Goal: Contribute content: Contribute content

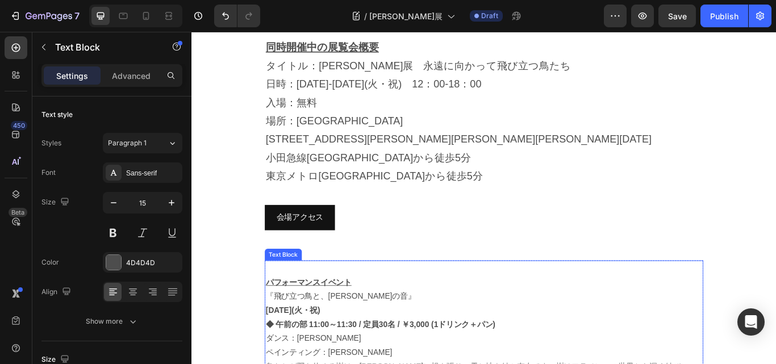
scroll to position [1022, 0]
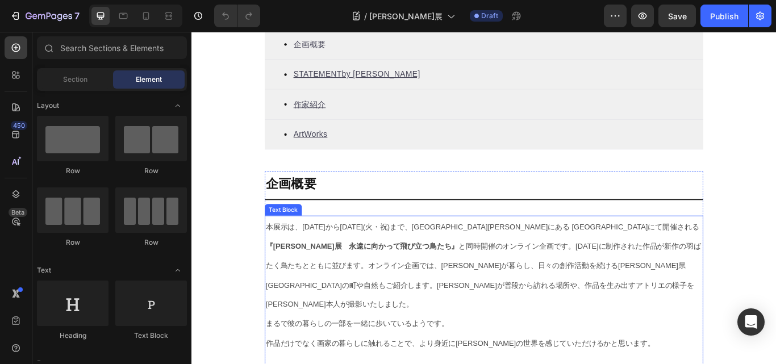
scroll to position [511, 0]
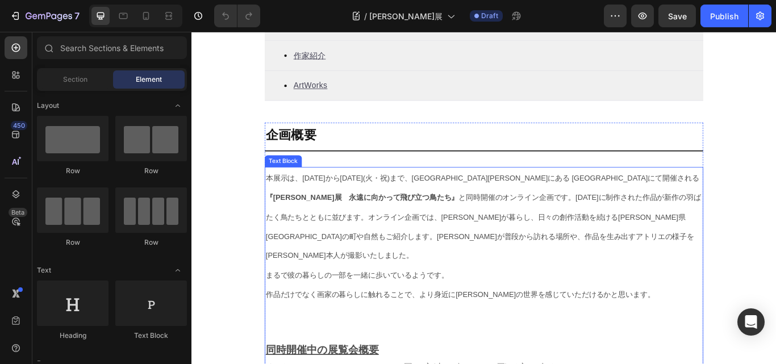
click at [631, 228] on span "本展示は、[DATE]から[DATE](火・祝)まで、代々木[PERSON_NAME]にある [GEOGRAPHIC_DATA]にて開催される 『[PERSO…" at bounding box center [531, 248] width 507 height 100
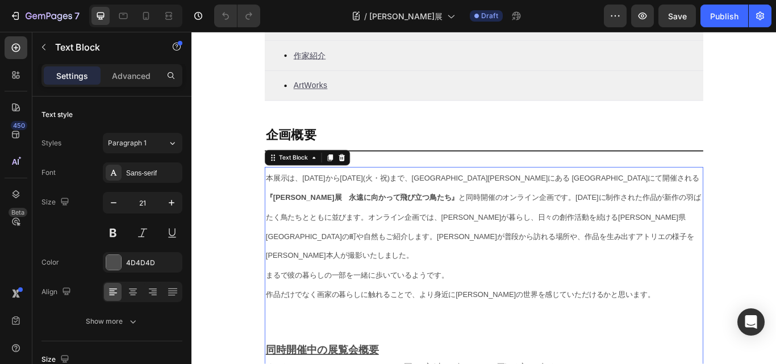
click at [600, 226] on span "本展示は、[DATE]から[DATE](火・祝)まで、代々木[PERSON_NAME]にある [GEOGRAPHIC_DATA]にて開催される 『[PERSO…" at bounding box center [531, 248] width 507 height 100
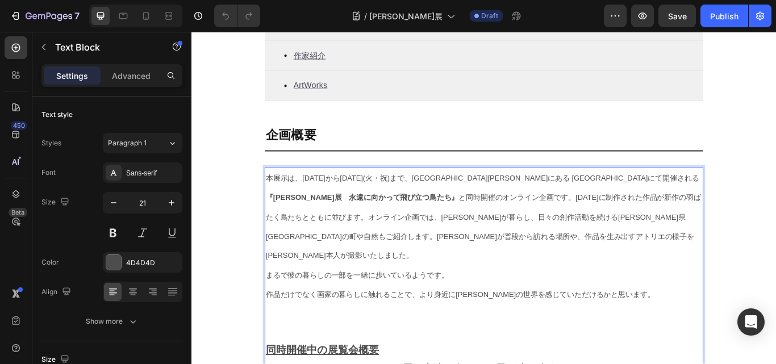
click at [621, 227] on span "本展示は、[DATE]から[DATE](火・祝)まで、代々木[PERSON_NAME]にある [GEOGRAPHIC_DATA]にて開催される 『[PERSO…" at bounding box center [531, 248] width 507 height 100
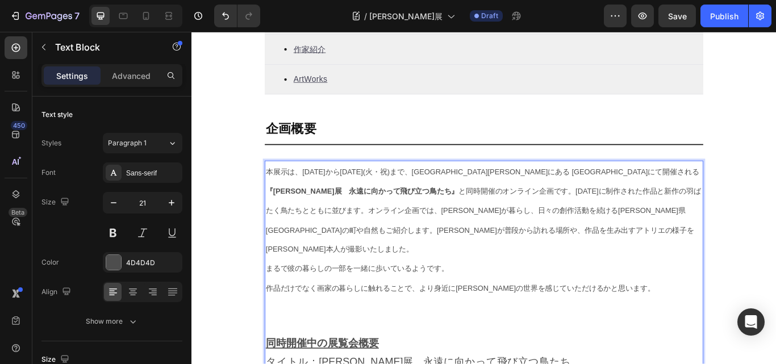
scroll to position [527, 0]
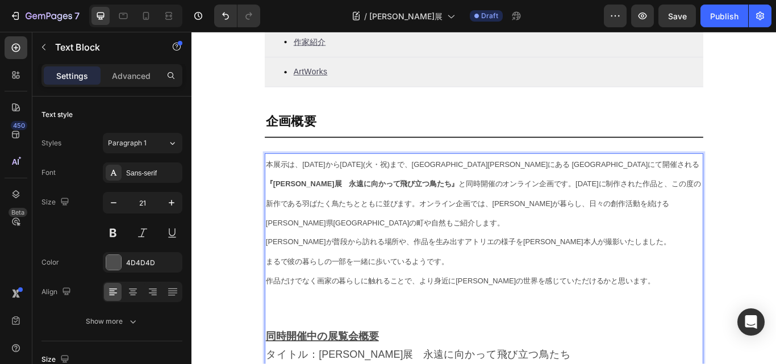
click at [279, 295] on span "まるで彼の暮らしの一部を一緒に歩いているようです。" at bounding box center [384, 300] width 213 height 10
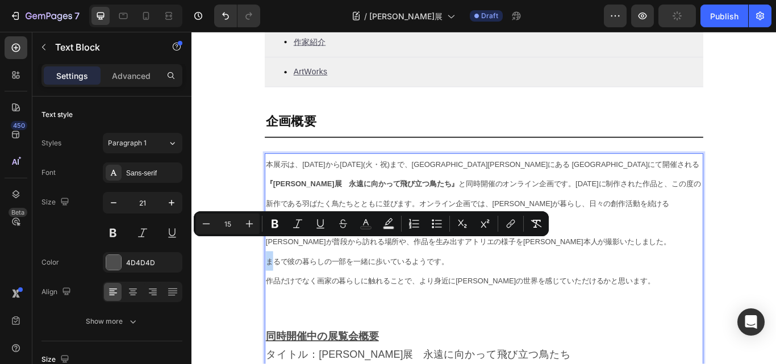
drag, startPoint x: 280, startPoint y: 277, endPoint x: 274, endPoint y: 278, distance: 5.8
click at [278, 295] on span "まるで彼の暮らしの一部を一緒に歩いているようです。" at bounding box center [384, 300] width 213 height 10
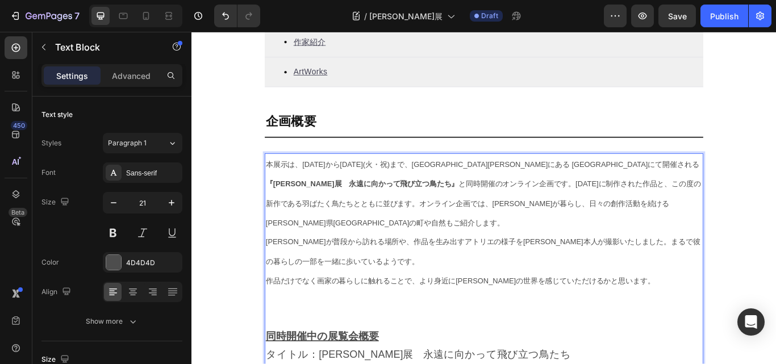
click at [280, 318] on span "作品だけでなく画家の暮らしに触れることで、より身近に[PERSON_NAME]の世界を感じていただけるかと思います。" at bounding box center [504, 323] width 453 height 10
click at [278, 318] on span "作品だけでなく画家の暮らしに触れることで、より身近に[PERSON_NAME]の世界を感じていただけるかと思います。" at bounding box center [504, 323] width 453 height 10
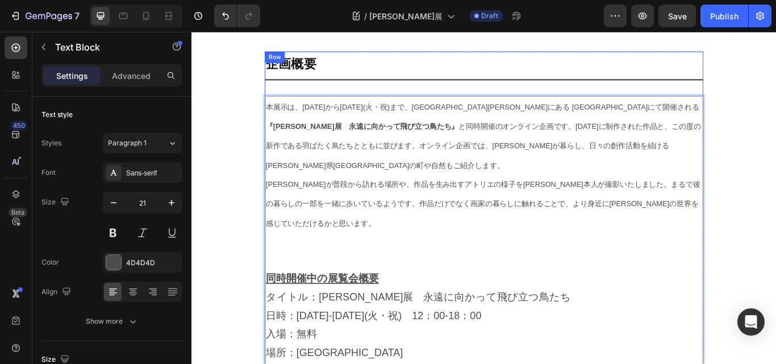
scroll to position [584, 0]
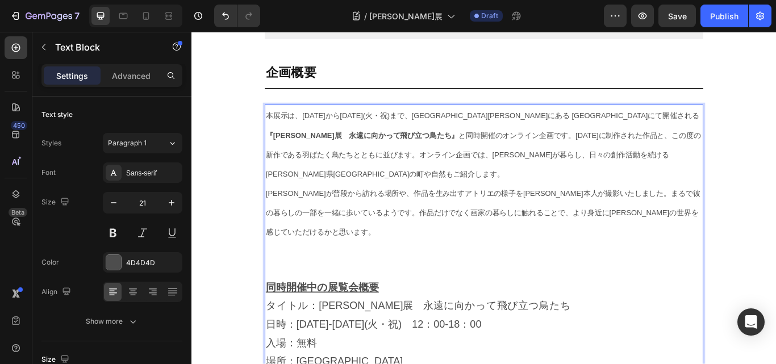
click at [541, 319] on p "同時開催中の展覧会概要" at bounding box center [532, 330] width 509 height 22
click at [278, 341] on p "タイトル：[PERSON_NAME]展　永遠に向かって飛び立つ鳥たち" at bounding box center [532, 352] width 509 height 22
click at [457, 341] on p "タイトル：[PERSON_NAME]展　永遠に向かって飛び立つ鳥たち" at bounding box center [532, 352] width 509 height 22
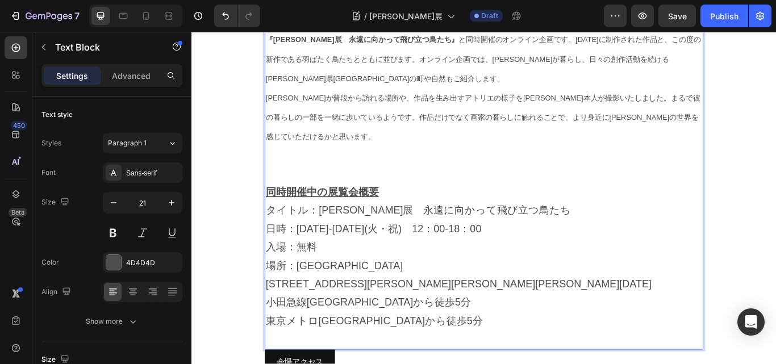
scroll to position [754, 0]
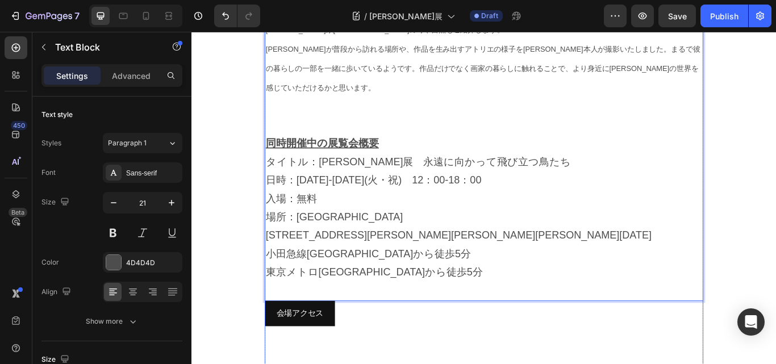
click at [429, 346] on div "会場アクセス [PERSON_NAME]" at bounding box center [532, 361] width 511 height 30
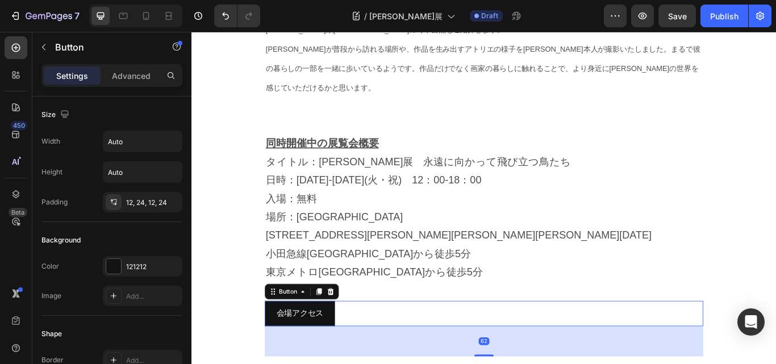
click at [557, 346] on div "会場アクセス Button 62" at bounding box center [532, 361] width 511 height 30
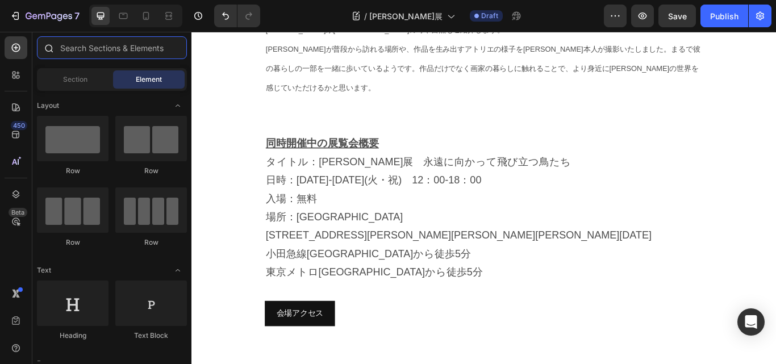
click at [111, 51] on input "text" at bounding box center [112, 47] width 150 height 23
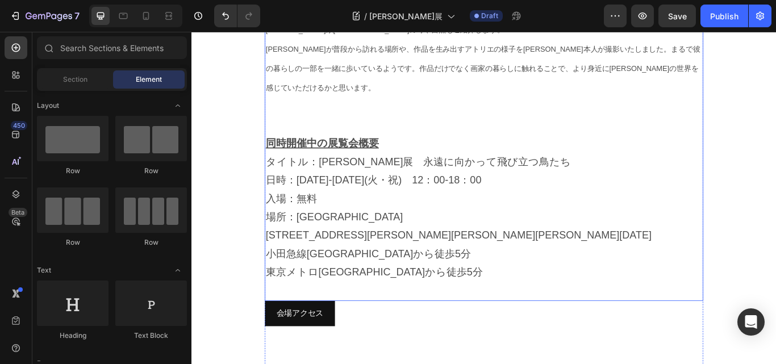
click at [469, 237] on p "場所：[GEOGRAPHIC_DATA]" at bounding box center [532, 248] width 509 height 22
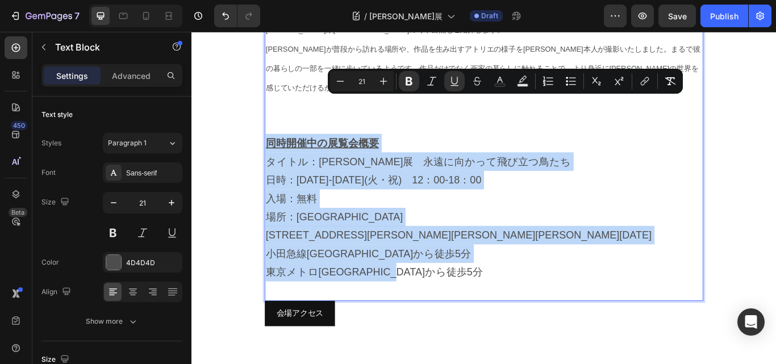
drag, startPoint x: 485, startPoint y: 272, endPoint x: 268, endPoint y: 120, distance: 265.5
copy div "同時開催中の展覧会概要 タイトル：[PERSON_NAME]展　永遠に向かって飛び立つ鳥たち　 日時：[DATE]-[DATE](火・祝)　12：00-18：…"
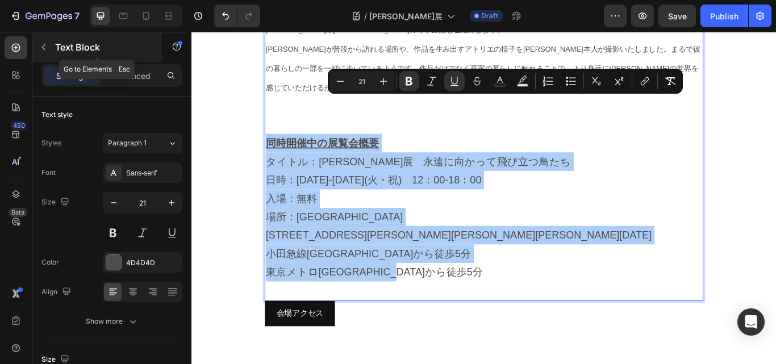
click at [48, 47] on icon "button" at bounding box center [43, 47] width 9 height 9
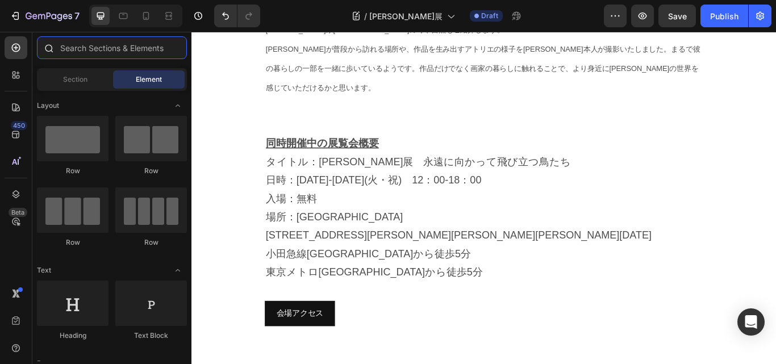
click at [107, 49] on input "text" at bounding box center [112, 47] width 150 height 23
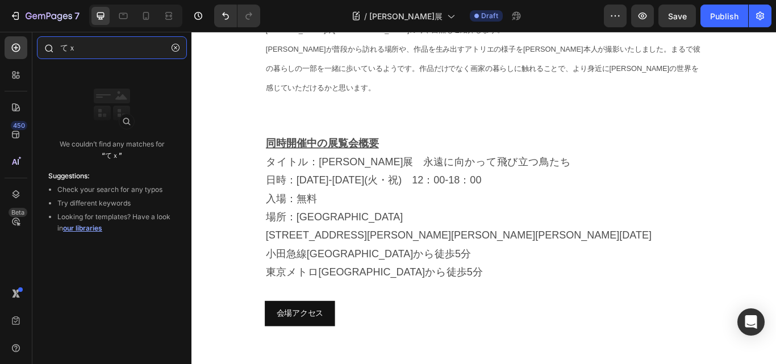
type input "て"
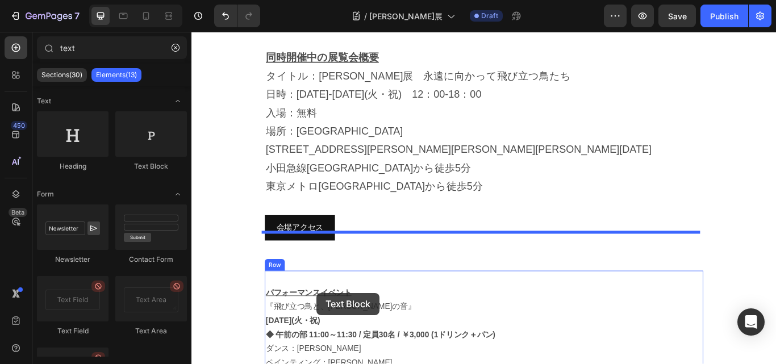
scroll to position [874, 0]
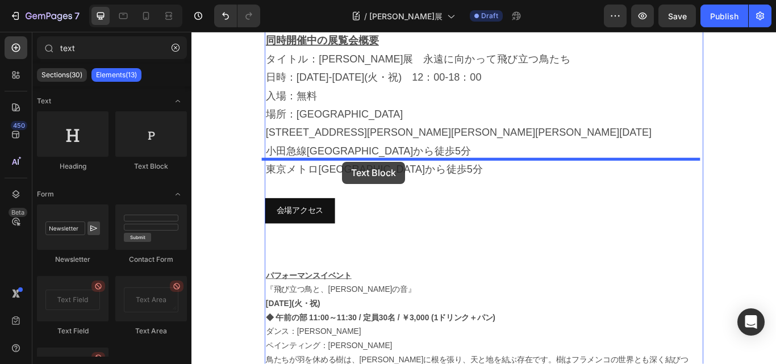
drag, startPoint x: 337, startPoint y: 179, endPoint x: 367, endPoint y: 183, distance: 29.8
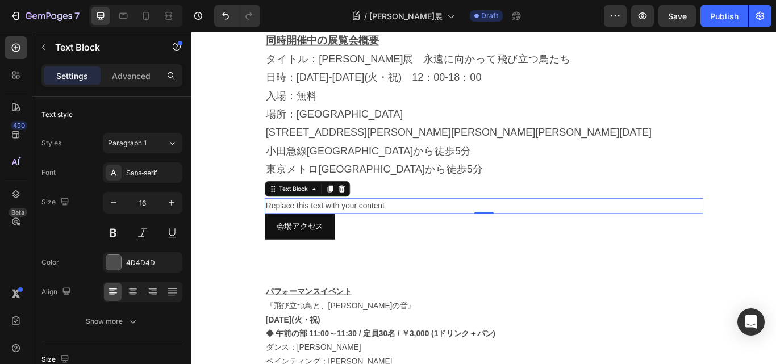
click at [285, 226] on div "Replace this text with your content" at bounding box center [532, 235] width 511 height 19
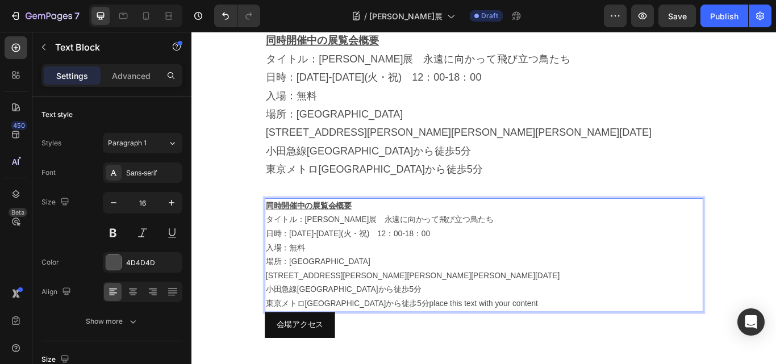
click at [573, 341] on p "東京メトロ[GEOGRAPHIC_DATA]から徒歩5分place this text with your content" at bounding box center [532, 349] width 509 height 16
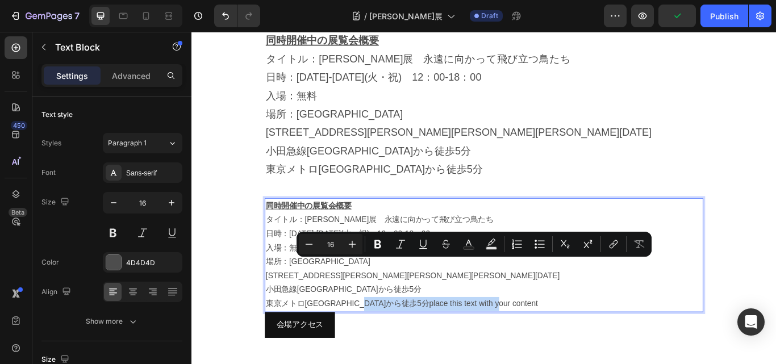
drag, startPoint x: 574, startPoint y: 304, endPoint x: 422, endPoint y: 304, distance: 152.2
click at [422, 341] on p "東京メトロ[GEOGRAPHIC_DATA]から徒歩5分place this text with your content" at bounding box center [532, 349] width 509 height 16
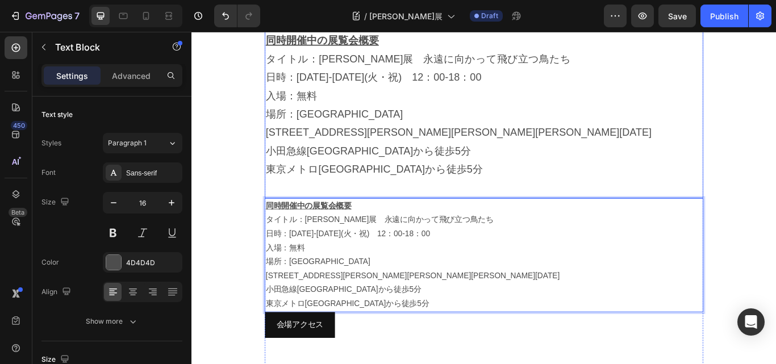
click at [524, 182] on p "東京メトロ[GEOGRAPHIC_DATA]から徒歩5分" at bounding box center [532, 193] width 509 height 22
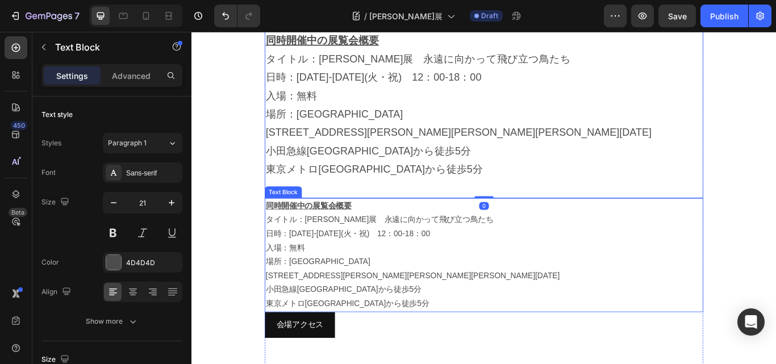
click at [405, 293] on p "場所：[GEOGRAPHIC_DATA]" at bounding box center [532, 301] width 509 height 16
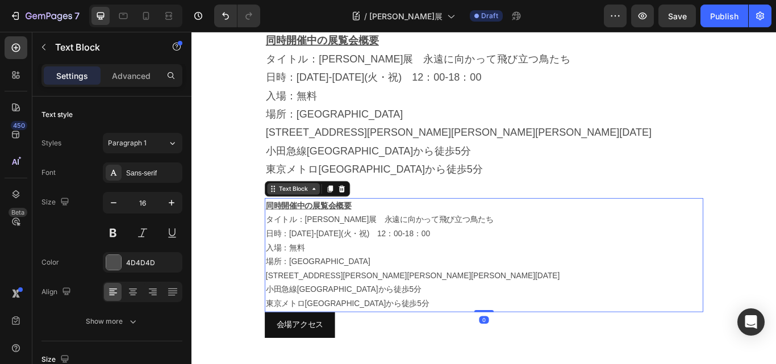
click at [308, 210] on div "Text Block" at bounding box center [310, 215] width 39 height 10
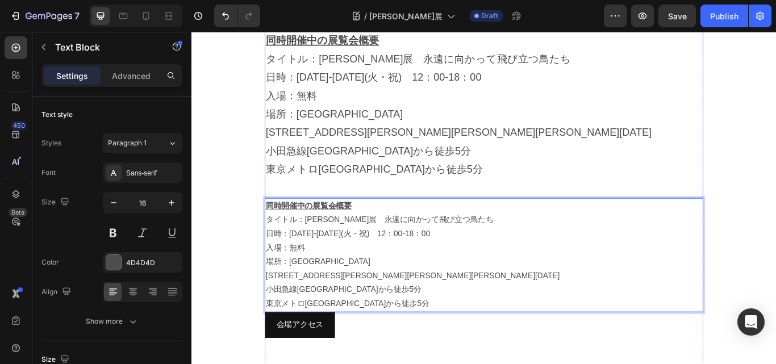
click at [297, 203] on p "Rich Text Editor. Editing area: main" at bounding box center [532, 214] width 509 height 22
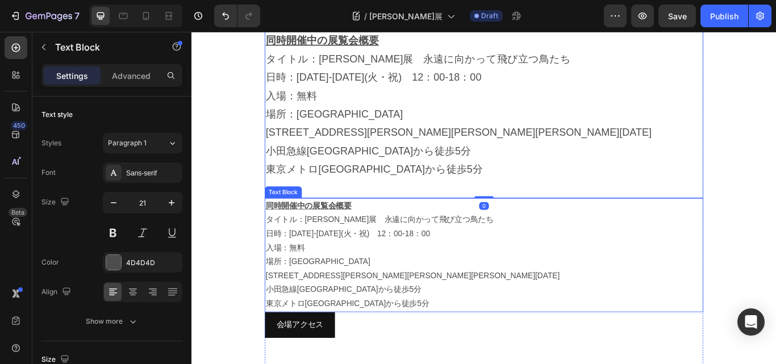
click at [286, 226] on div "同時開催中の展覧会概要 タイトル：[PERSON_NAME]展　永遠に向かって飛び立つ鳥たち　 日時：[DATE]-[DATE](火・祝)　12：00-18：…" at bounding box center [532, 292] width 511 height 133
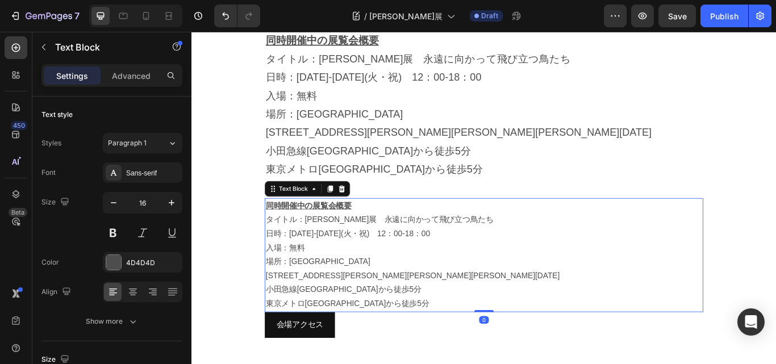
click at [449, 203] on p "Rich Text Editor. Editing area: main" at bounding box center [532, 214] width 509 height 22
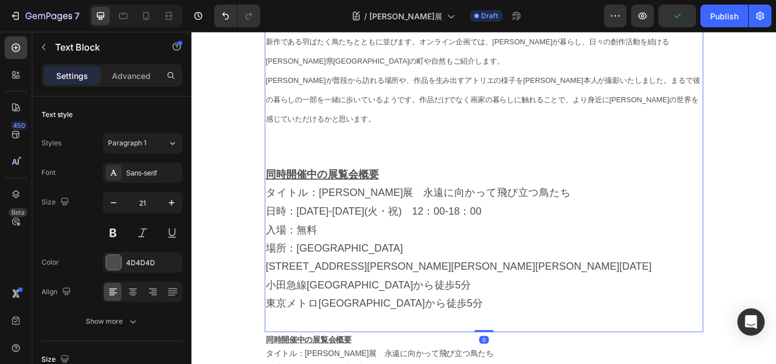
scroll to position [704, 0]
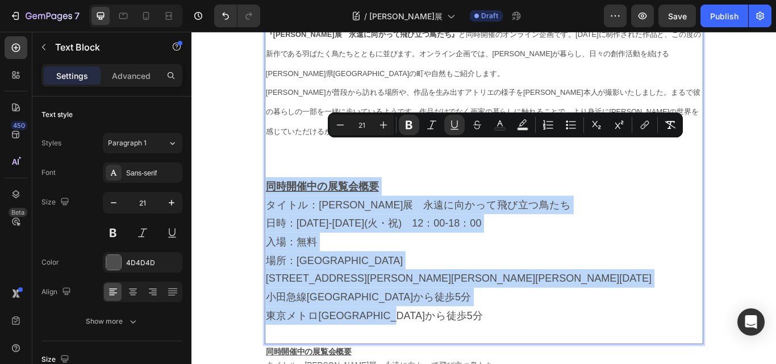
drag, startPoint x: 491, startPoint y: 321, endPoint x: 260, endPoint y: 168, distance: 277.7
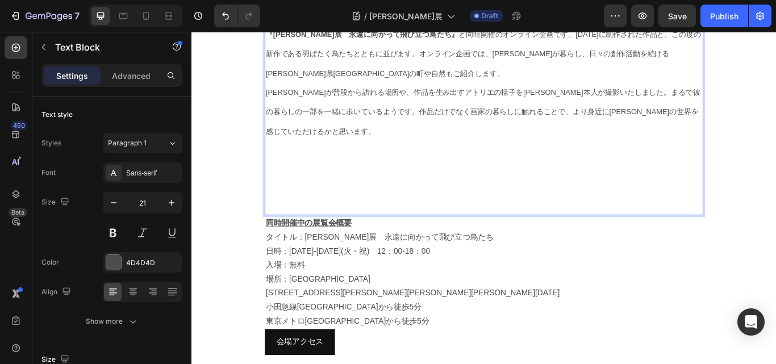
click at [521, 223] on p "Rich Text Editor. Editing area: main" at bounding box center [532, 234] width 509 height 22
drag, startPoint x: 547, startPoint y: 198, endPoint x: 548, endPoint y: 181, distance: 17.6
click at [548, 223] on p "Rich Text Editor. Editing area: main" at bounding box center [532, 234] width 509 height 22
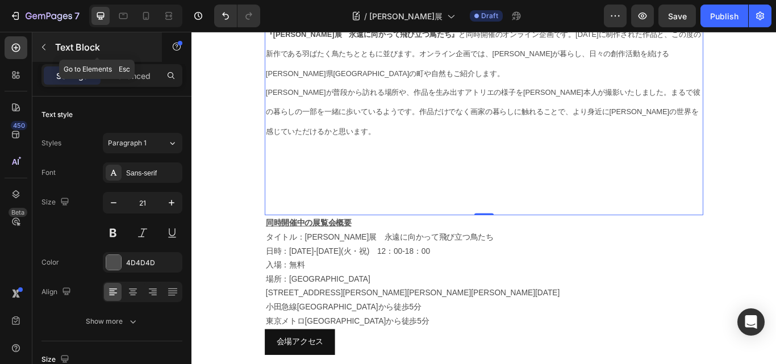
click at [78, 44] on p "Text Block" at bounding box center [103, 47] width 97 height 14
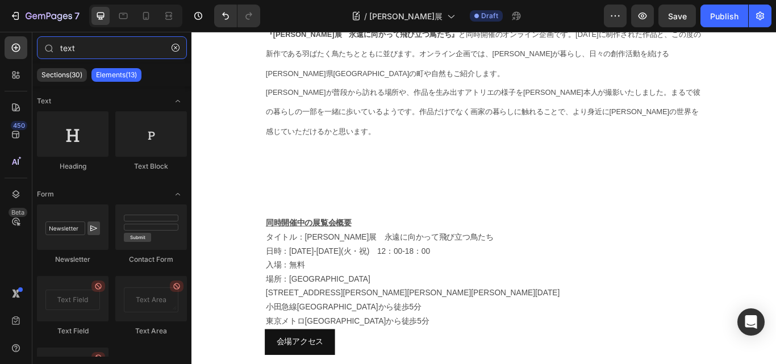
drag, startPoint x: 119, startPoint y: 48, endPoint x: 27, endPoint y: 49, distance: 91.5
click at [27, 49] on div "450 Beta text Sections(30) Elements(13) Text Heading Text Block Form Newsletter…" at bounding box center [95, 198] width 191 height 332
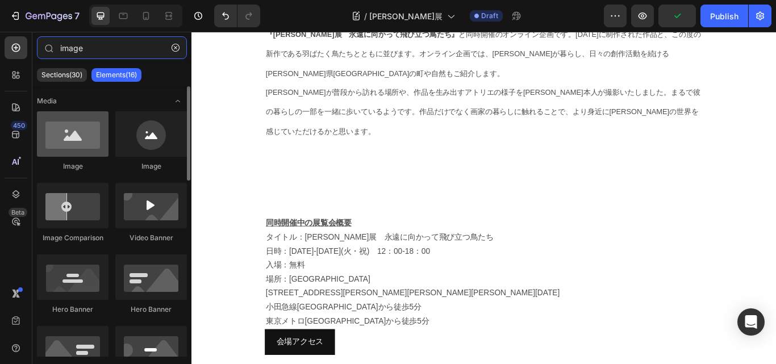
type input "image"
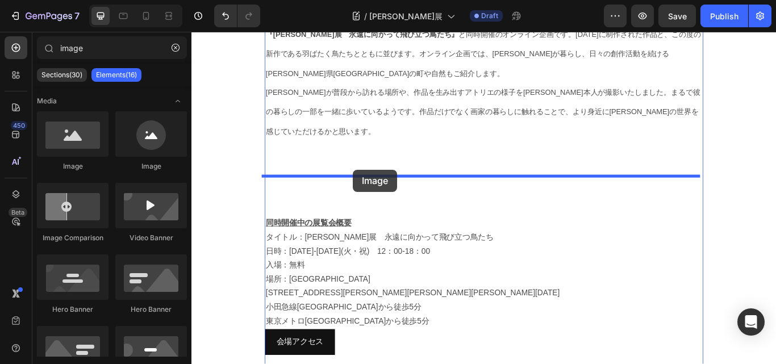
drag, startPoint x: 264, startPoint y: 171, endPoint x: 379, endPoint y: 193, distance: 117.9
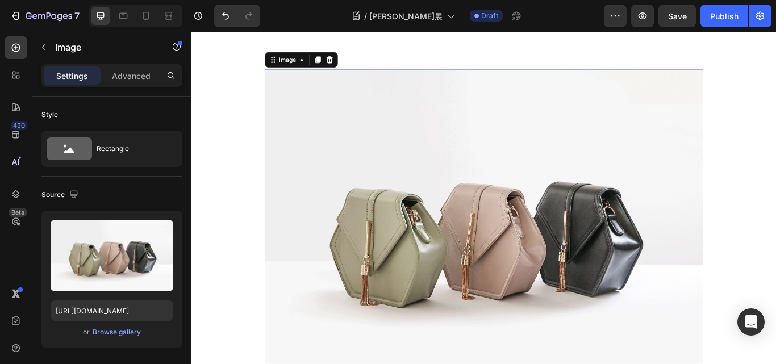
scroll to position [988, 0]
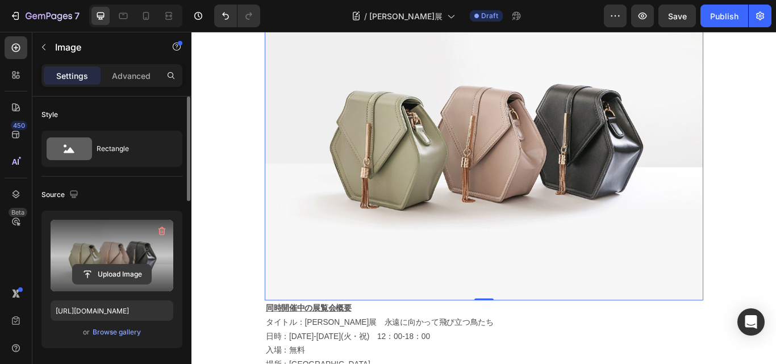
click at [110, 272] on input "file" at bounding box center [112, 274] width 78 height 19
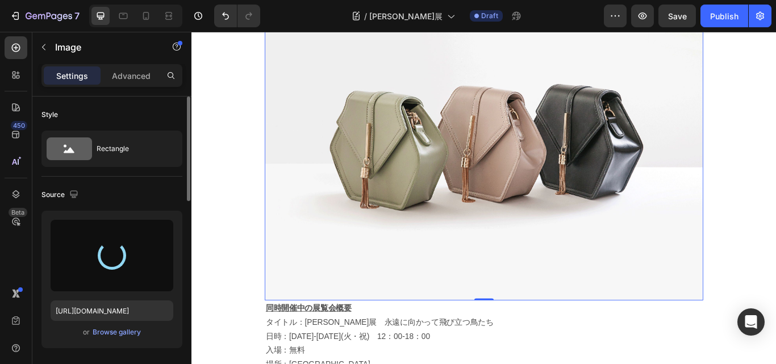
type input "[URL][DOMAIN_NAME]"
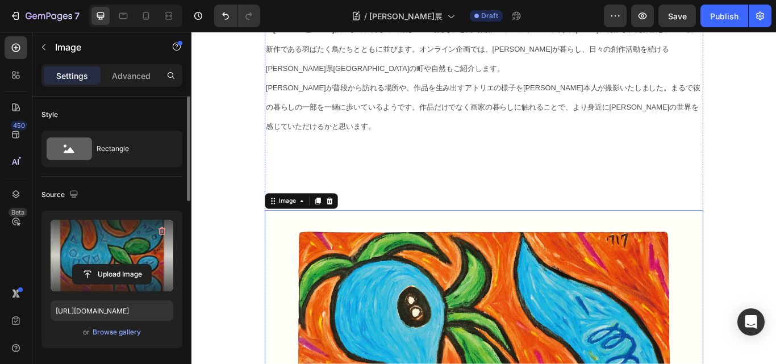
scroll to position [704, 0]
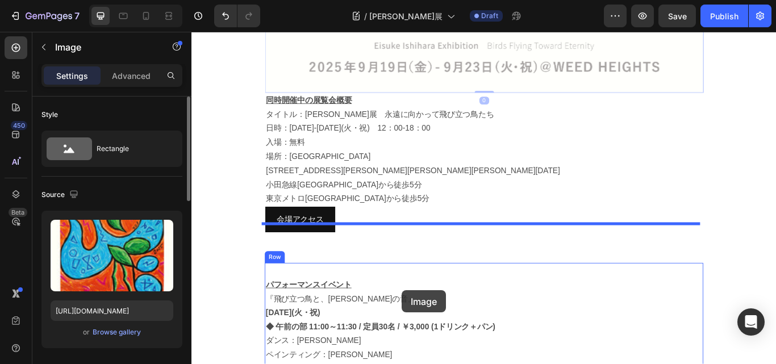
scroll to position [1588, 0]
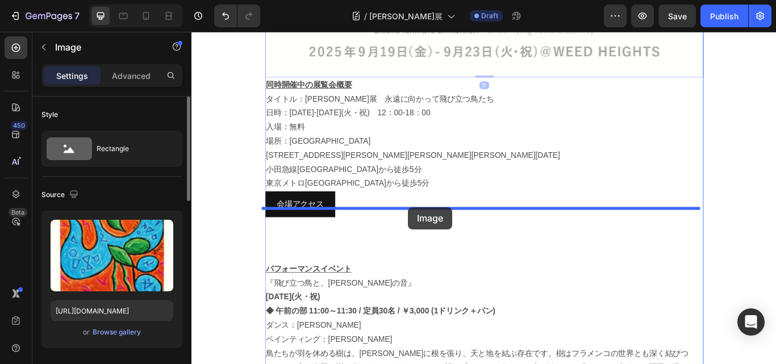
drag, startPoint x: 437, startPoint y: 201, endPoint x: 444, endPoint y: 236, distance: 36.3
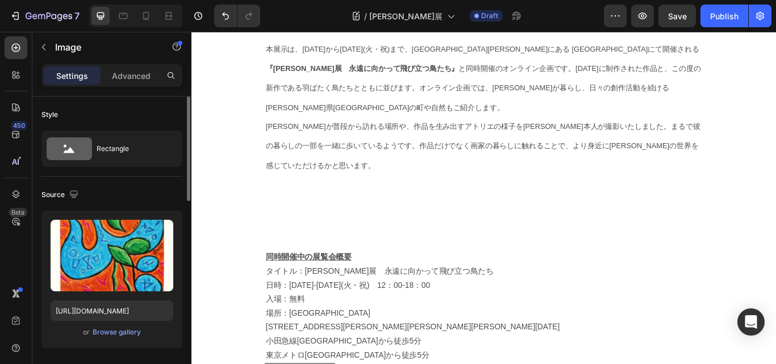
scroll to position [637, 0]
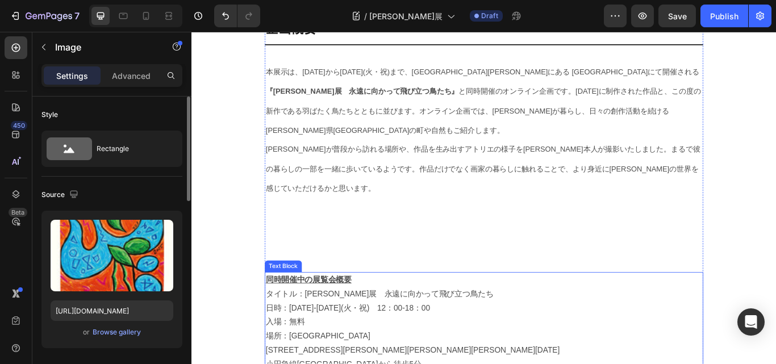
click at [375, 314] on p "同時開催中の展覧会概要" at bounding box center [532, 322] width 509 height 16
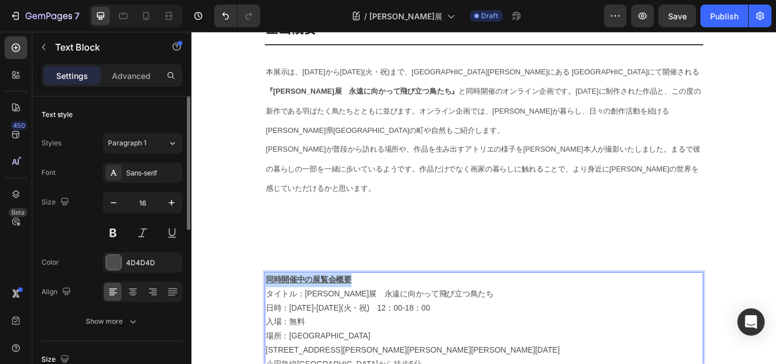
drag, startPoint x: 389, startPoint y: 279, endPoint x: 236, endPoint y: 265, distance: 152.9
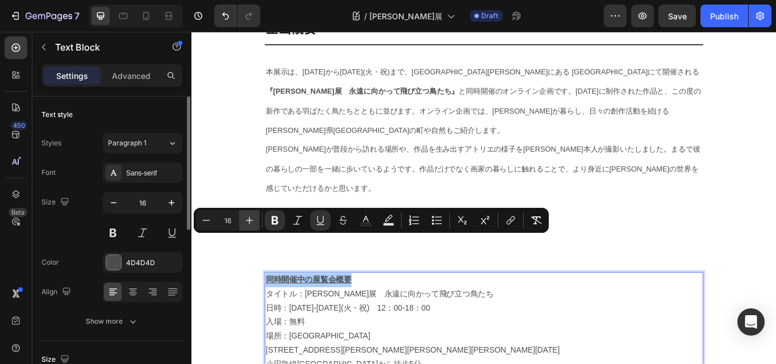
click at [250, 220] on icon "Editor contextual toolbar" at bounding box center [249, 220] width 7 height 7
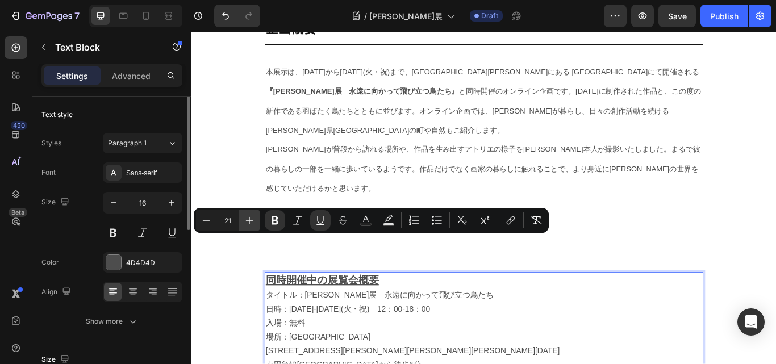
click at [250, 220] on icon "Editor contextual toolbar" at bounding box center [249, 220] width 7 height 7
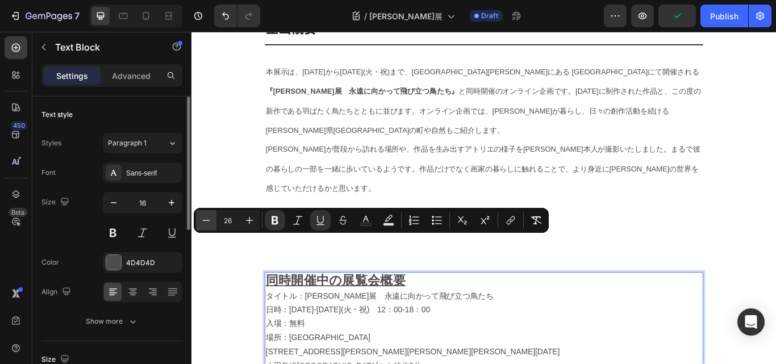
click at [208, 222] on icon "Editor contextual toolbar" at bounding box center [206, 220] width 11 height 11
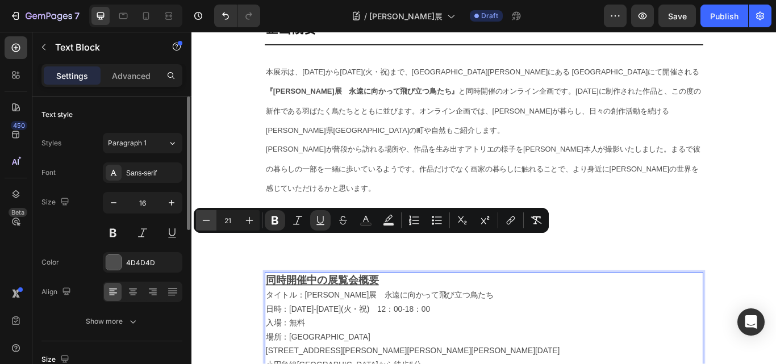
click at [208, 222] on icon "Editor contextual toolbar" at bounding box center [206, 220] width 11 height 11
type input "20"
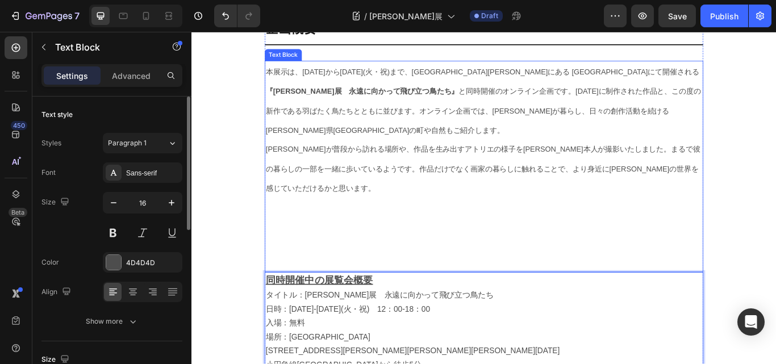
click at [536, 247] on p "Rich Text Editor. Editing area: main" at bounding box center [532, 258] width 509 height 22
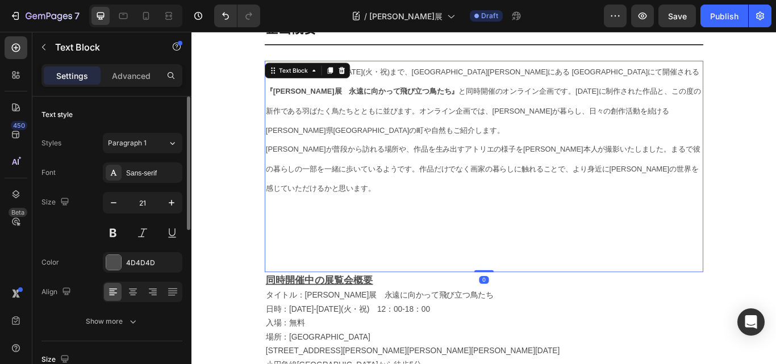
drag, startPoint x: 529, startPoint y: 266, endPoint x: 528, endPoint y: 217, distance: 48.9
click at [528, 217] on div "本展示は、[DATE]から[DATE](火・祝)まで、代々木[PERSON_NAME]にある [GEOGRAPHIC_DATA]にて開催される 『[PERSO…" at bounding box center [532, 189] width 511 height 247
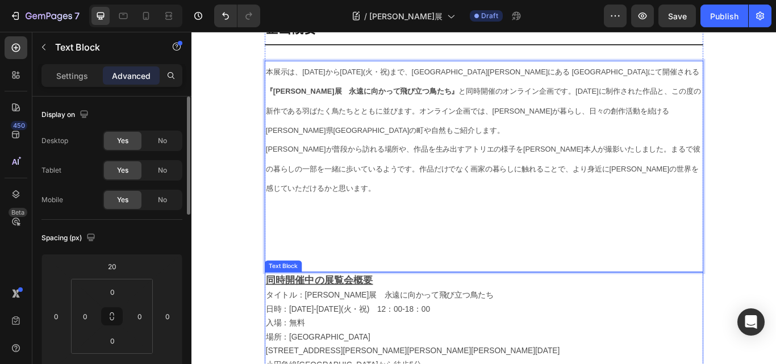
click at [457, 348] on p "日時：[DATE]-[DATE](火・祝)　12：00-18：00" at bounding box center [532, 356] width 509 height 16
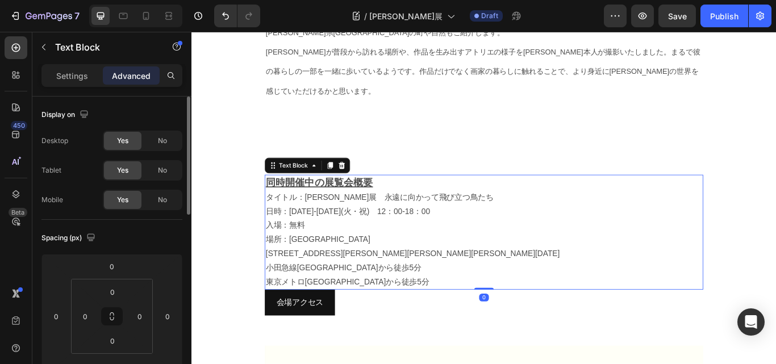
scroll to position [808, 0]
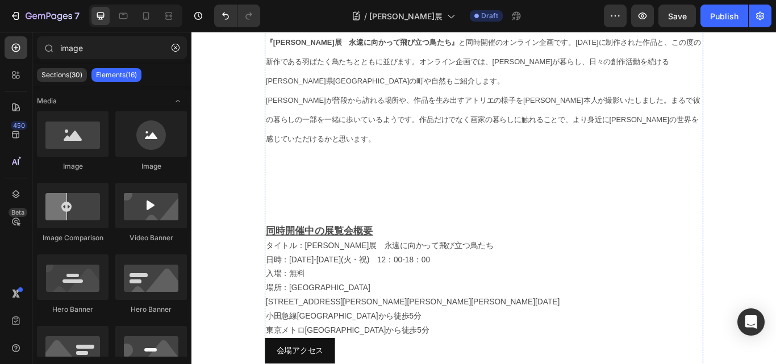
scroll to position [694, 0]
click at [404, 340] on p "[STREET_ADDRESS][PERSON_NAME][PERSON_NAME][PERSON_NAME][DATE]" at bounding box center [532, 348] width 509 height 16
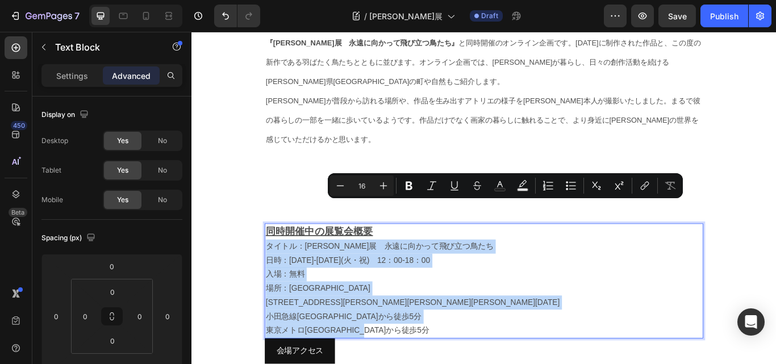
drag, startPoint x: 427, startPoint y: 332, endPoint x: 266, endPoint y: 241, distance: 184.9
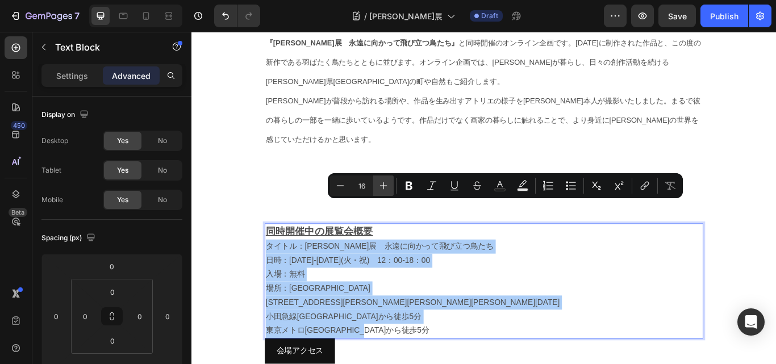
click at [385, 185] on icon "Editor contextual toolbar" at bounding box center [383, 185] width 11 height 11
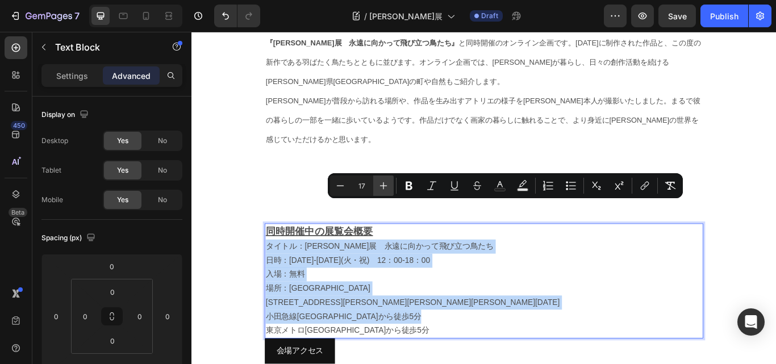
type input "18"
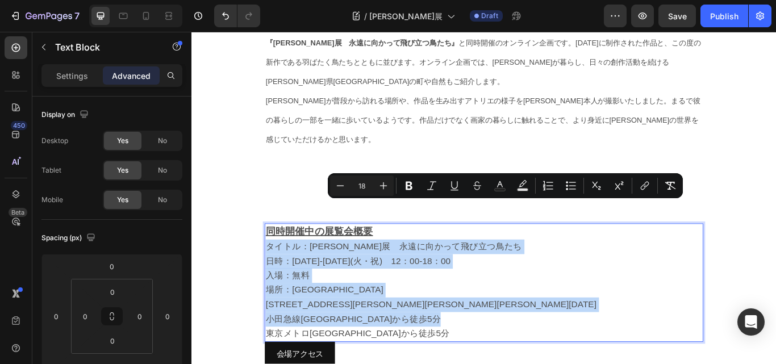
click at [470, 342] on p "[STREET_ADDRESS][PERSON_NAME][PERSON_NAME][PERSON_NAME][DATE]" at bounding box center [532, 350] width 509 height 17
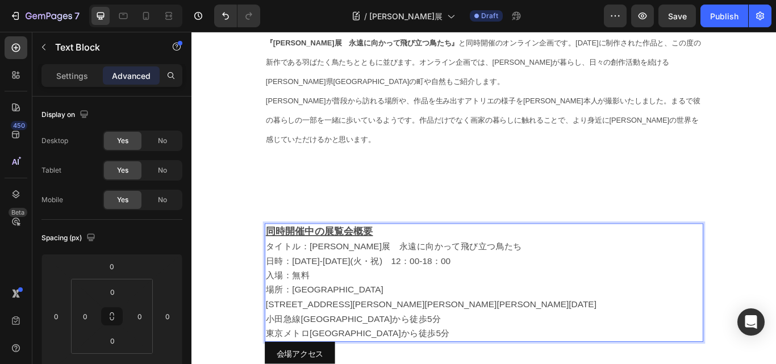
click at [413, 257] on p "同時開催中の展覧会概要" at bounding box center [532, 266] width 509 height 18
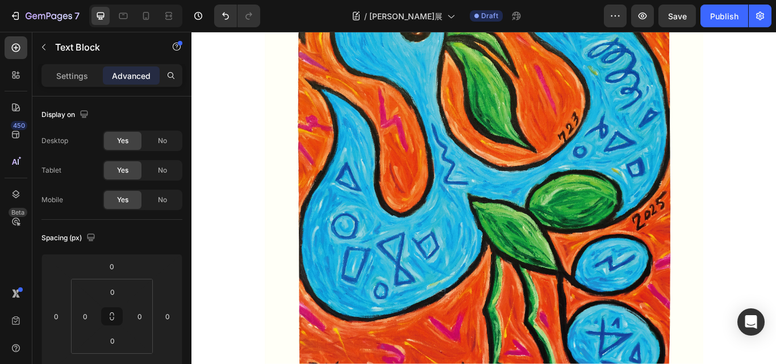
scroll to position [1319, 0]
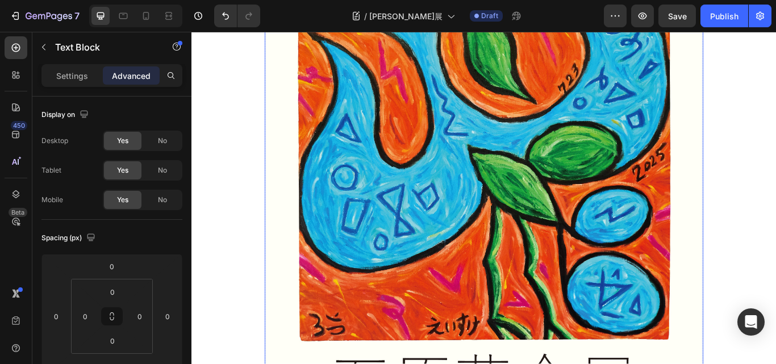
click at [517, 279] on img at bounding box center [532, 212] width 511 height 723
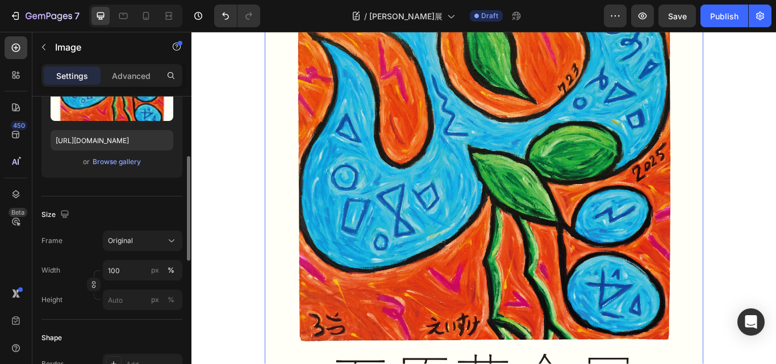
scroll to position [227, 0]
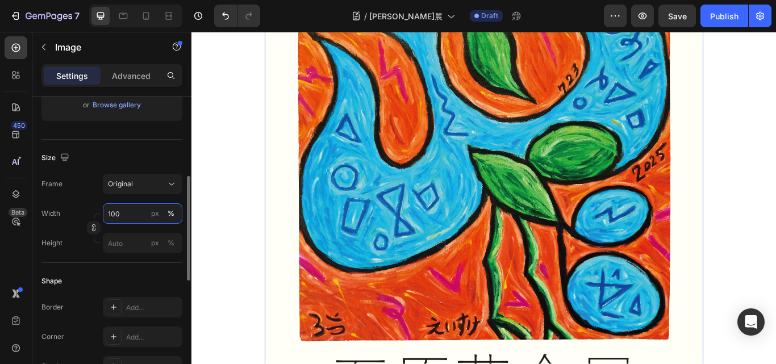
click at [127, 215] on input "100" at bounding box center [143, 213] width 80 height 20
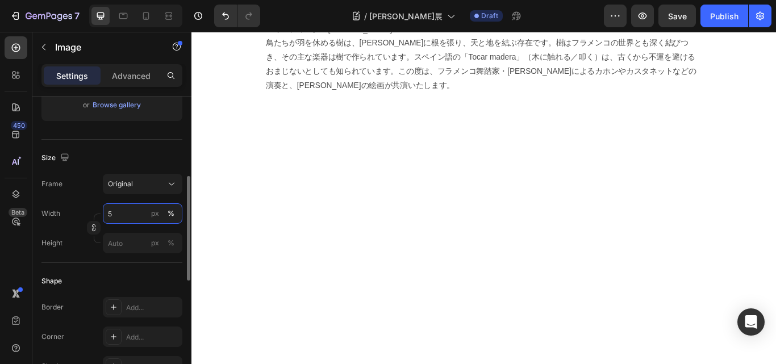
type input "50"
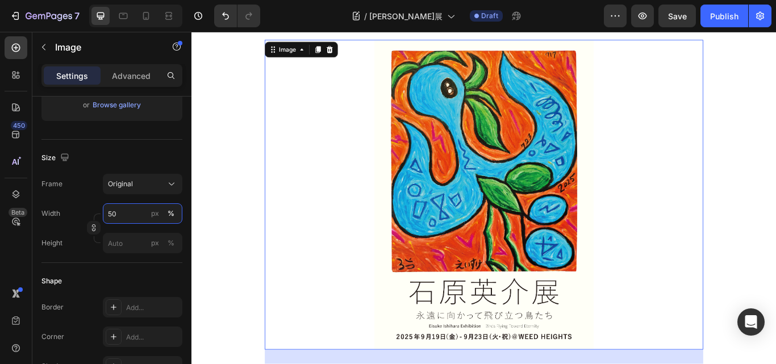
scroll to position [1149, 0]
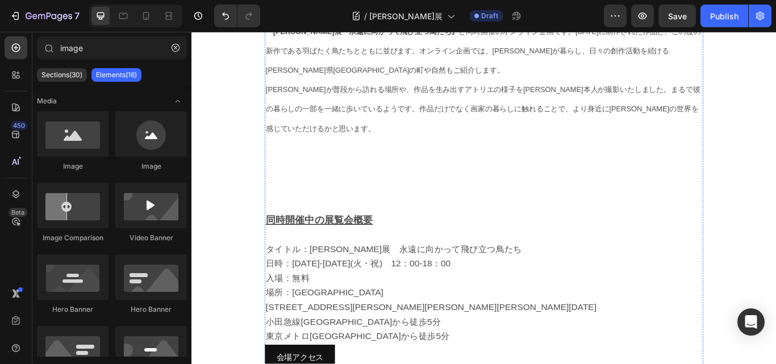
scroll to position [694, 0]
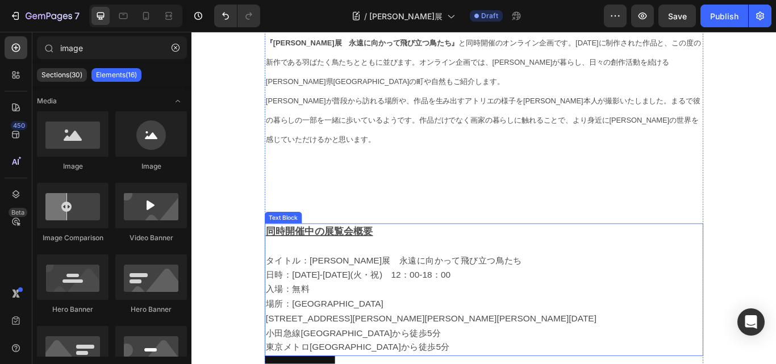
click at [449, 307] on p "日時：[DATE]-[DATE](火・祝)　12：00-18：00" at bounding box center [532, 315] width 509 height 17
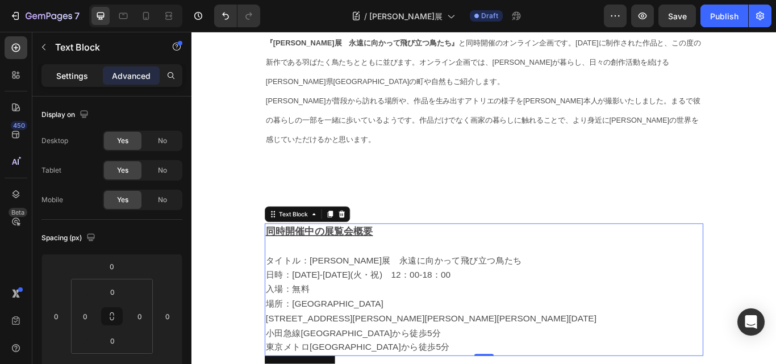
click at [67, 74] on p "Settings" at bounding box center [72, 76] width 32 height 12
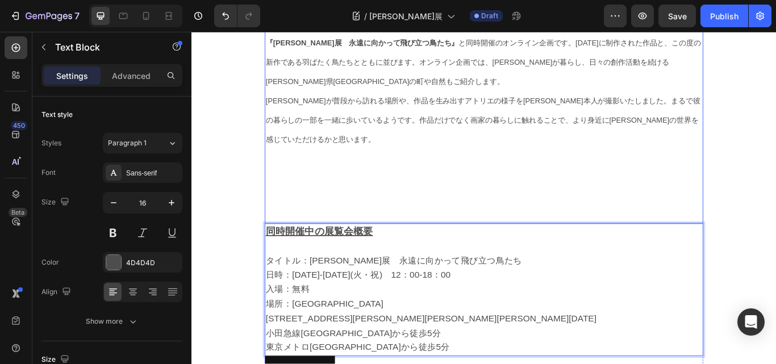
click at [423, 233] on p "Rich Text Editor. Editing area: main" at bounding box center [532, 244] width 509 height 22
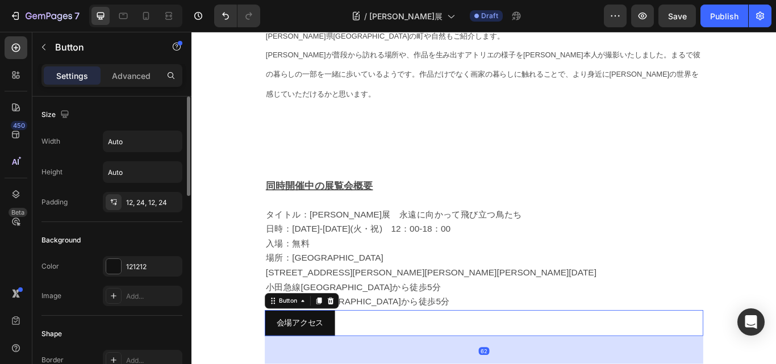
scroll to position [808, 0]
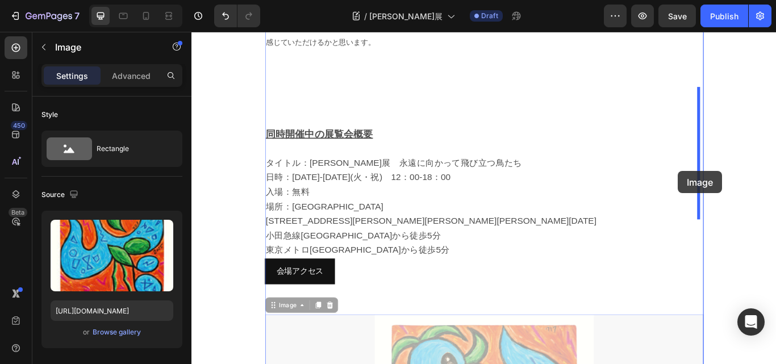
drag, startPoint x: 352, startPoint y: 350, endPoint x: 758, endPoint y: 194, distance: 434.9
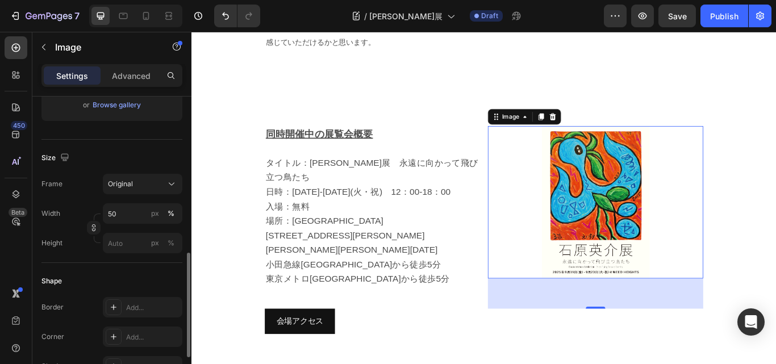
scroll to position [284, 0]
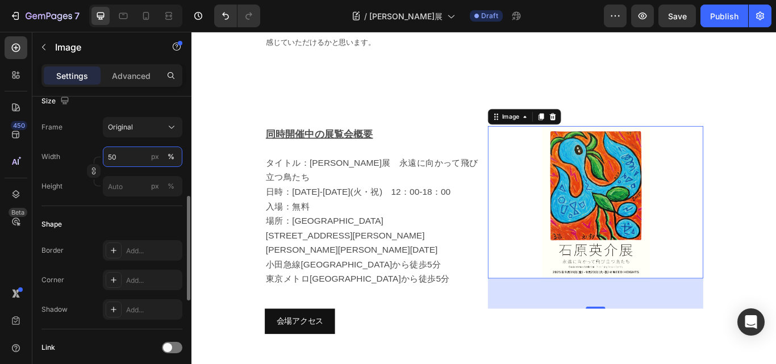
click at [119, 158] on input "50" at bounding box center [143, 157] width 80 height 20
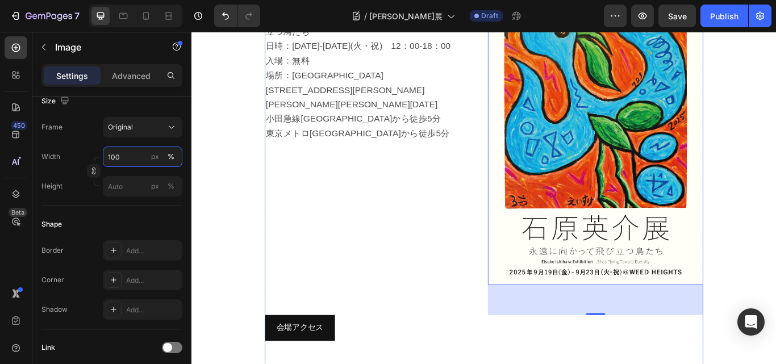
scroll to position [978, 0]
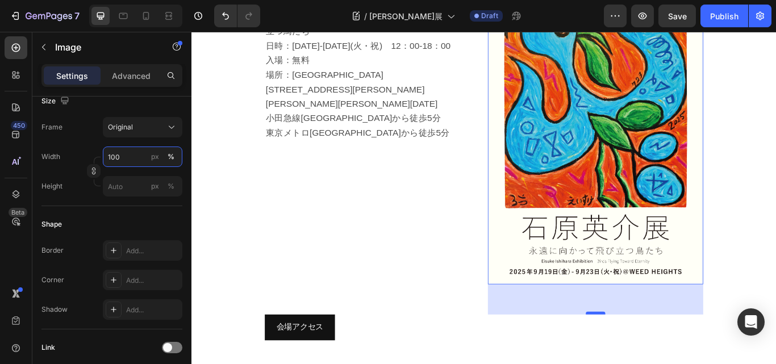
type input "100"
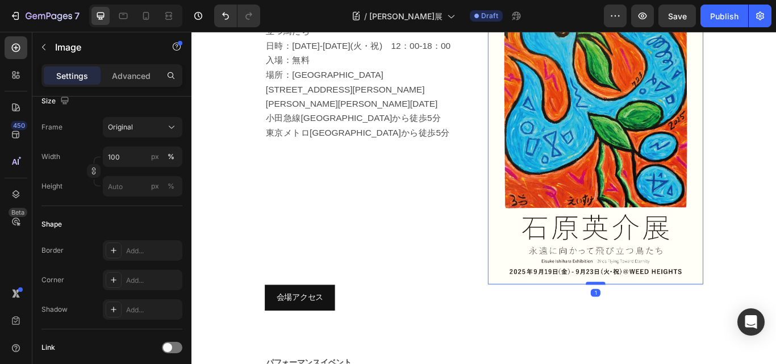
drag, startPoint x: 660, startPoint y: 315, endPoint x: 662, endPoint y: 281, distance: 34.7
click at [662, 324] on div at bounding box center [662, 325] width 23 height 3
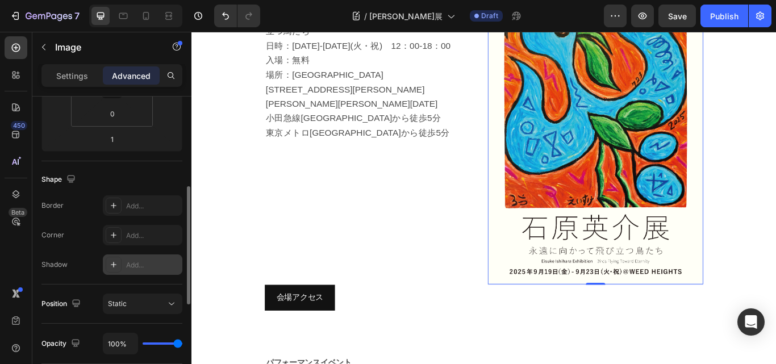
scroll to position [0, 0]
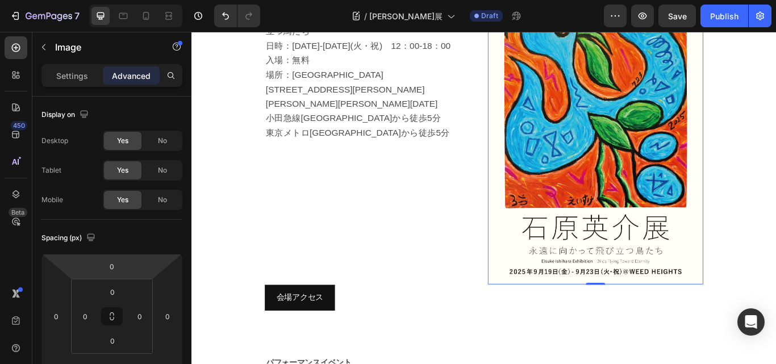
click at [66, 76] on p "Settings" at bounding box center [72, 76] width 32 height 12
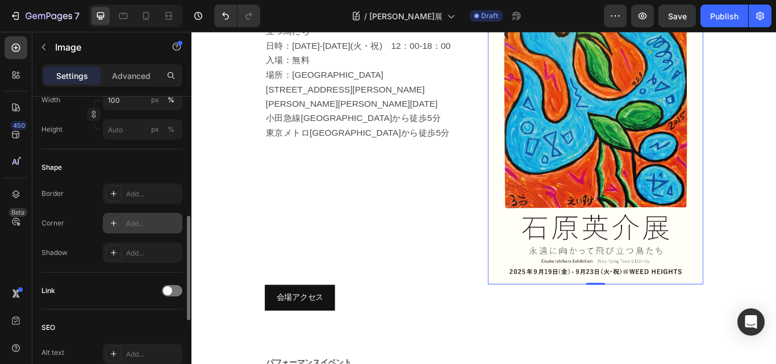
scroll to position [284, 0]
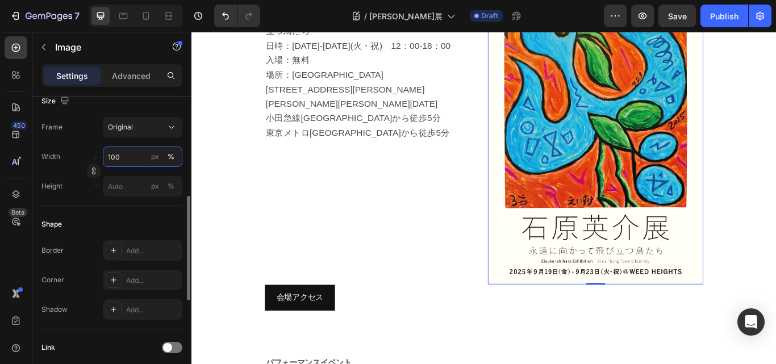
click at [132, 158] on input "100" at bounding box center [143, 157] width 80 height 20
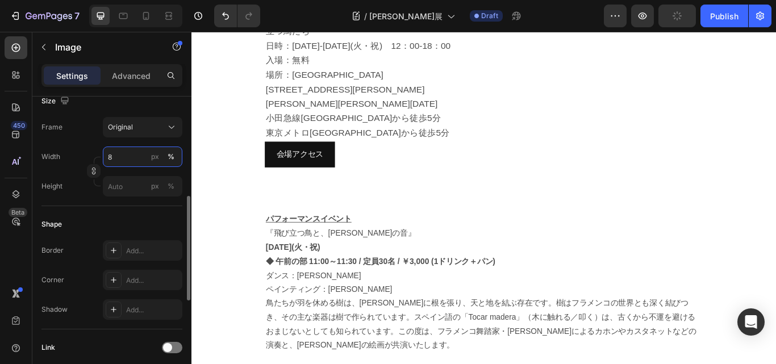
type input "80"
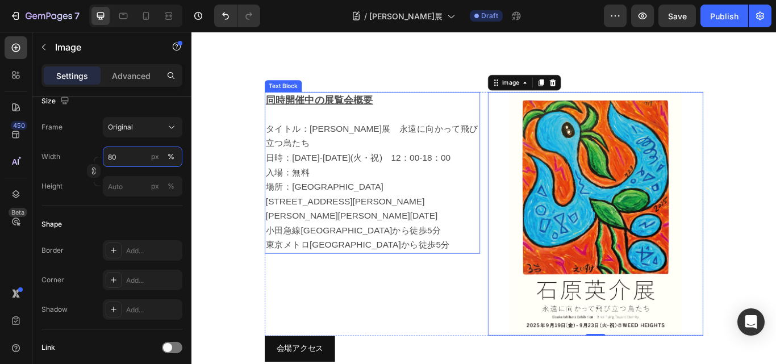
scroll to position [865, 0]
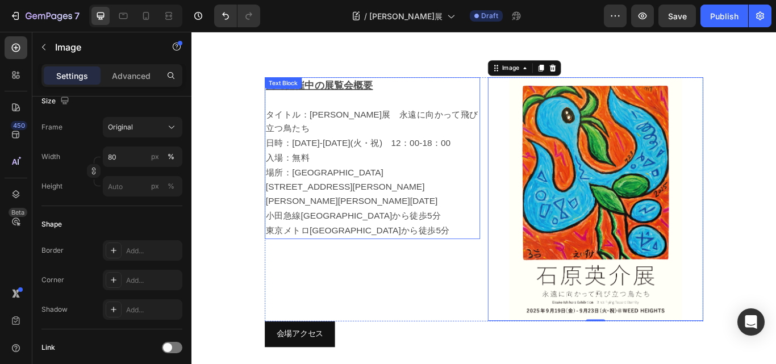
click at [348, 171] on p "入場：無料" at bounding box center [402, 179] width 249 height 17
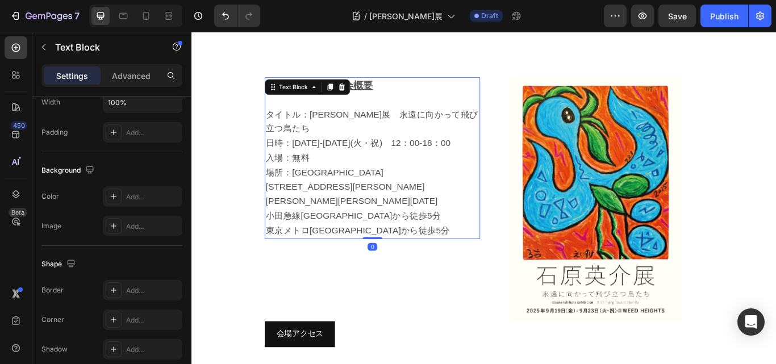
scroll to position [0, 0]
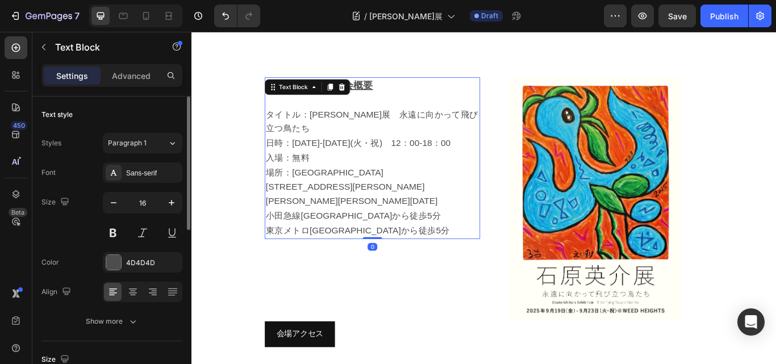
click at [321, 173] on span "入場：無料" at bounding box center [303, 178] width 51 height 11
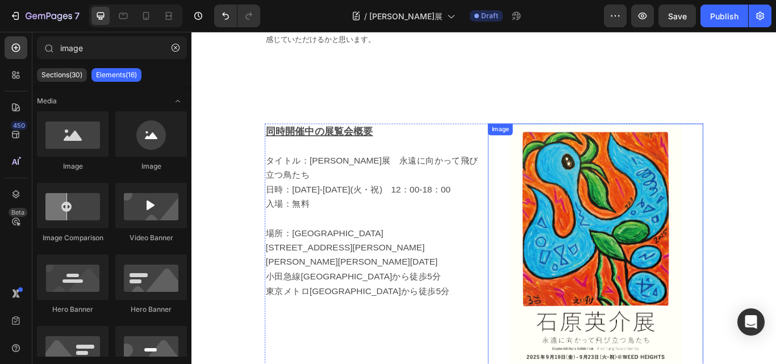
scroll to position [808, 0]
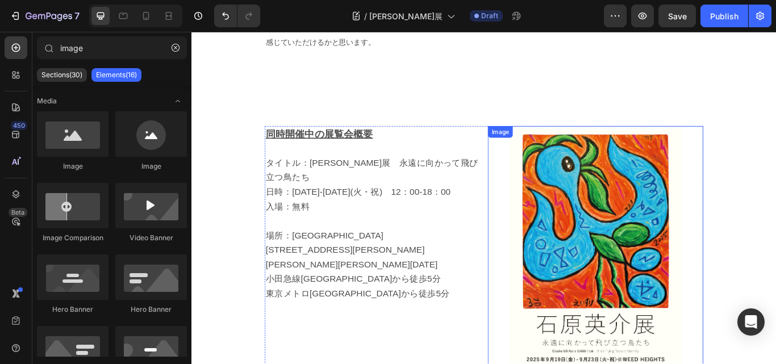
click at [544, 273] on div at bounding box center [662, 284] width 251 height 284
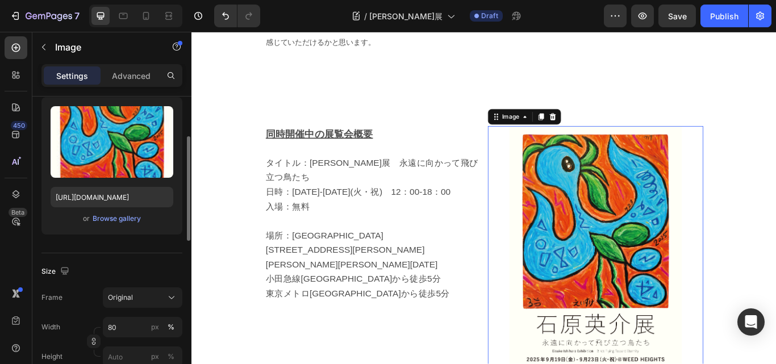
scroll to position [170, 0]
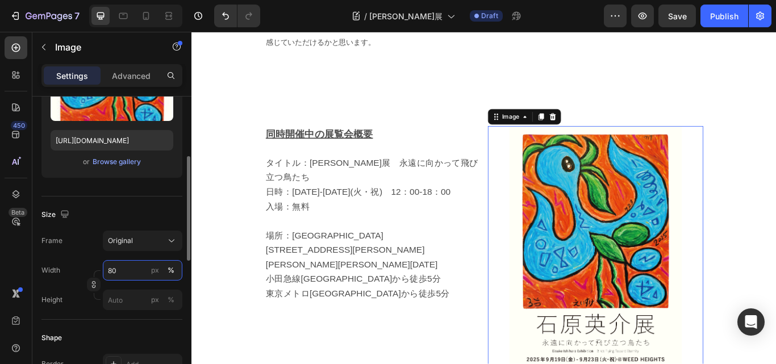
click at [123, 264] on input "80" at bounding box center [143, 270] width 80 height 20
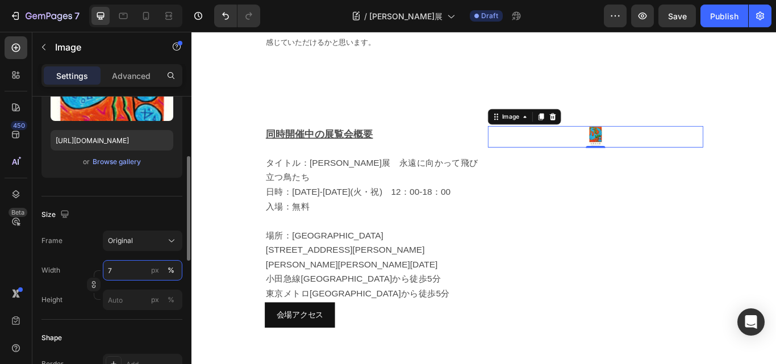
type input "70"
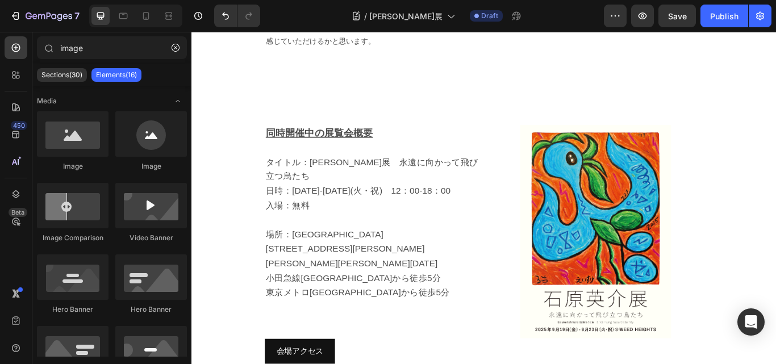
scroll to position [751, 0]
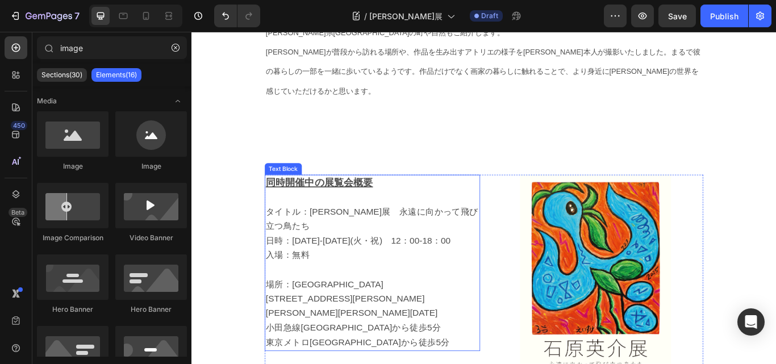
click at [326, 202] on u "同時開催中の展覧会概要" at bounding box center [340, 208] width 125 height 12
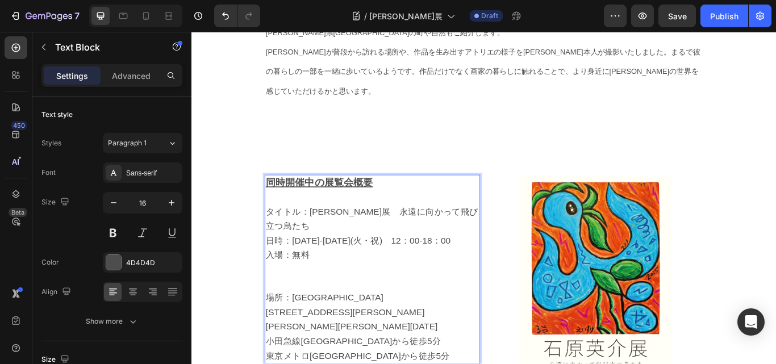
click at [331, 202] on u "同時開催中の展覧会概要" at bounding box center [340, 208] width 125 height 12
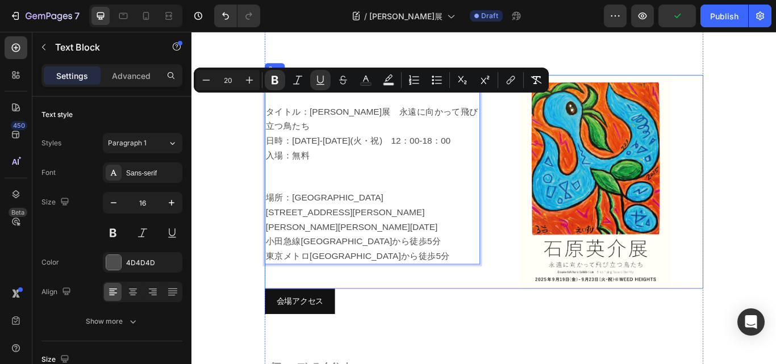
scroll to position [921, 0]
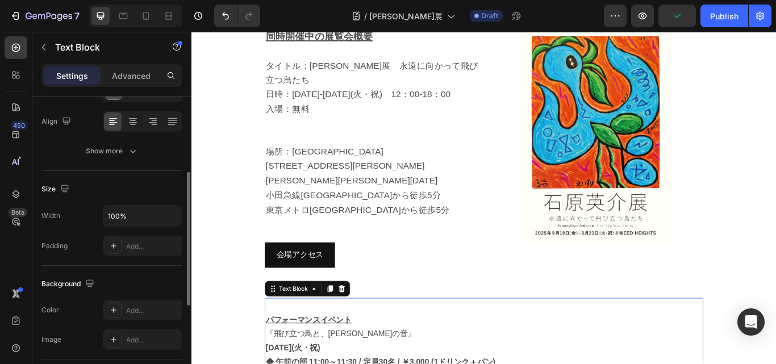
click at [328, 363] on u "パフォーマンスイベント" at bounding box center [328, 368] width 100 height 10
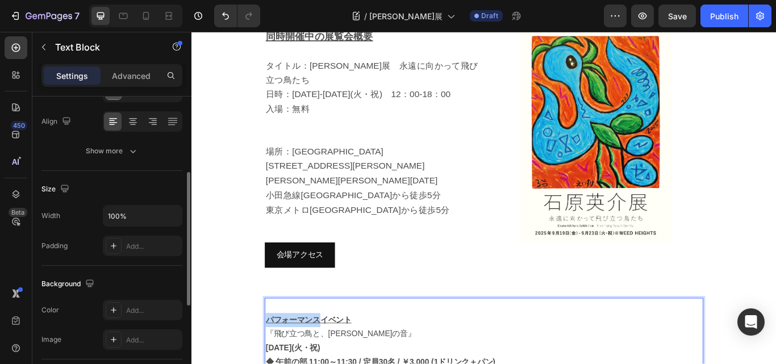
click at [328, 363] on u "パフォーマンスイベント" at bounding box center [328, 368] width 100 height 10
drag, startPoint x: 381, startPoint y: 318, endPoint x: 264, endPoint y: 319, distance: 117.0
click at [268, 319] on section "企画概要 Heading Title Line 本展示は、[DATE]から[DATE](火・祝)まで、代々木[PERSON_NAME]にある [GEOGRAP…" at bounding box center [532, 136] width 529 height 813
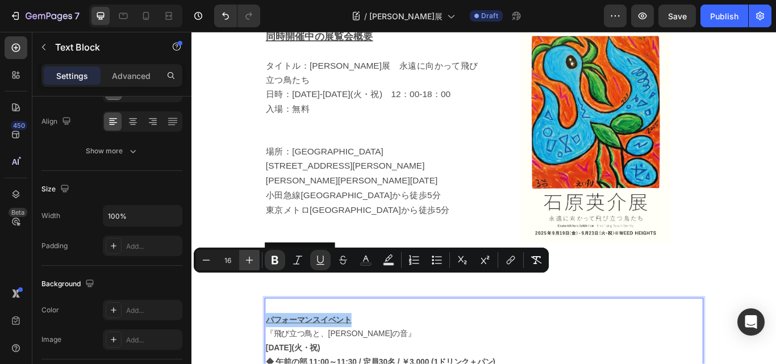
click at [249, 261] on icon "Editor contextual toolbar" at bounding box center [249, 260] width 7 height 7
type input "20"
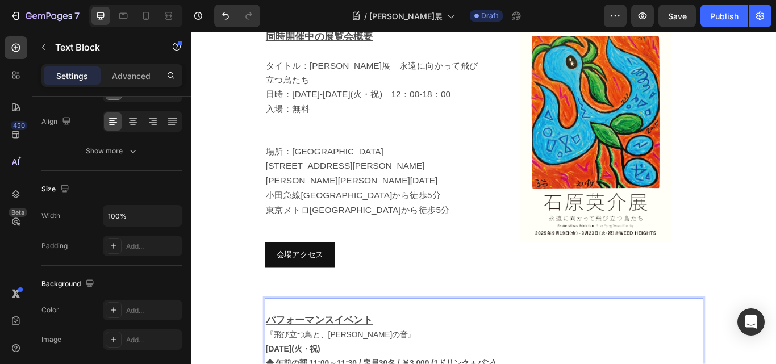
click at [407, 360] on p "パフォーマンスイベント" at bounding box center [532, 369] width 509 height 18
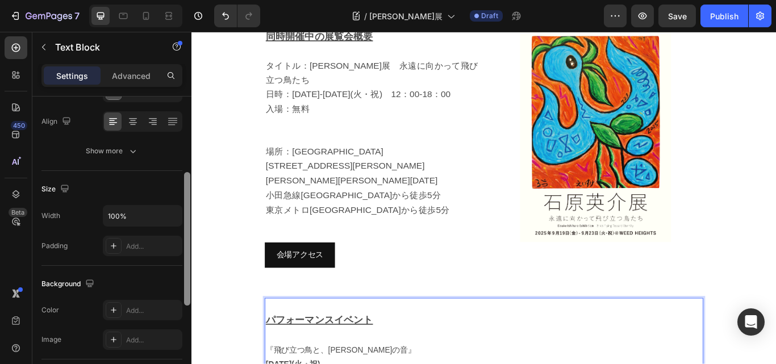
scroll to position [373, 0]
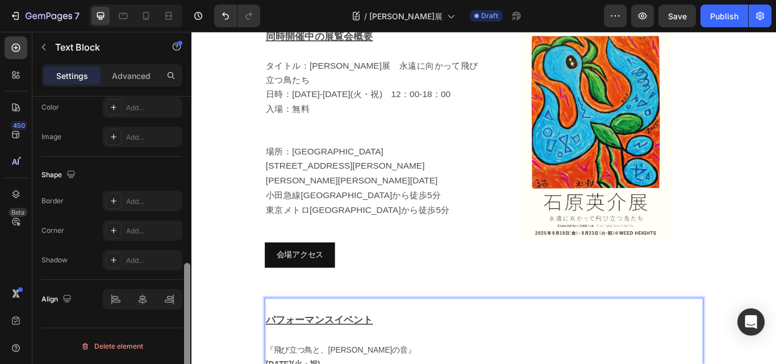
click at [190, 282] on div at bounding box center [187, 247] width 9 height 300
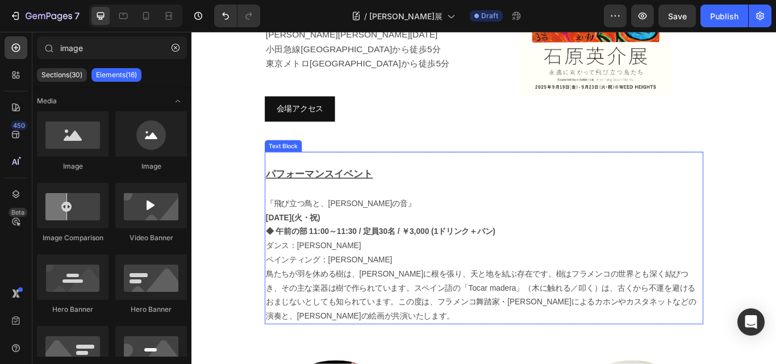
scroll to position [1149, 0]
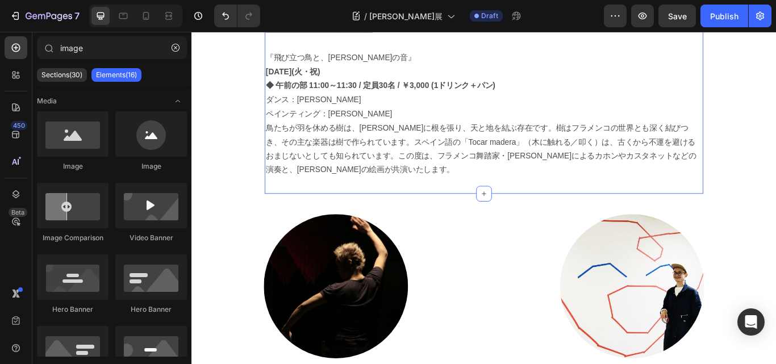
scroll to position [1319, 0]
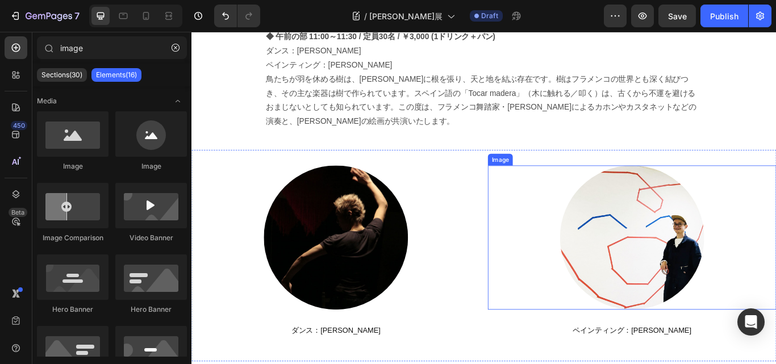
click at [676, 216] on img at bounding box center [705, 272] width 168 height 168
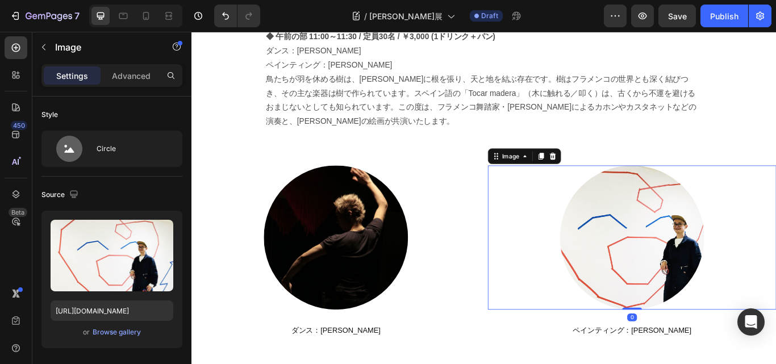
click at [537, 225] on div at bounding box center [705, 272] width 336 height 168
click at [563, 221] on div at bounding box center [705, 272] width 336 height 168
click at [542, 222] on div at bounding box center [705, 272] width 336 height 168
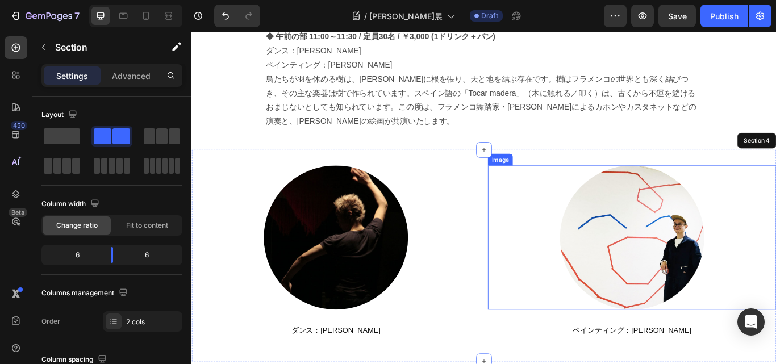
click at [775, 244] on div at bounding box center [705, 272] width 336 height 168
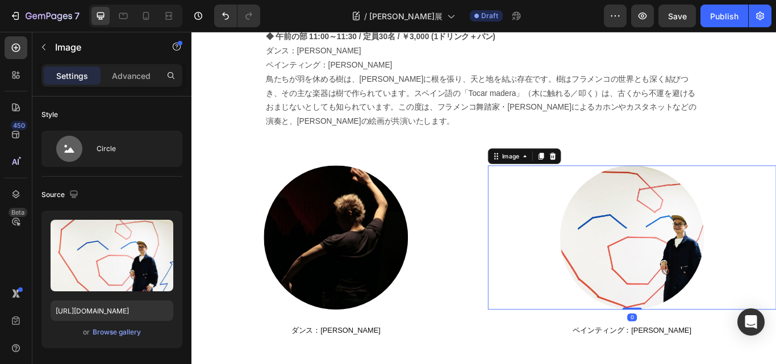
click at [775, 239] on div at bounding box center [705, 272] width 336 height 168
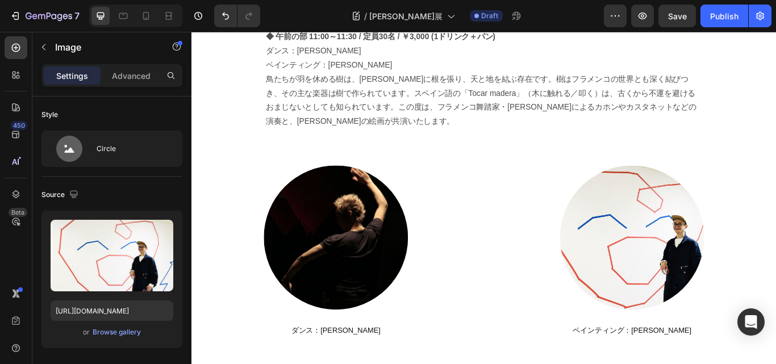
scroll to position [1657, 0]
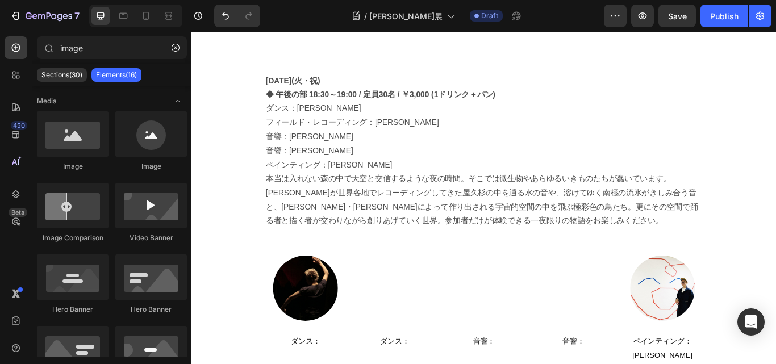
click at [666, 262] on p at bounding box center [532, 269] width 509 height 16
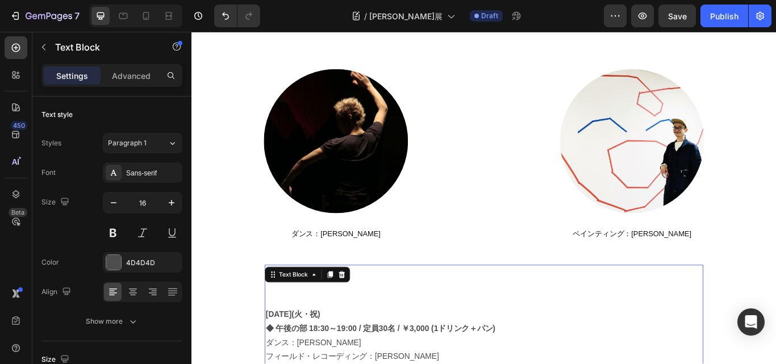
scroll to position [1317, 0]
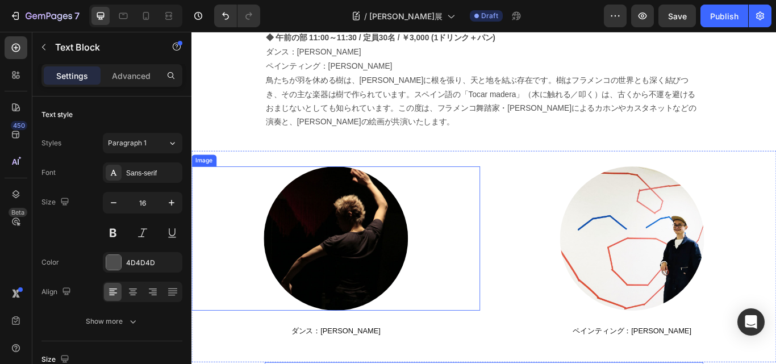
click at [508, 253] on div at bounding box center [359, 273] width 336 height 168
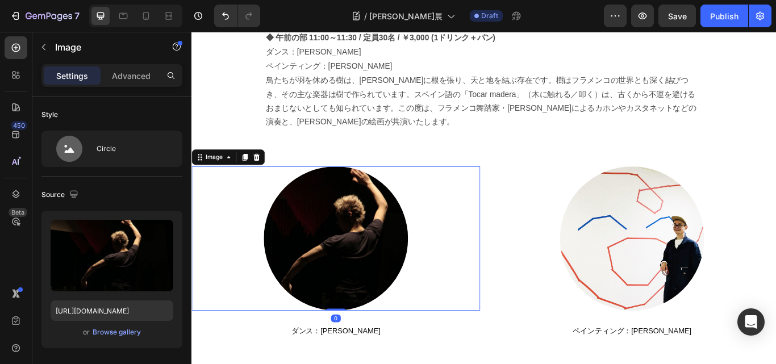
click at [424, 228] on img at bounding box center [359, 273] width 168 height 168
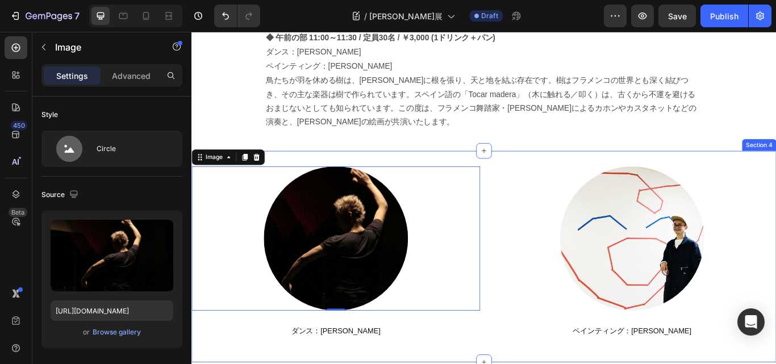
click at [469, 171] on div "Image 0 ダンス：[PERSON_NAME] Heading Image ペインティング：[PERSON_NAME] Heading Section 4" at bounding box center [532, 294] width 682 height 247
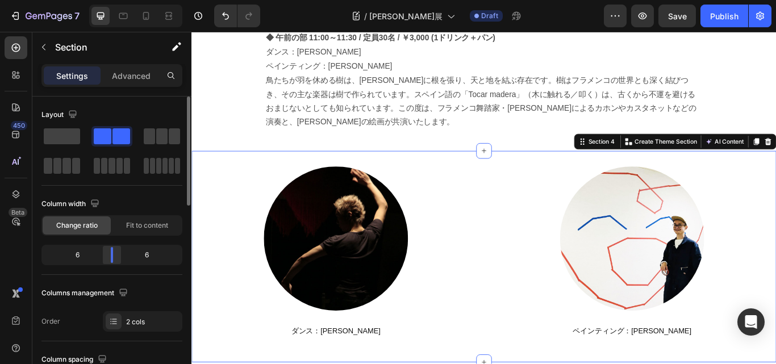
click at [102, 0] on body "7 Version history / [PERSON_NAME]展 Draft Preview Save Publish 450 Beta image Se…" at bounding box center [388, 0] width 776 height 0
click at [112, 0] on body "7 Version history / [PERSON_NAME]展 Draft Preview Save Publish 450 Beta image Se…" at bounding box center [388, 0] width 776 height 0
click at [44, 254] on div "6" at bounding box center [73, 255] width 58 height 16
click at [144, 227] on span "Fit to content" at bounding box center [147, 225] width 42 height 10
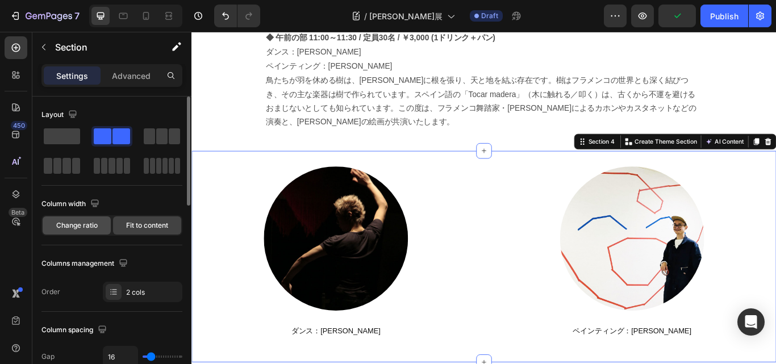
click at [70, 225] on span "Change ratio" at bounding box center [76, 225] width 41 height 10
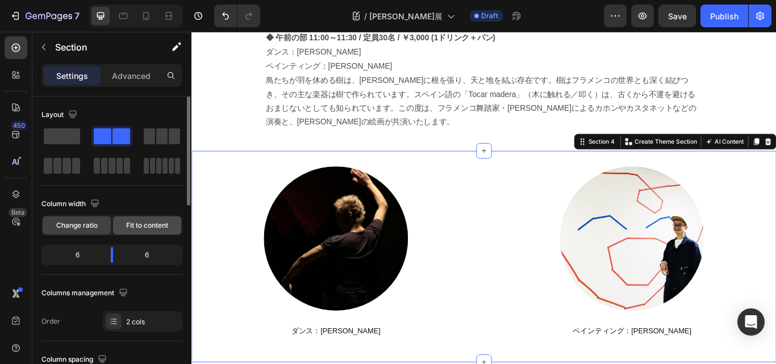
click at [147, 228] on span "Fit to content" at bounding box center [147, 225] width 42 height 10
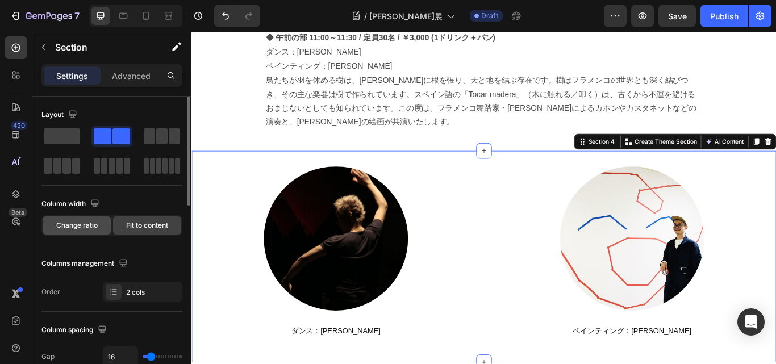
click at [79, 222] on span "Change ratio" at bounding box center [76, 225] width 41 height 10
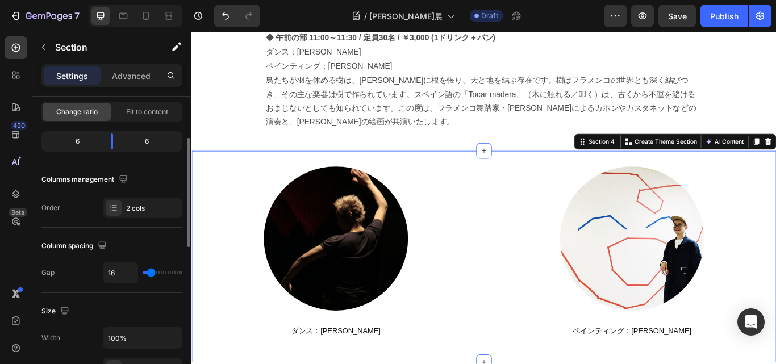
scroll to position [170, 0]
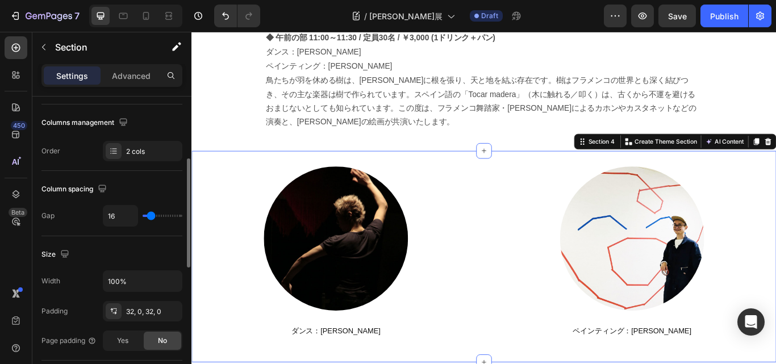
type input "42"
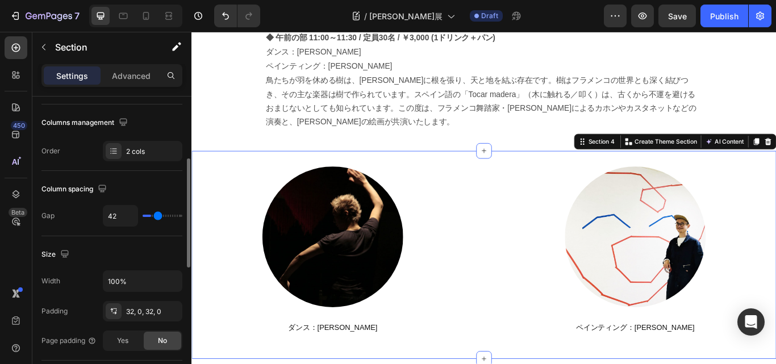
type input "44"
type input "47"
type input "49"
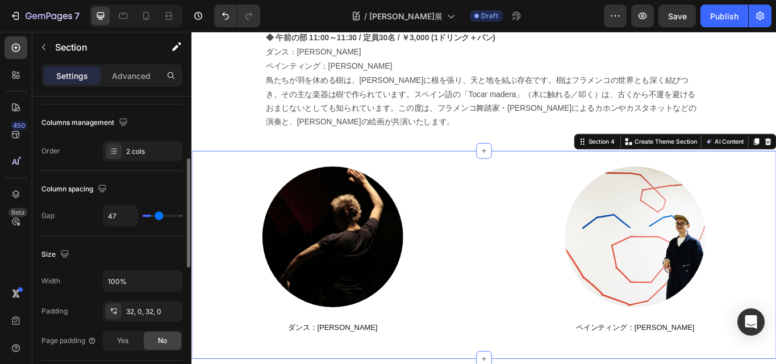
type input "49"
type input "51"
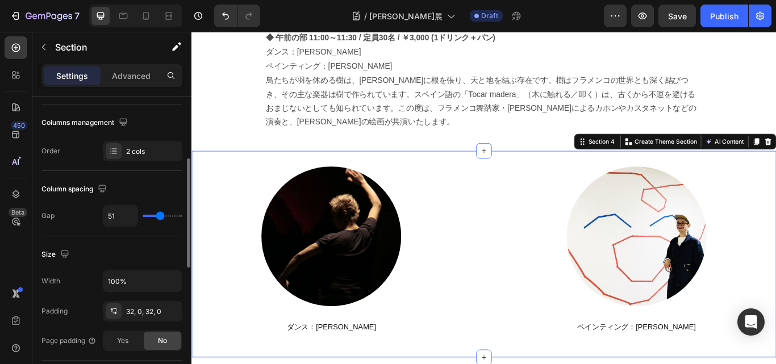
type input "53"
type input "58"
type input "60"
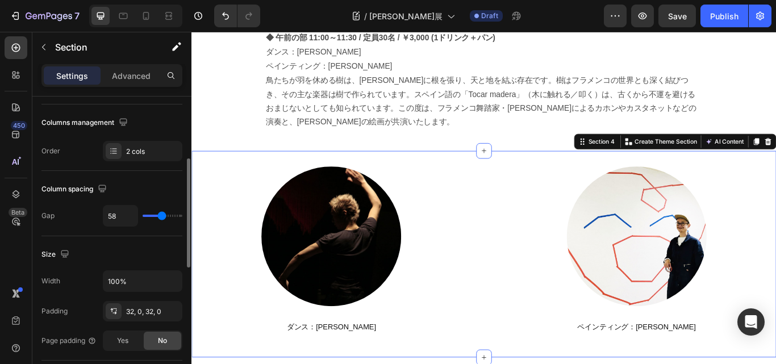
type input "60"
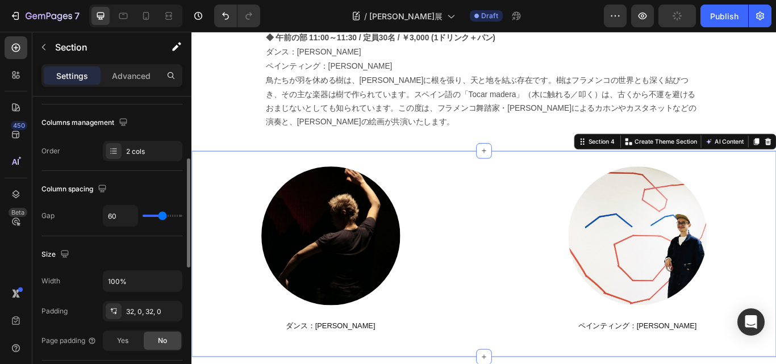
type input "31"
type input "11"
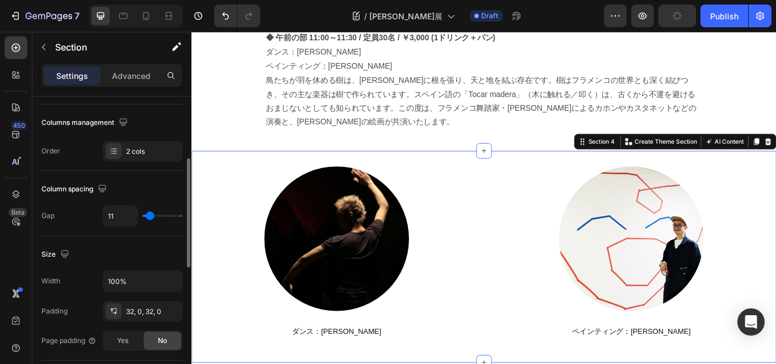
type input "0"
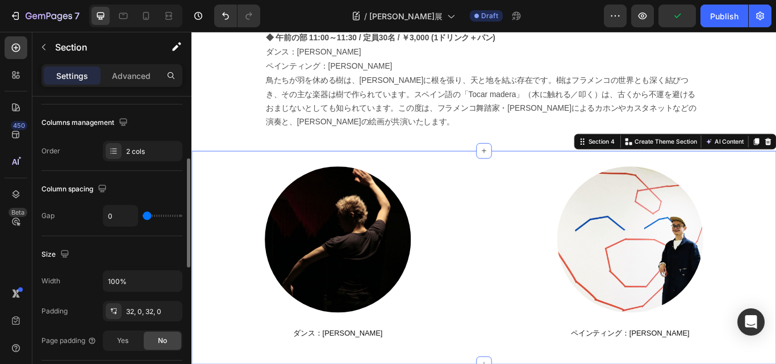
drag, startPoint x: 152, startPoint y: 217, endPoint x: 124, endPoint y: 219, distance: 27.3
type input "0"
click at [143, 217] on input "range" at bounding box center [163, 216] width 40 height 2
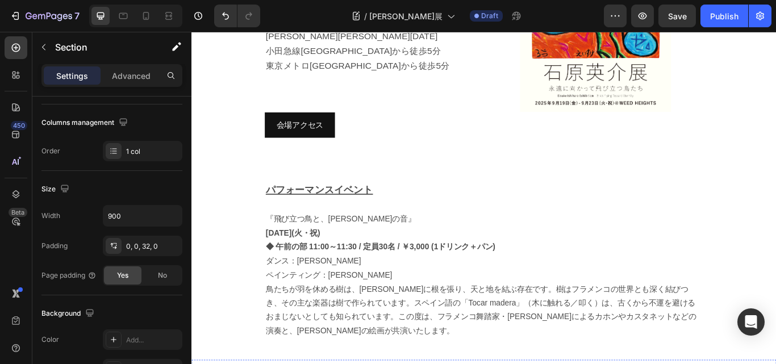
scroll to position [1089, 0]
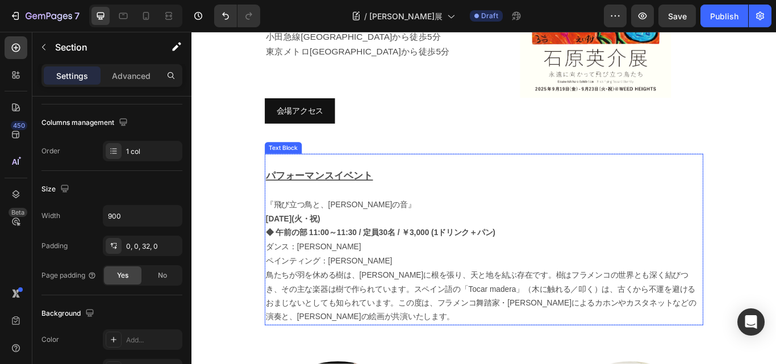
click at [340, 245] on strong "[DATE](火・祝)" at bounding box center [310, 250] width 64 height 10
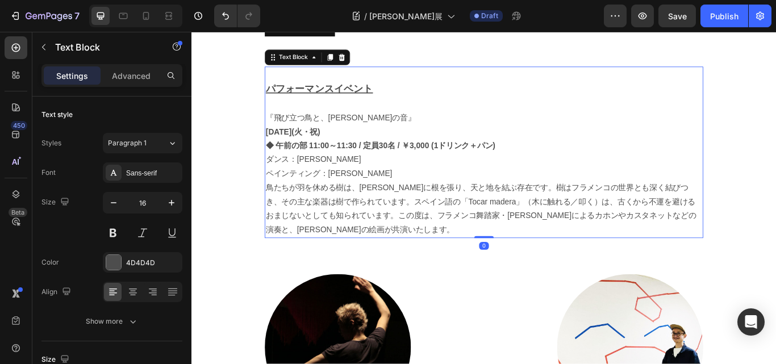
scroll to position [1203, 0]
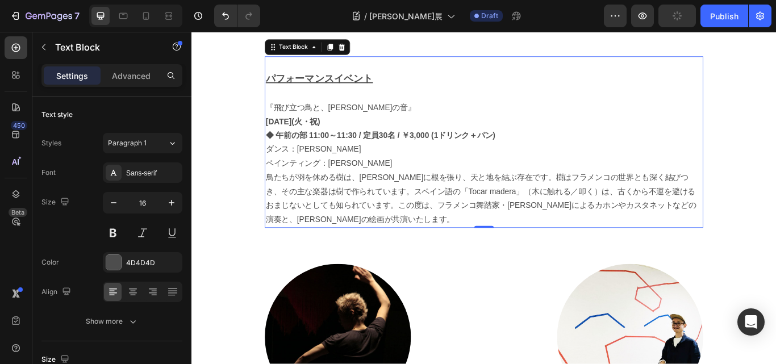
drag, startPoint x: 306, startPoint y: 94, endPoint x: 306, endPoint y: 118, distance: 23.9
click at [306, 132] on strong "[DATE](火・祝)" at bounding box center [310, 137] width 64 height 10
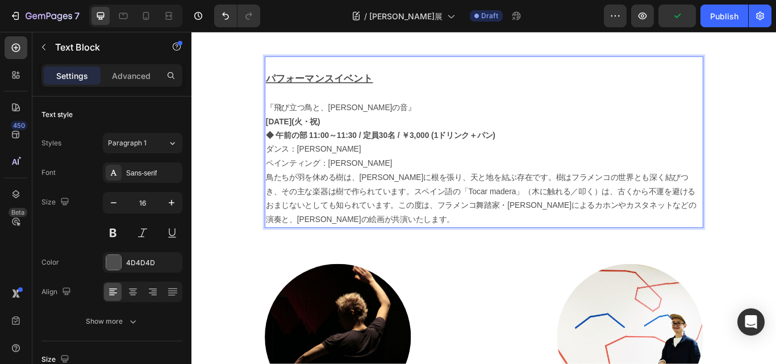
click at [346, 178] on p "ペインティング：[PERSON_NAME]" at bounding box center [532, 186] width 509 height 16
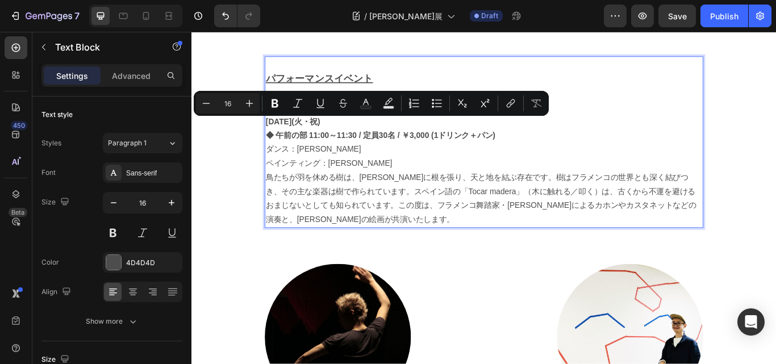
click at [302, 112] on p "『飛び立つ鳥と、[PERSON_NAME]の音』" at bounding box center [532, 120] width 509 height 16
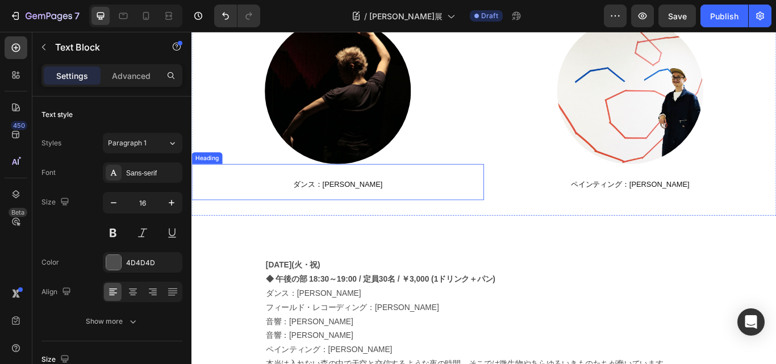
scroll to position [1487, 0]
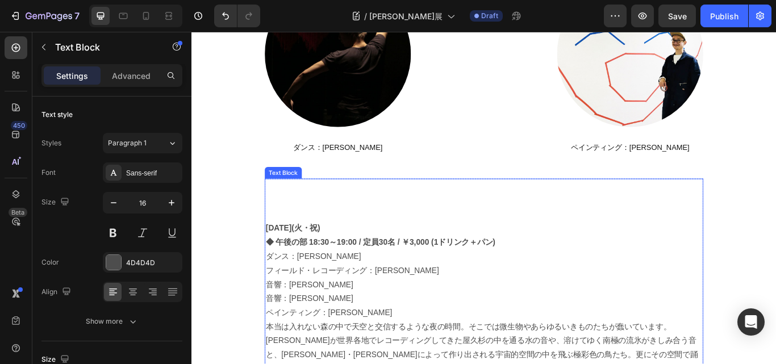
click at [293, 261] on strong "[DATE](火・祝)" at bounding box center [310, 261] width 64 height 10
click at [293, 264] on strong "[DATE](火・祝)" at bounding box center [310, 261] width 64 height 10
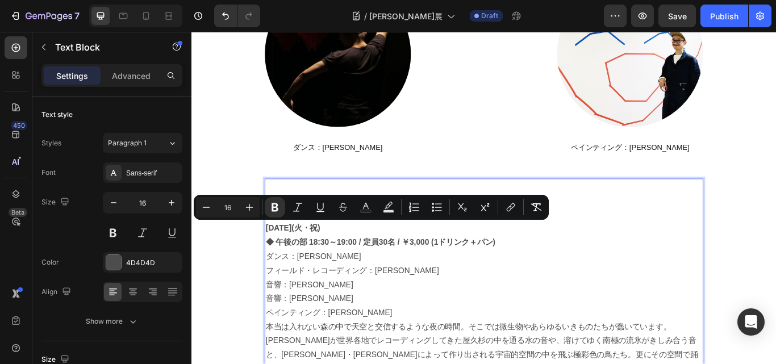
click at [444, 294] on p "ダンス：[PERSON_NAME]" at bounding box center [532, 294] width 509 height 16
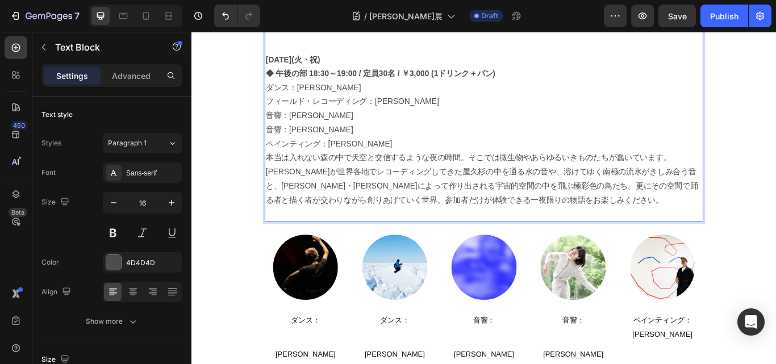
scroll to position [1714, 0]
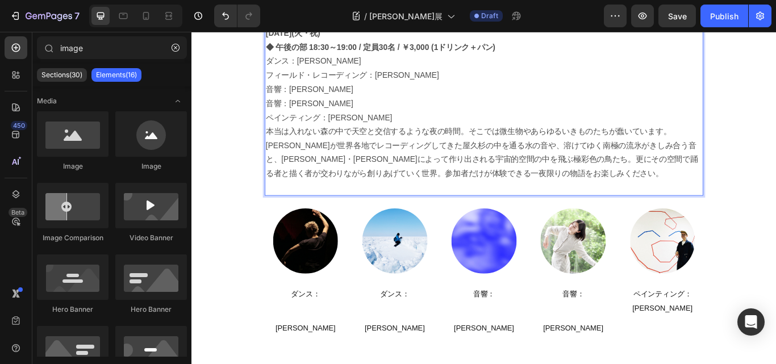
click at [228, 276] on div "[DATE](火・祝)　 ◆ 午後の部 18:30～19:00 / 定員30名 / ￥3,000 (1ドリンク＋パン) ダンス：[PERSON_NAME] フ…" at bounding box center [532, 367] width 682 height 4053
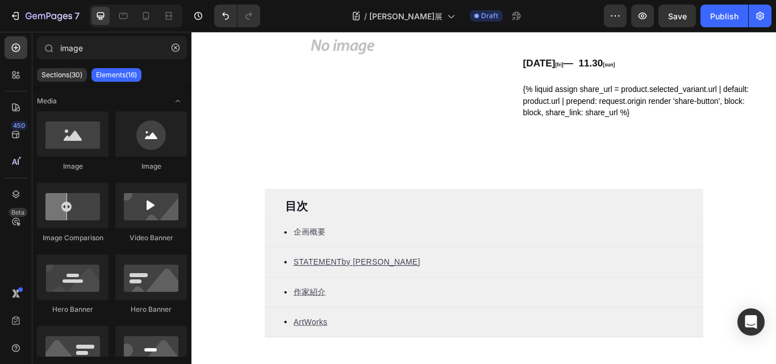
scroll to position [0, 0]
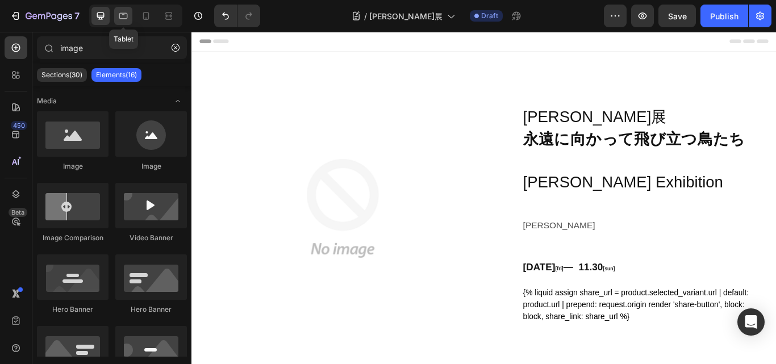
click at [124, 15] on icon at bounding box center [123, 15] width 11 height 11
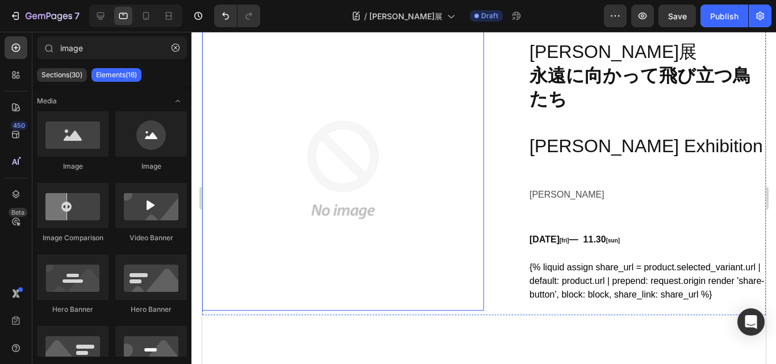
scroll to position [114, 0]
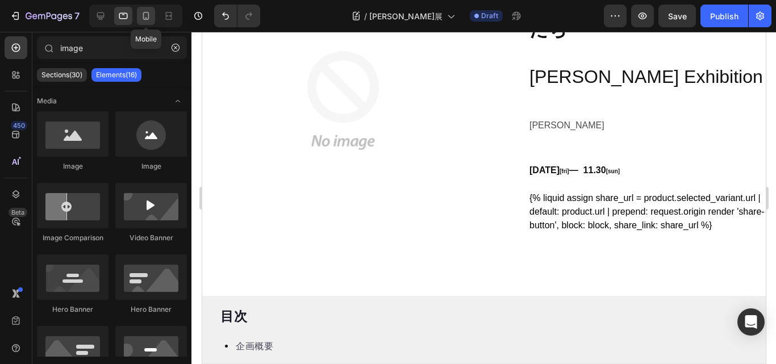
click at [148, 16] on icon at bounding box center [145, 15] width 11 height 11
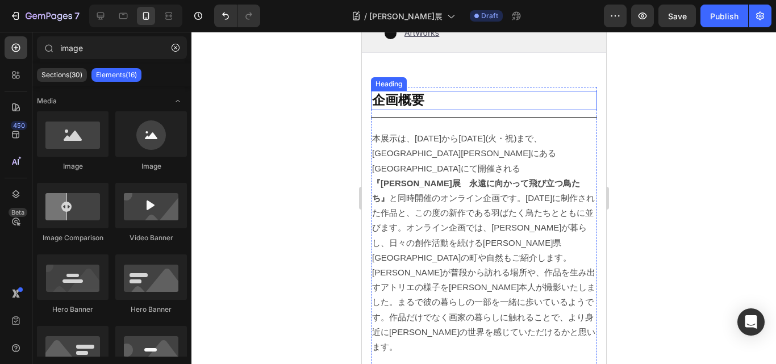
scroll to position [625, 0]
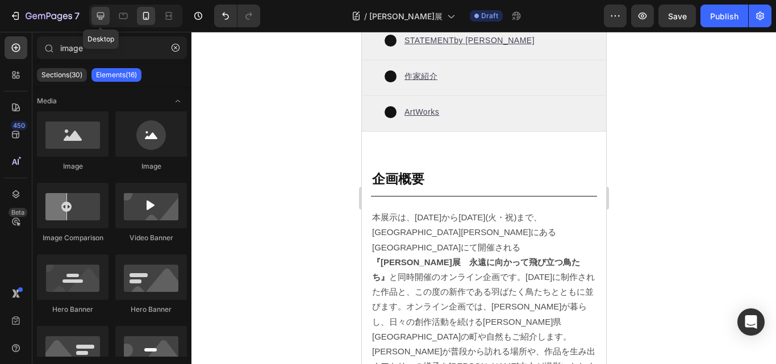
click at [101, 14] on icon at bounding box center [100, 15] width 11 height 11
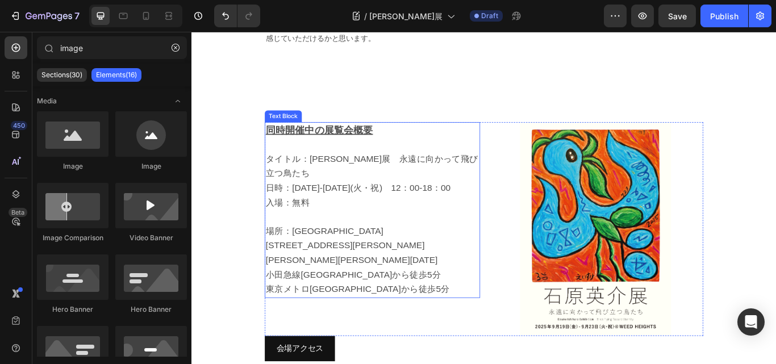
scroll to position [795, 0]
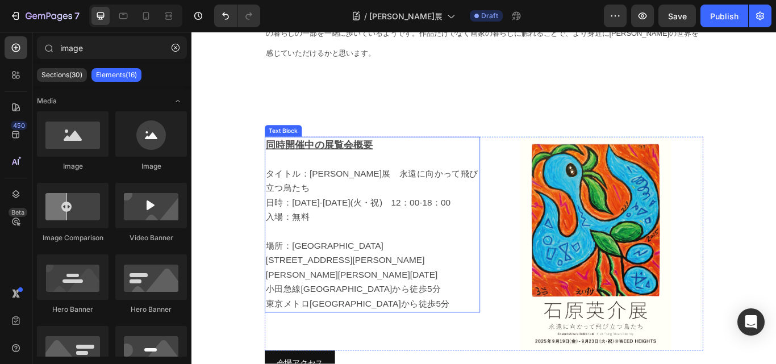
click at [348, 293] on span "[STREET_ADDRESS][PERSON_NAME][PERSON_NAME][PERSON_NAME][DATE]" at bounding box center [378, 307] width 201 height 28
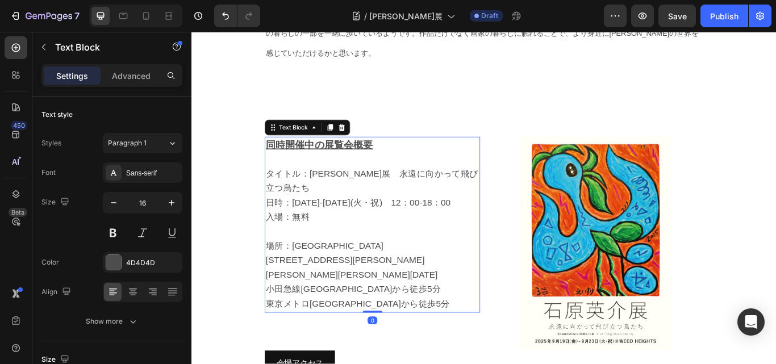
click at [310, 293] on span "[STREET_ADDRESS][PERSON_NAME][PERSON_NAME][PERSON_NAME][DATE]" at bounding box center [378, 307] width 201 height 28
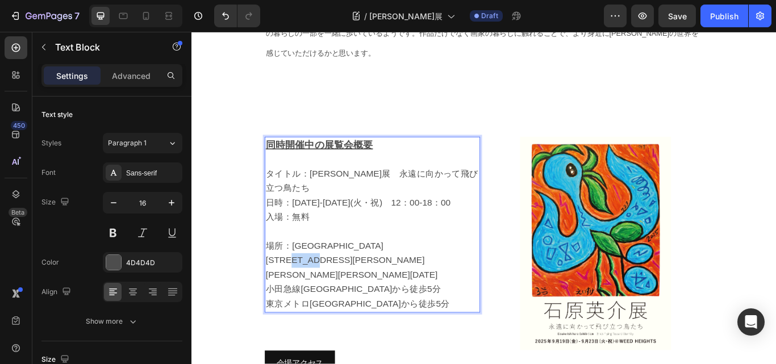
click at [310, 293] on span "[STREET_ADDRESS][PERSON_NAME][PERSON_NAME][PERSON_NAME][DATE]" at bounding box center [378, 307] width 201 height 28
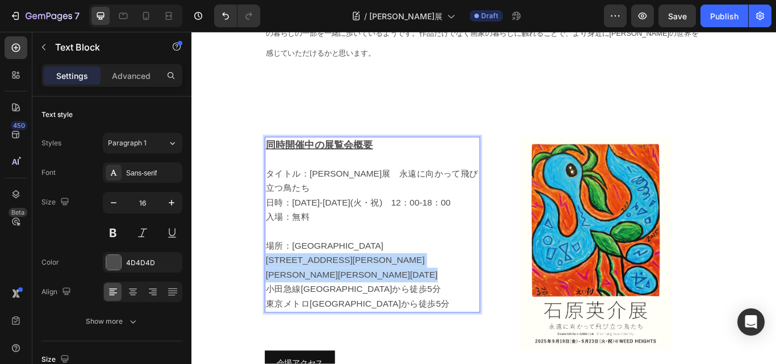
click at [310, 293] on span "[STREET_ADDRESS][PERSON_NAME][PERSON_NAME][PERSON_NAME][DATE]" at bounding box center [378, 307] width 201 height 28
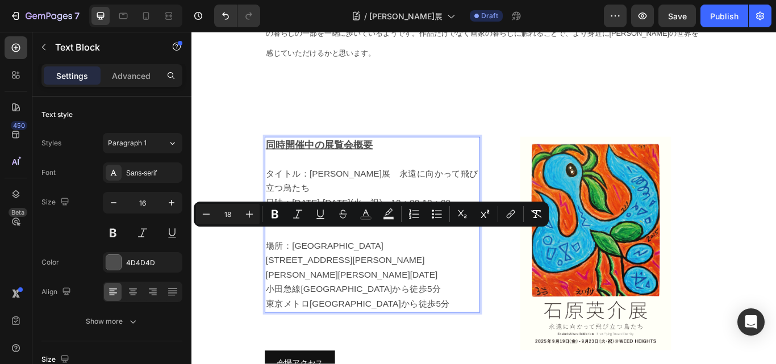
click at [300, 225] on span "日時：[DATE]-[DATE](火・祝)　12：00-18：00" at bounding box center [385, 230] width 215 height 11
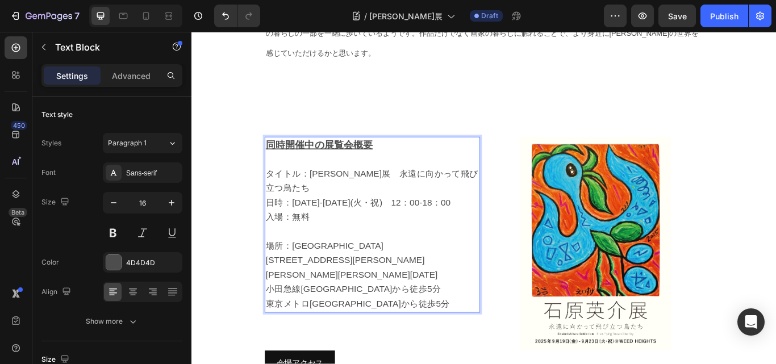
click at [278, 192] on span "タイトル：[PERSON_NAME]展　永遠に向かって飛び立つ鳥たち" at bounding box center [402, 206] width 248 height 28
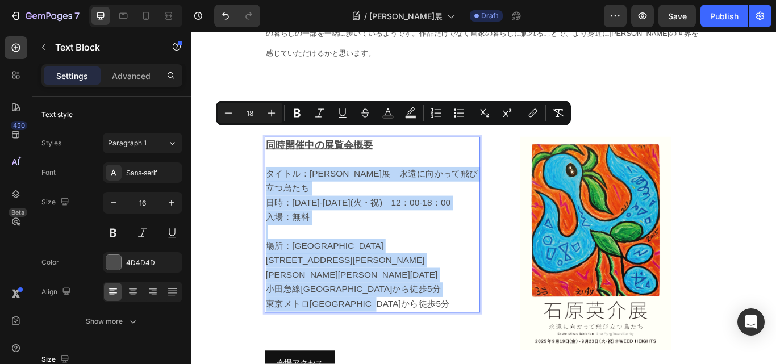
drag, startPoint x: 276, startPoint y: 149, endPoint x: 438, endPoint y: 304, distance: 224.2
click at [438, 304] on div "同時開催中の展覧会概要 タイトル：[PERSON_NAME]展　永遠に向かって飛び立つ鳥たち　 日時：[DATE]-[DATE](火・祝)　12：00-18：…" at bounding box center [402, 256] width 251 height 205
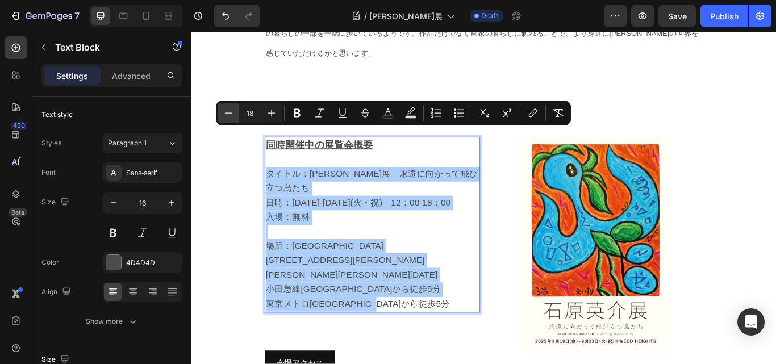
click at [225, 109] on icon "Editor contextual toolbar" at bounding box center [228, 112] width 11 height 11
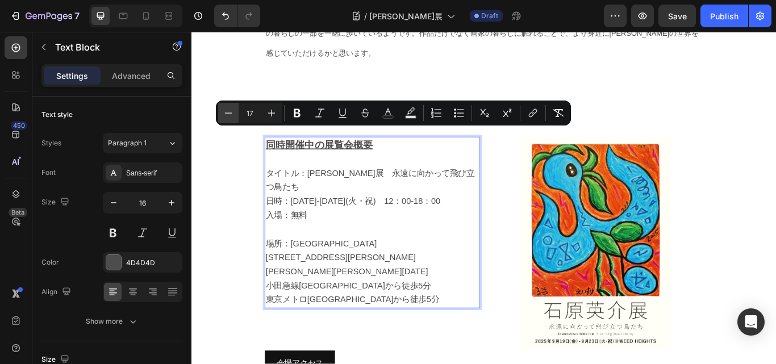
click at [225, 109] on icon "Editor contextual toolbar" at bounding box center [228, 112] width 11 height 11
type input "16"
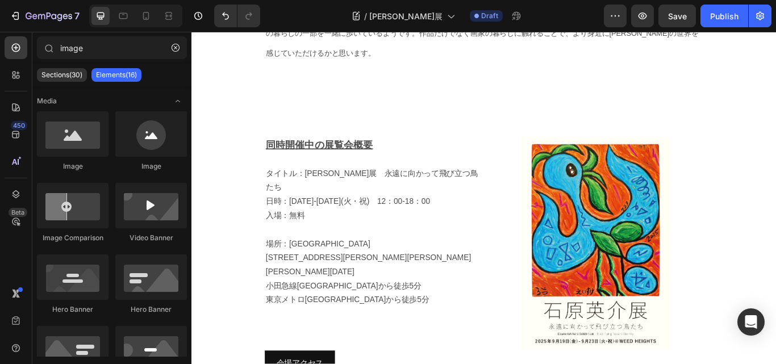
click at [146, 15] on icon at bounding box center [145, 15] width 11 height 11
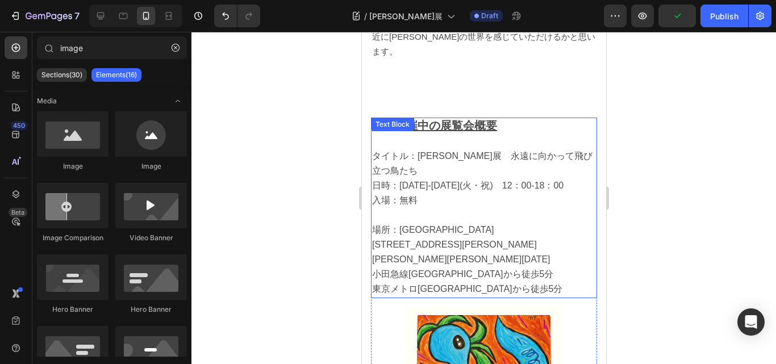
scroll to position [771, 0]
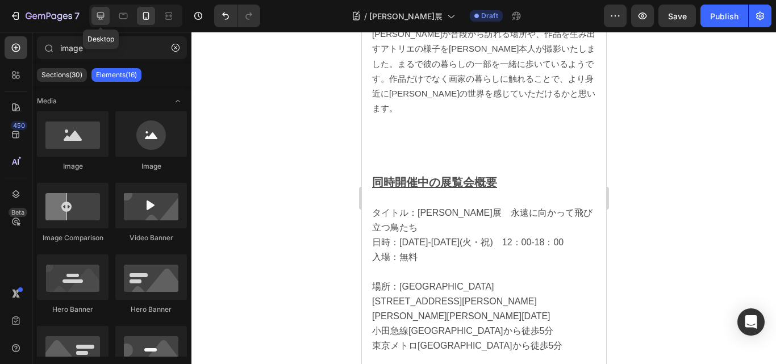
click at [98, 12] on icon at bounding box center [100, 15] width 7 height 7
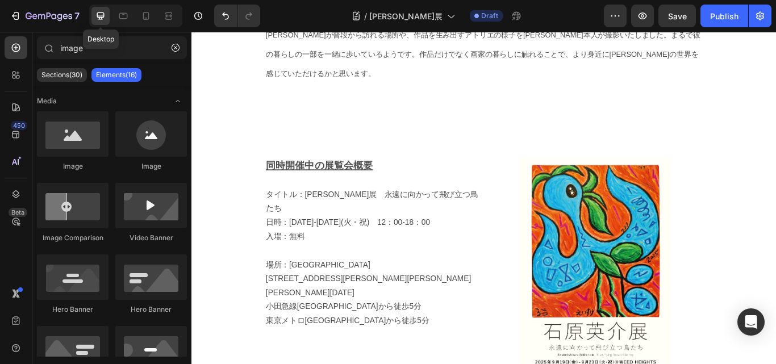
scroll to position [711, 0]
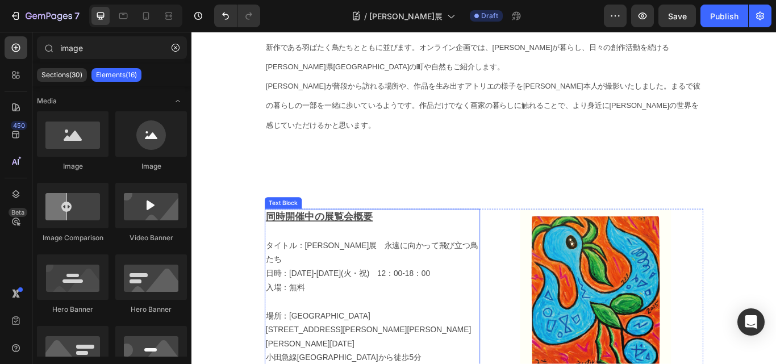
click at [372, 277] on span "タイトル：[PERSON_NAME]展　永遠に向かって飛び立つ鳥たち" at bounding box center [402, 290] width 248 height 26
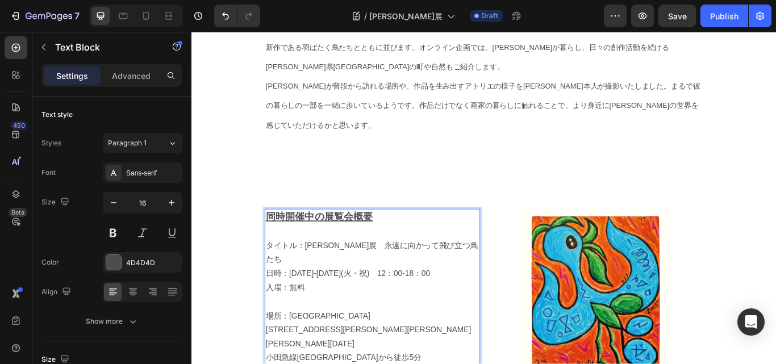
click at [379, 277] on span "タイトル：[PERSON_NAME]展　永遠に向かって飛び立つ鳥たち" at bounding box center [402, 290] width 248 height 26
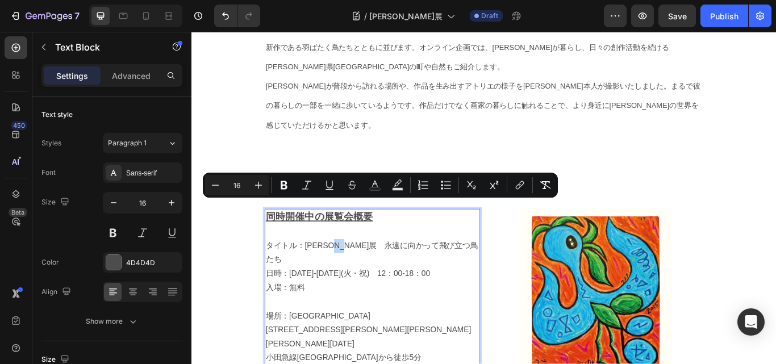
click at [379, 277] on span "タイトル：[PERSON_NAME]展　永遠に向かって飛び立つ鳥たち" at bounding box center [402, 290] width 248 height 26
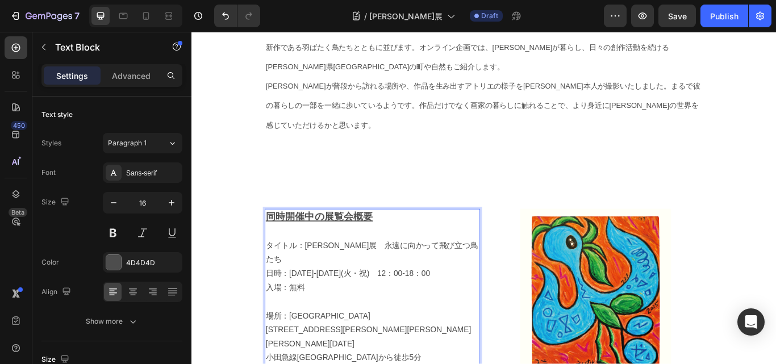
click at [375, 277] on span "タイトル：[PERSON_NAME]展　永遠に向かって飛び立つ鳥たち" at bounding box center [402, 290] width 248 height 26
click at [458, 309] on span "日時：[DATE]-[DATE](火・祝)　12：00-18：00" at bounding box center [373, 314] width 191 height 10
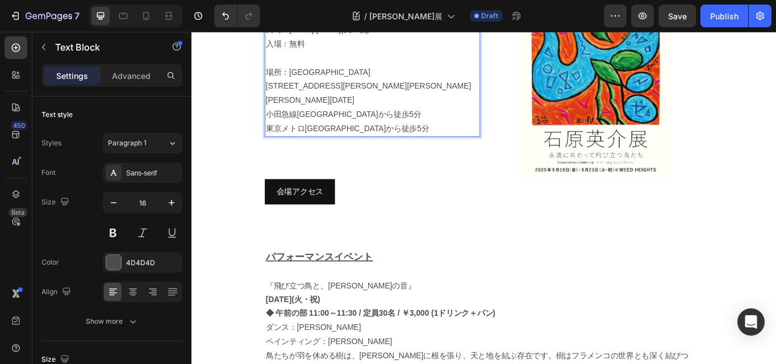
scroll to position [1052, 0]
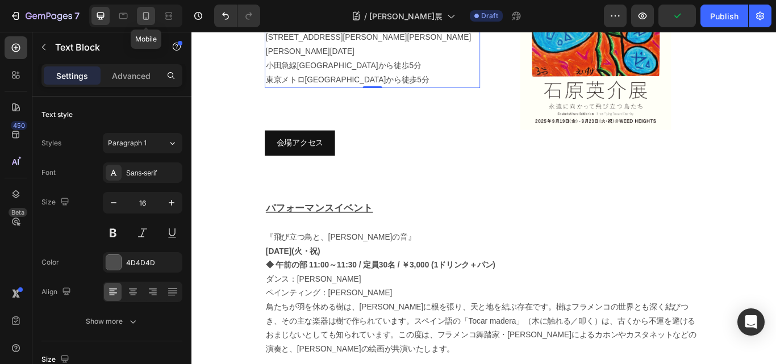
click at [140, 15] on icon at bounding box center [145, 15] width 11 height 11
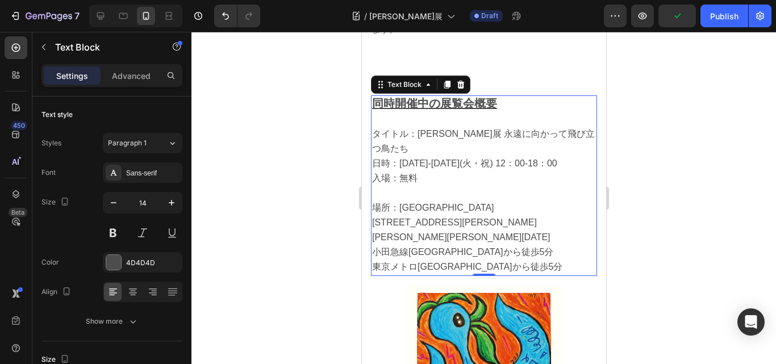
scroll to position [844, 0]
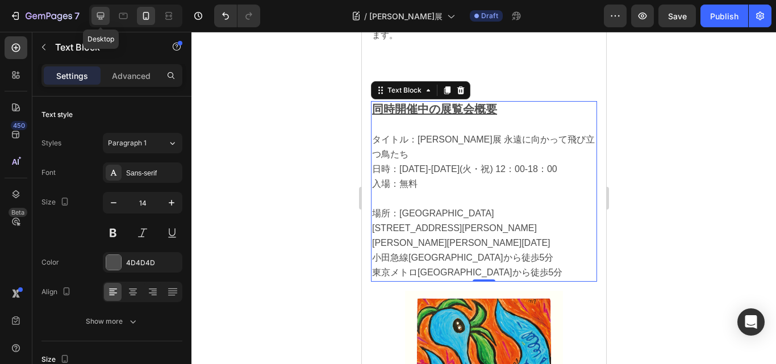
click at [102, 11] on icon at bounding box center [100, 15] width 11 height 11
type input "16"
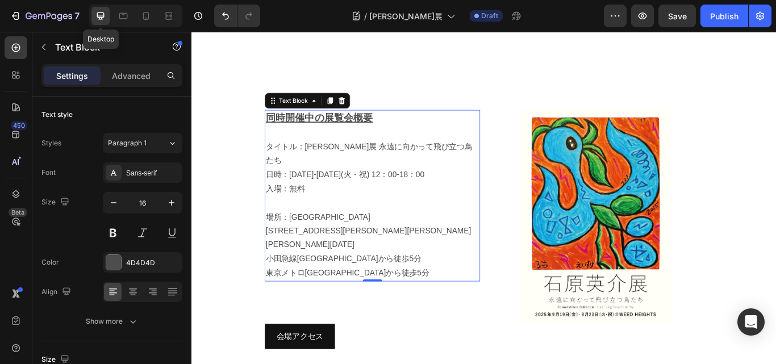
scroll to position [833, 0]
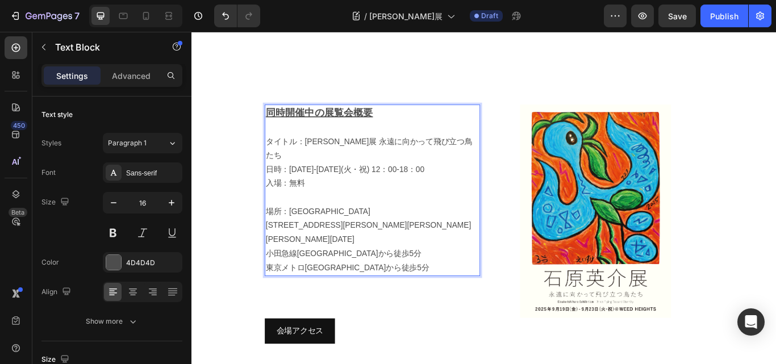
click at [490, 155] on span "タイトル：[PERSON_NAME]展 永遠に向かって飛び立つ鳥たち" at bounding box center [398, 168] width 241 height 26
click at [317, 152] on p "タイトル：[PERSON_NAME]展 永遠に向かって飛び立つ鳥たち" at bounding box center [402, 168] width 249 height 33
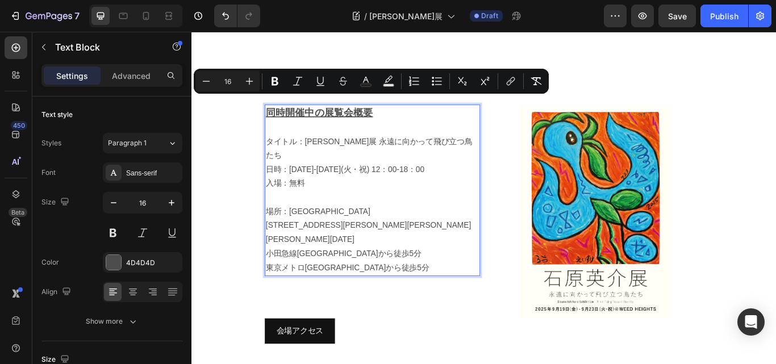
click at [318, 187] on span "日時：[DATE]-[DATE](火・祝) 12：00-18：00" at bounding box center [370, 192] width 185 height 10
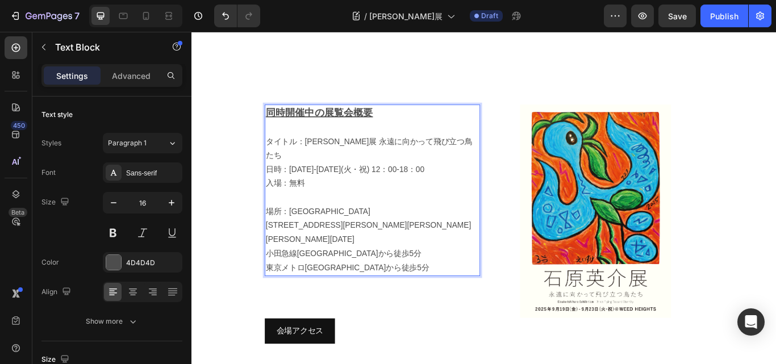
click at [335, 253] on span "[STREET_ADDRESS][PERSON_NAME][PERSON_NAME][PERSON_NAME][DATE]" at bounding box center [397, 266] width 239 height 26
click at [453, 187] on span "日時：[DATE]-[DATE](火・祝) 12：00-18：00" at bounding box center [370, 192] width 185 height 10
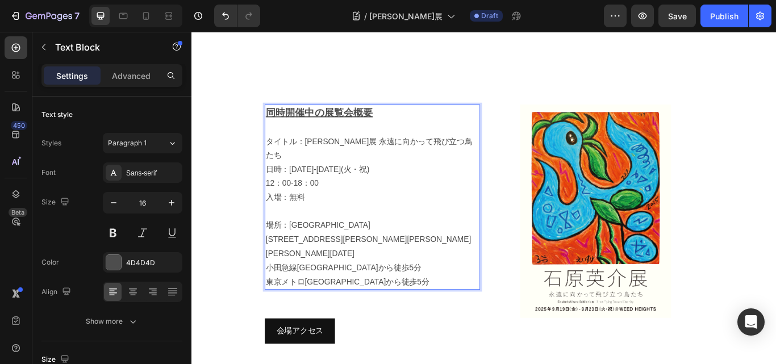
click at [369, 155] on span "タイトル：[PERSON_NAME]展 永遠に向かって飛び立つ鳥たち" at bounding box center [398, 168] width 241 height 26
click at [321, 155] on span "タイトル：[PERSON_NAME]展 永遠に向かって飛び立つ鳥たち" at bounding box center [398, 168] width 241 height 26
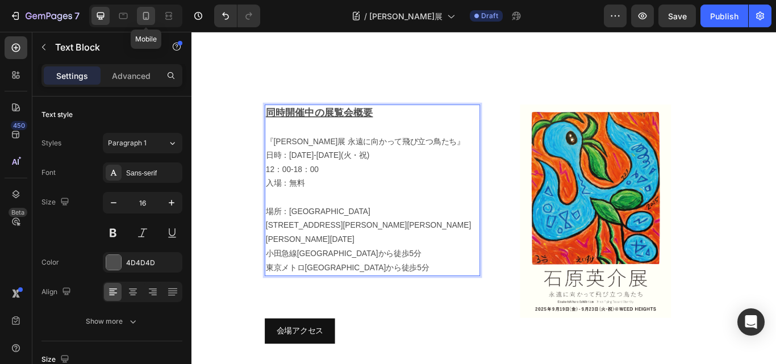
click at [141, 16] on icon at bounding box center [145, 15] width 11 height 11
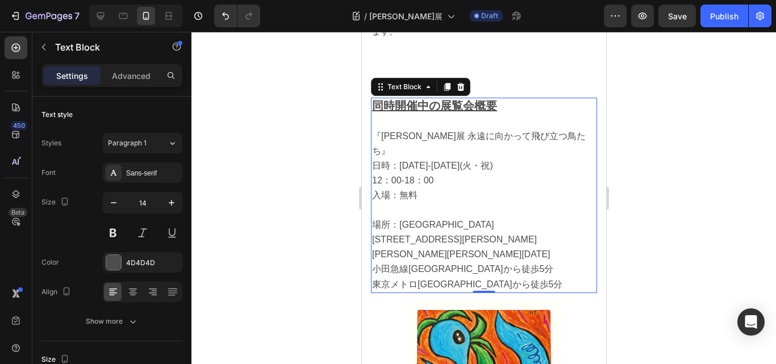
scroll to position [844, 0]
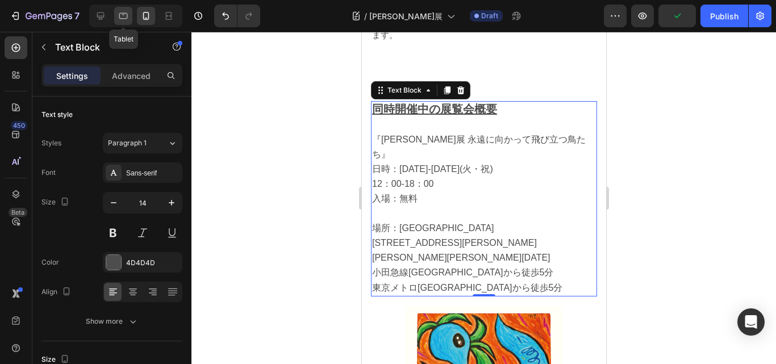
click at [119, 11] on icon at bounding box center [123, 15] width 11 height 11
type input "16"
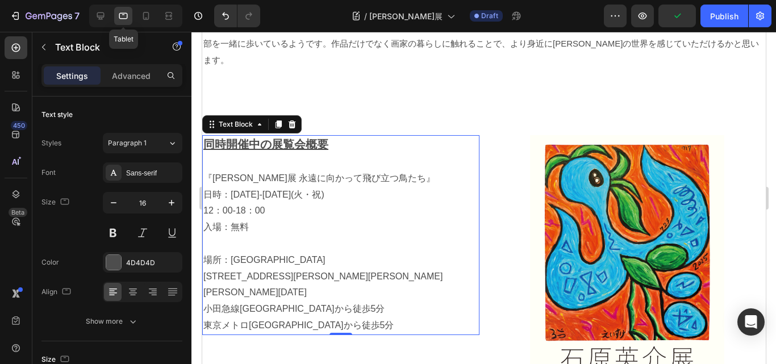
scroll to position [787, 0]
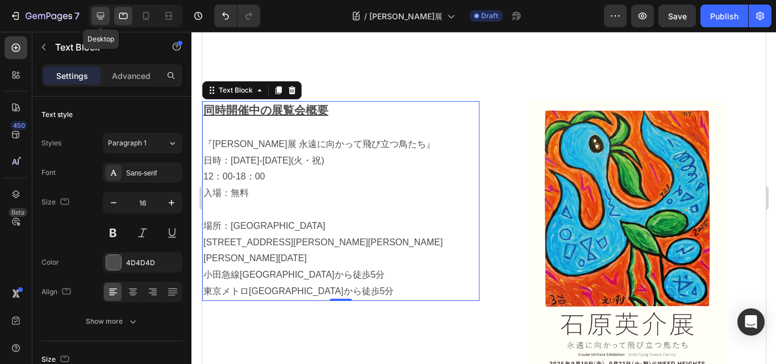
click at [101, 11] on icon at bounding box center [100, 15] width 11 height 11
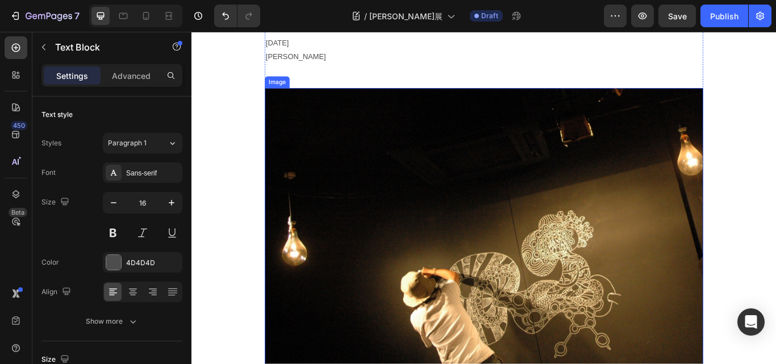
scroll to position [2594, 0]
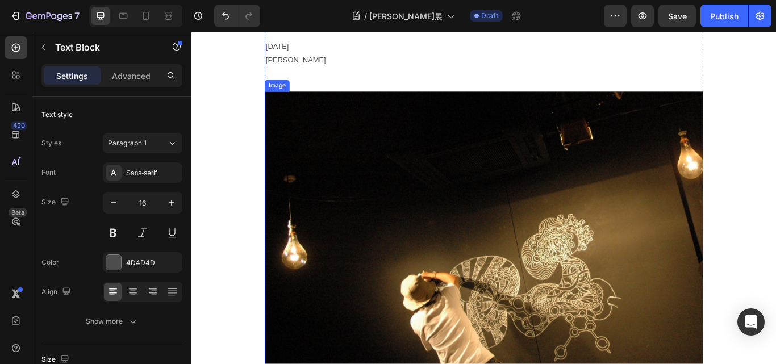
click at [559, 248] on img at bounding box center [532, 266] width 511 height 329
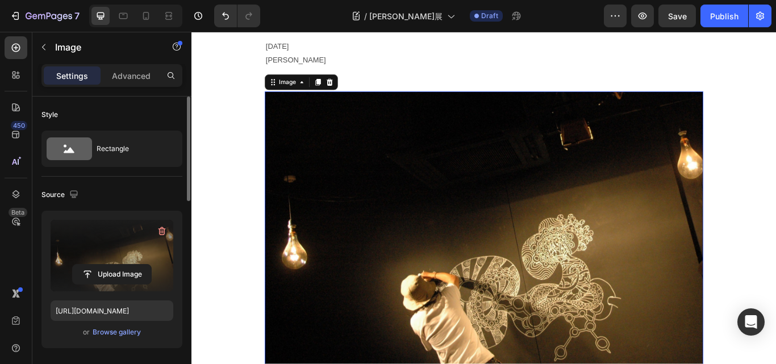
click at [103, 256] on label at bounding box center [112, 256] width 123 height 72
click at [103, 265] on input "file" at bounding box center [112, 274] width 78 height 19
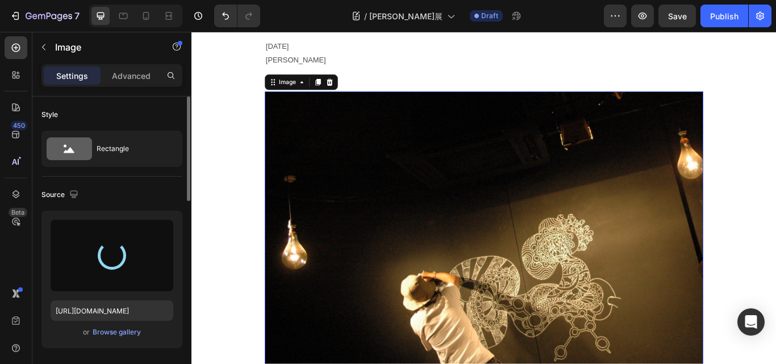
type input "[URL][DOMAIN_NAME]"
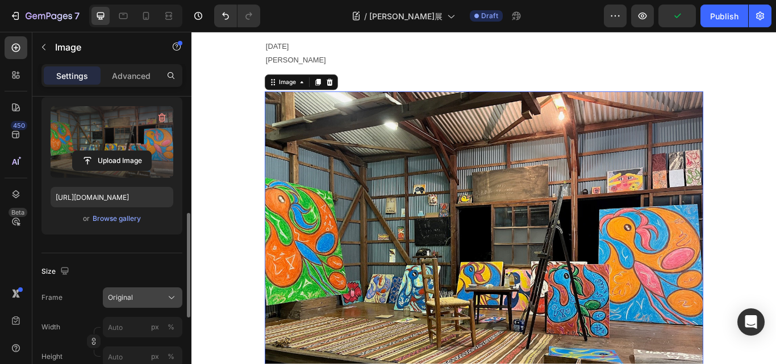
scroll to position [170, 0]
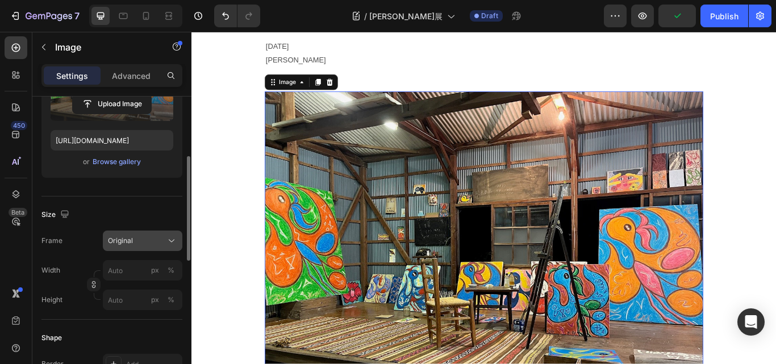
click at [173, 234] on button "Original" at bounding box center [143, 241] width 80 height 20
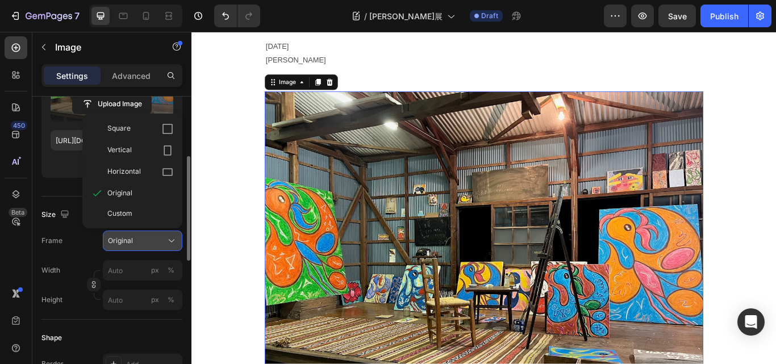
click at [173, 234] on button "Original" at bounding box center [143, 241] width 80 height 20
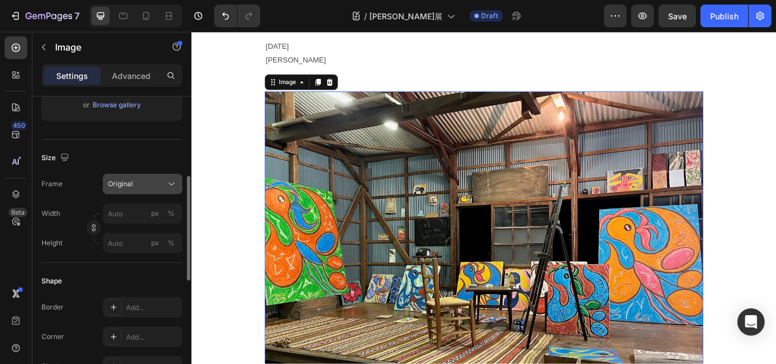
scroll to position [284, 0]
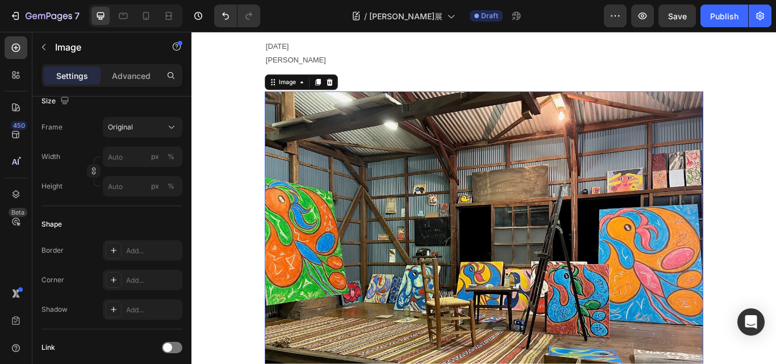
click at [325, 182] on img at bounding box center [532, 294] width 511 height 384
click at [316, 184] on img at bounding box center [532, 294] width 511 height 384
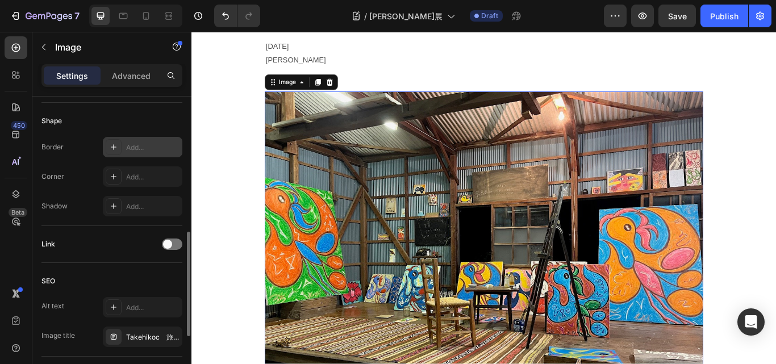
scroll to position [274, 0]
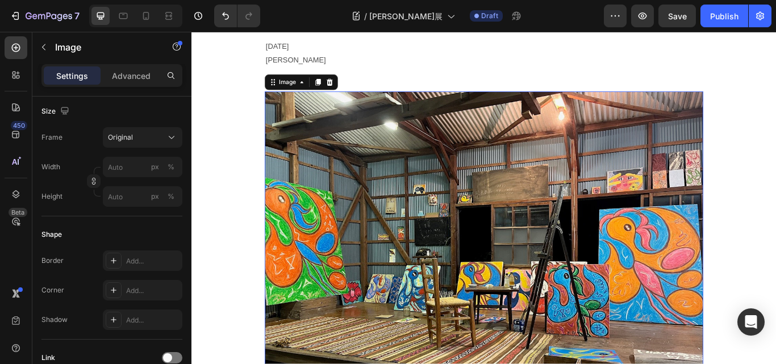
click at [357, 124] on img at bounding box center [532, 294] width 511 height 384
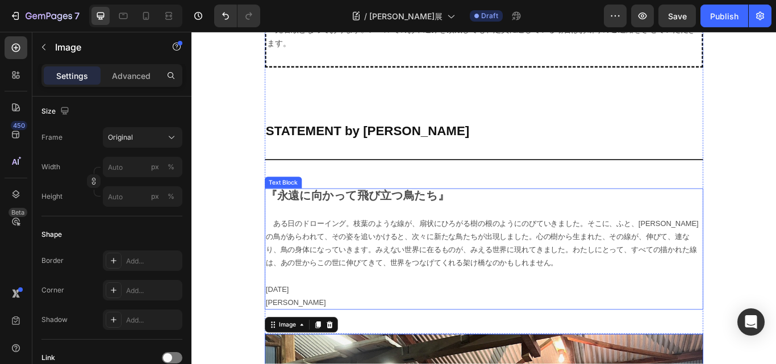
scroll to position [2310, 0]
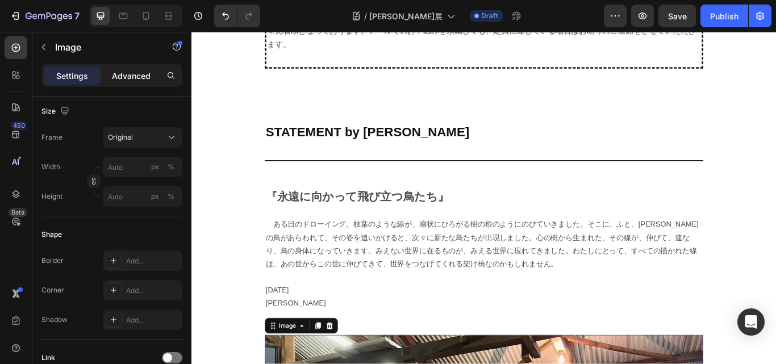
click at [136, 75] on p "Advanced" at bounding box center [131, 76] width 39 height 12
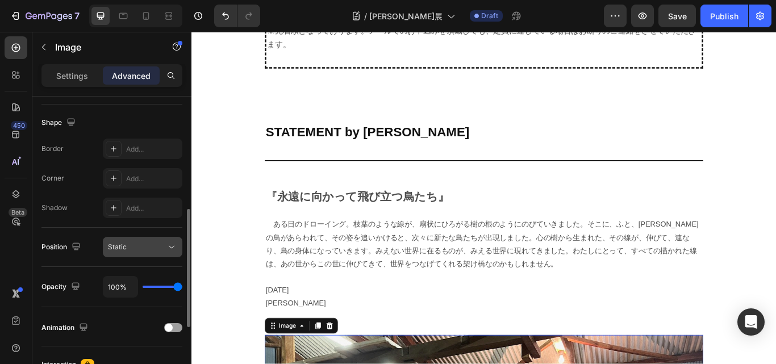
scroll to position [458, 0]
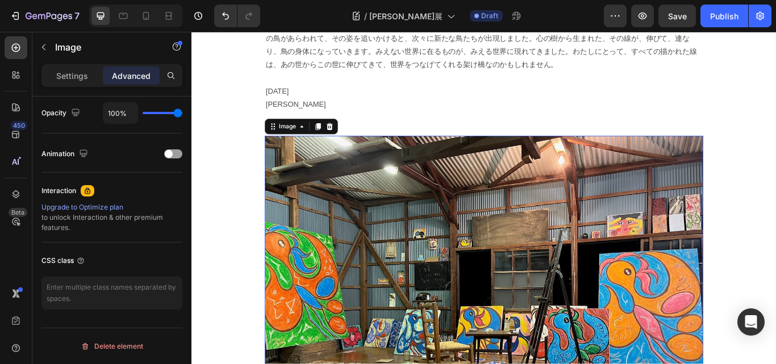
scroll to position [2537, 0]
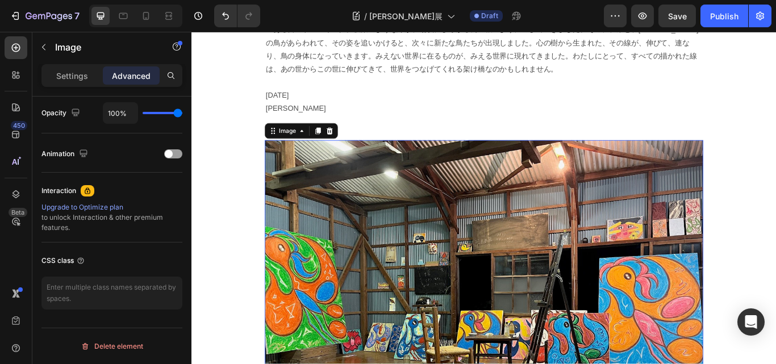
click at [529, 279] on img at bounding box center [532, 350] width 511 height 384
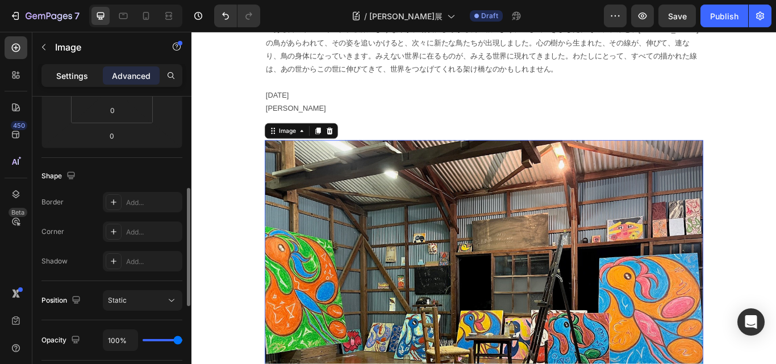
click at [65, 79] on p "Settings" at bounding box center [72, 76] width 32 height 12
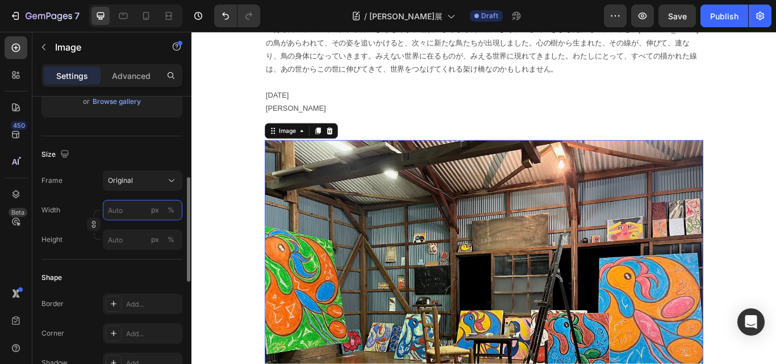
click at [131, 206] on input "px %" at bounding box center [143, 210] width 80 height 20
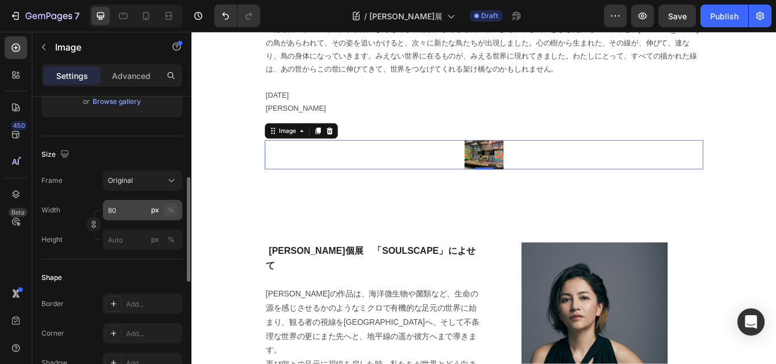
click at [172, 210] on div "%" at bounding box center [171, 210] width 7 height 10
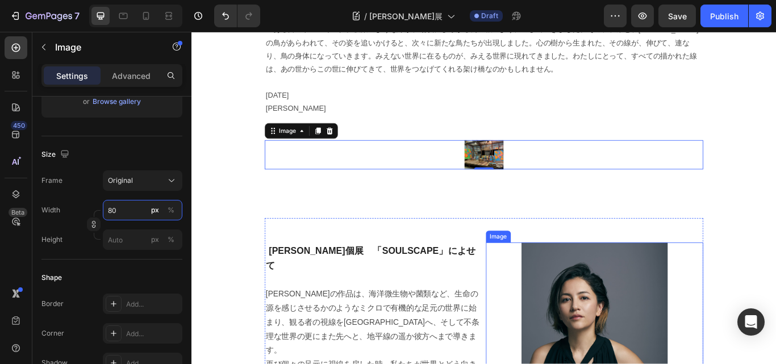
scroll to position [2480, 0]
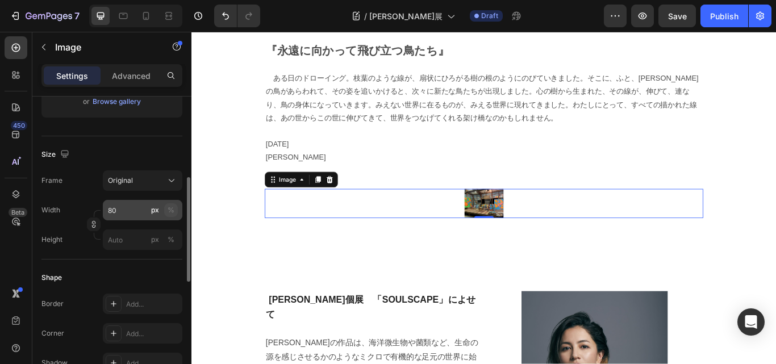
click at [169, 206] on div "%" at bounding box center [171, 210] width 7 height 10
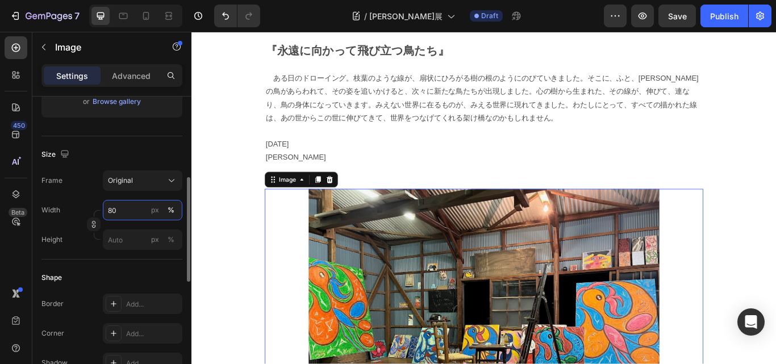
click at [138, 211] on input "80" at bounding box center [143, 210] width 80 height 20
type input "8"
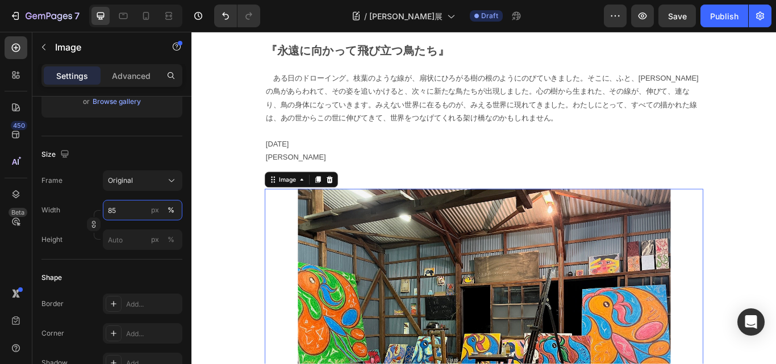
type input "8"
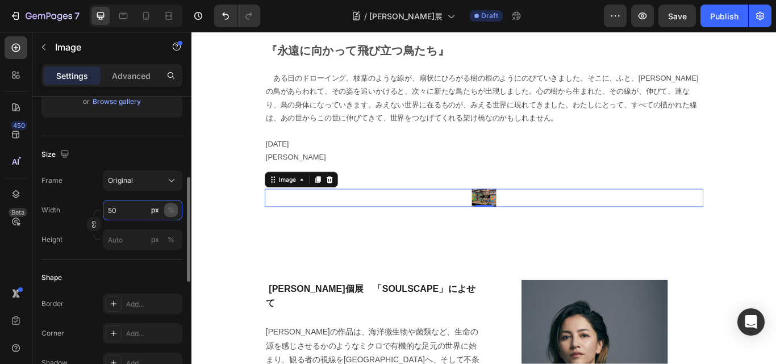
type input "50"
click at [175, 211] on button "%" at bounding box center [171, 210] width 14 height 14
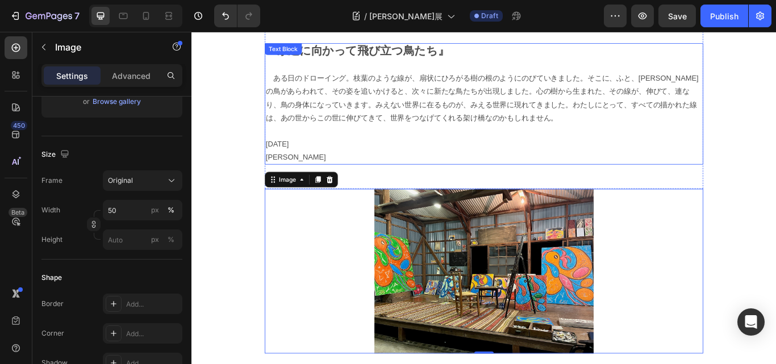
click at [511, 155] on p "[DATE]" at bounding box center [532, 162] width 509 height 15
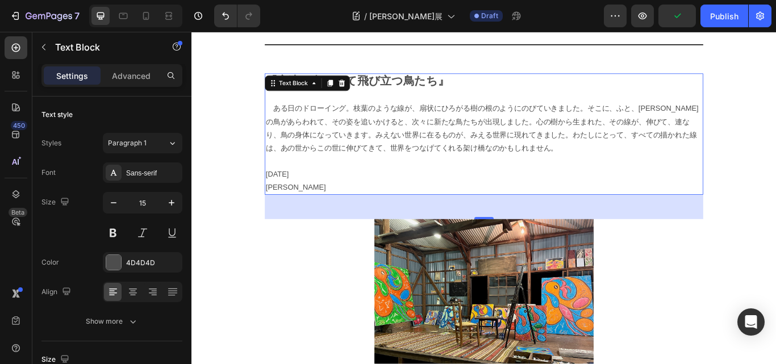
scroll to position [2423, 0]
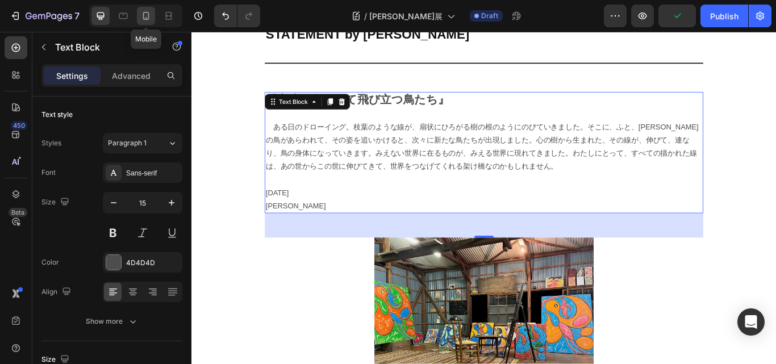
click at [141, 15] on icon at bounding box center [145, 15] width 11 height 11
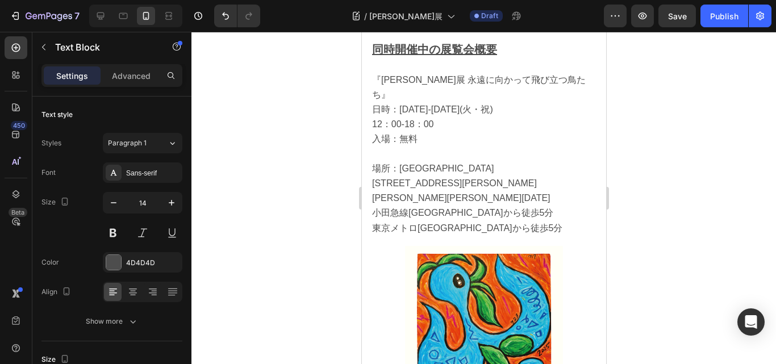
scroll to position [901, 0]
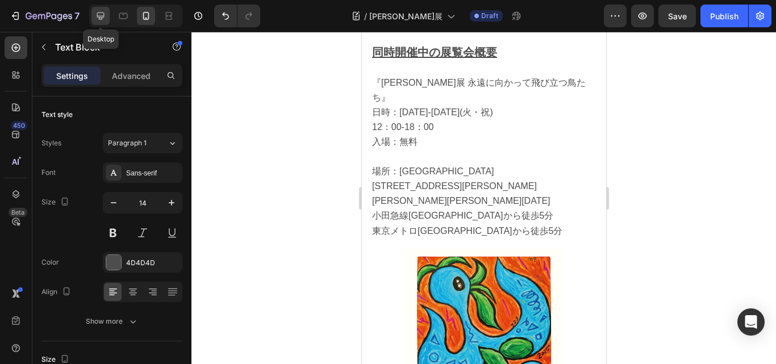
click at [103, 12] on icon at bounding box center [100, 15] width 11 height 11
type input "15"
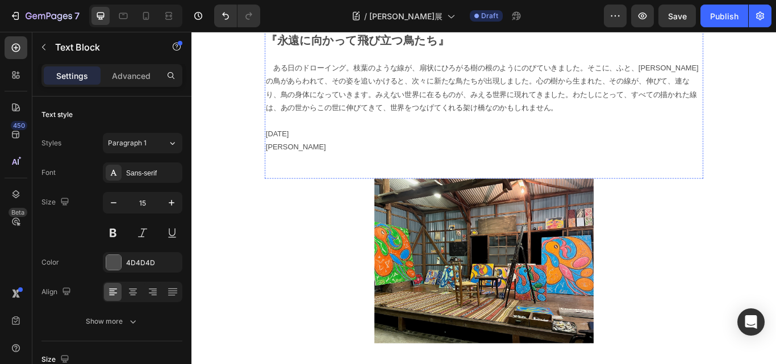
scroll to position [2568, 0]
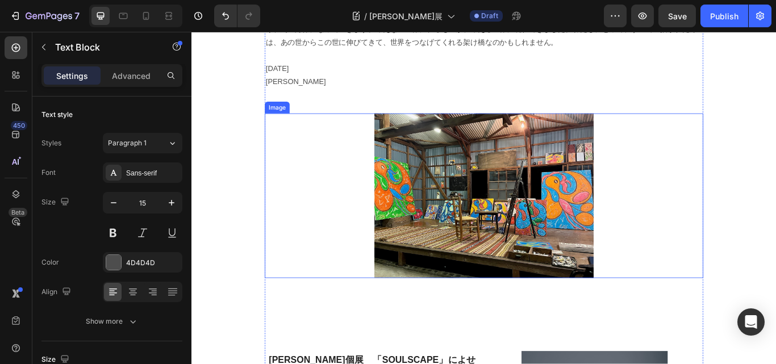
click at [549, 203] on img at bounding box center [532, 223] width 256 height 192
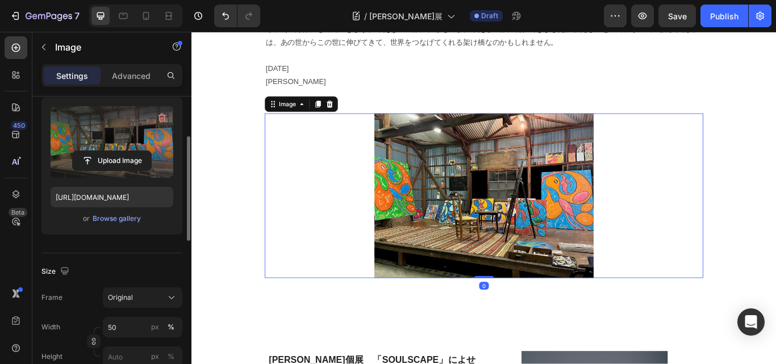
scroll to position [170, 0]
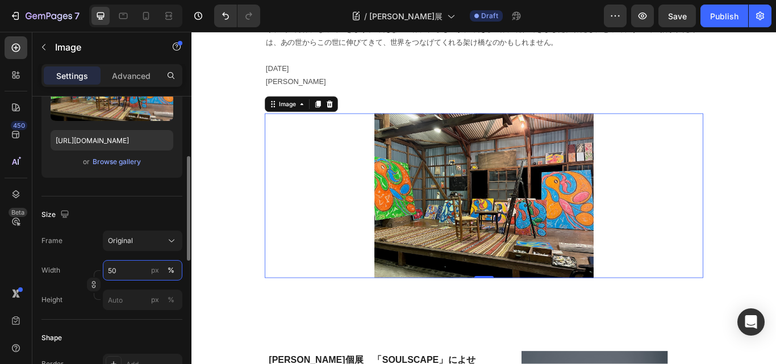
click at [118, 271] on input "50" at bounding box center [143, 270] width 80 height 20
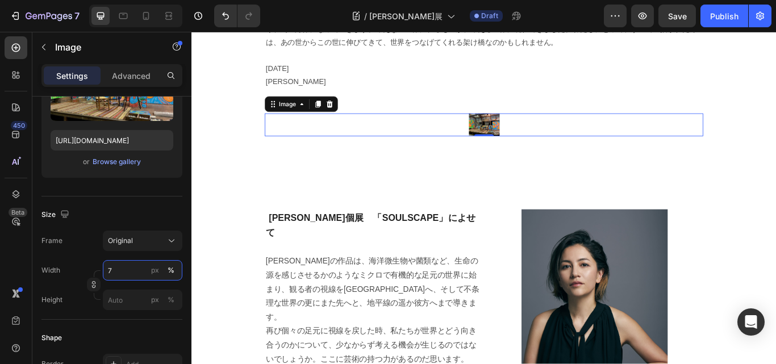
type input "70"
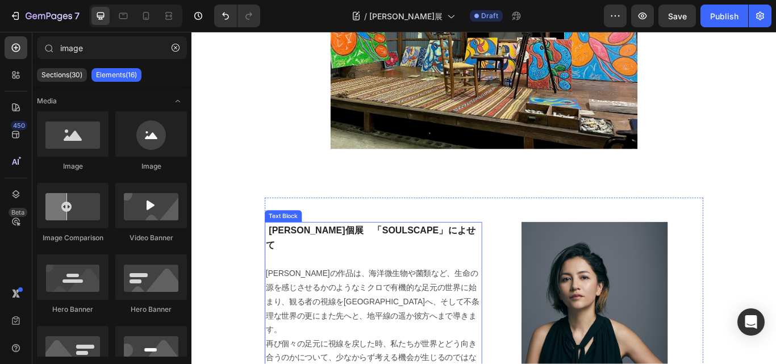
scroll to position [2852, 0]
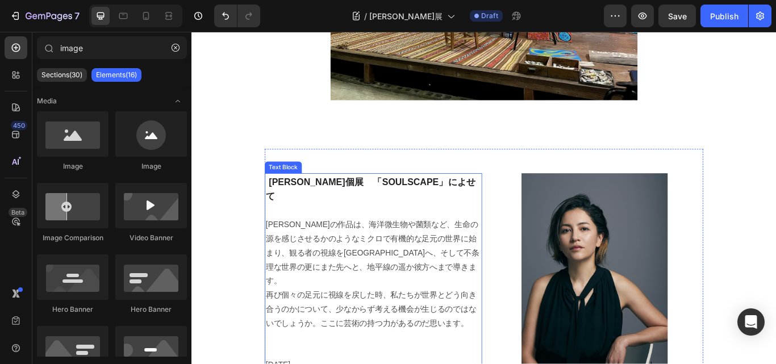
click at [487, 331] on p "再び個々の足元に視線を戻した時、私たちが世界とどう向き合うのかについて、少なからず考える機会が生じるのではないでしょうか。ここに芸術の持つ力があるのだ思います。" at bounding box center [403, 355] width 251 height 49
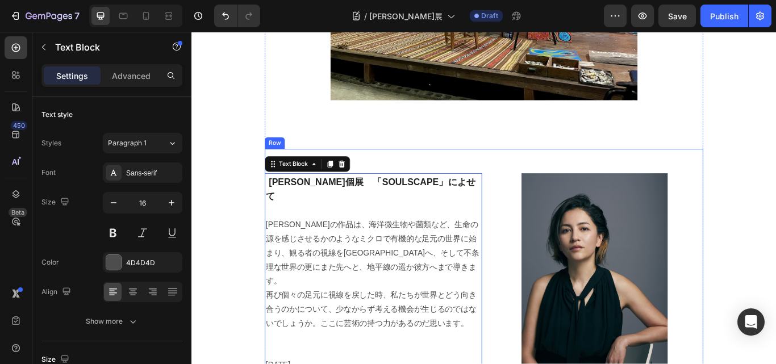
click at [510, 169] on div "[PERSON_NAME]個展　「SOULSCAPE」によせて [PERSON_NAME]の作品は、海洋微生物や菌類など、生命の源を感じさせるかのようなミクロ…" at bounding box center [403, 316] width 253 height 295
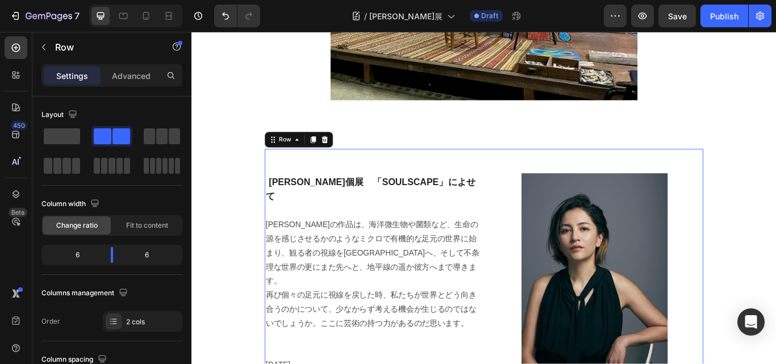
click at [479, 169] on div "[PERSON_NAME]個展　「SOULSCAPE」によせて [PERSON_NAME]の作品は、海洋微生物や菌類など、生命の源を感じさせるかのようなミクロ…" at bounding box center [403, 316] width 253 height 295
click at [404, 264] on p "[PERSON_NAME]の作品は、海洋微生物や菌類など、生命の源を感じさせるかのようなミクロで有機的な足元の世界に始まり、観る者の視線を[GEOGRAPHI…" at bounding box center [403, 290] width 251 height 82
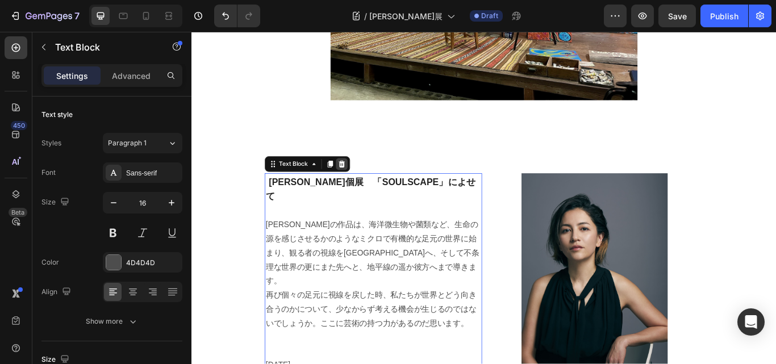
click at [363, 182] on icon at bounding box center [366, 186] width 7 height 8
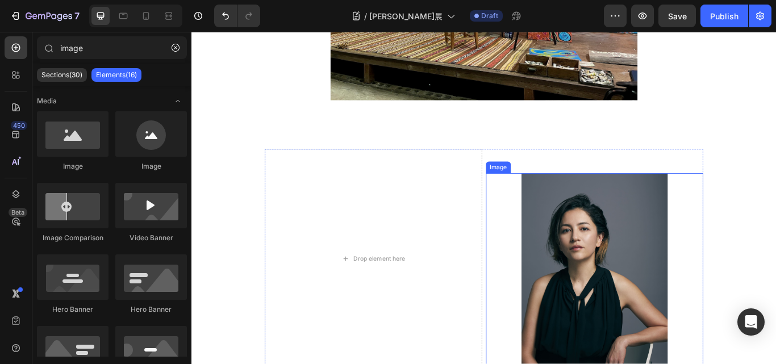
click at [685, 197] on img at bounding box center [661, 310] width 170 height 227
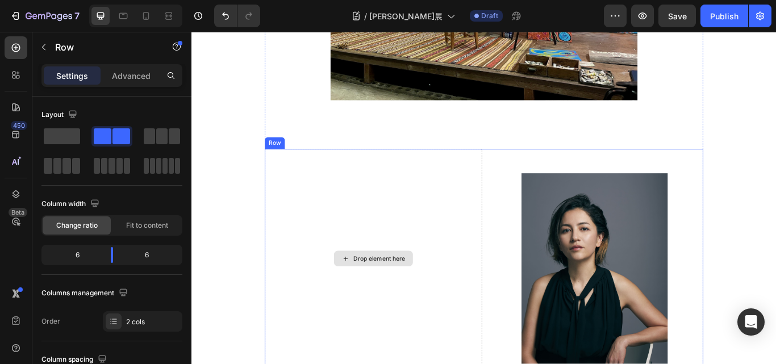
click at [457, 169] on div "Drop element here" at bounding box center [403, 297] width 253 height 256
click at [342, 153] on icon at bounding box center [346, 157] width 9 height 9
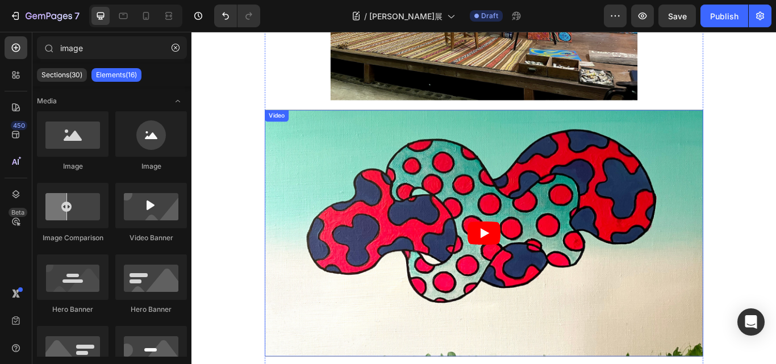
click at [741, 248] on article at bounding box center [532, 266] width 511 height 287
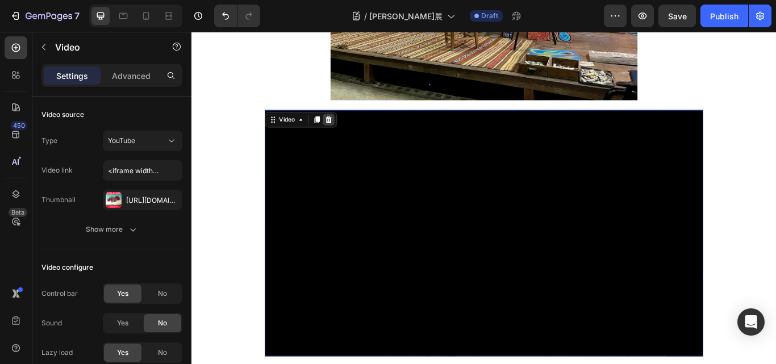
click at [349, 131] on icon at bounding box center [351, 135] width 7 height 8
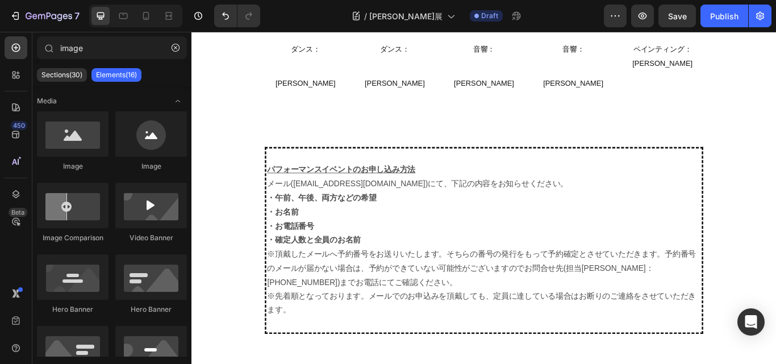
scroll to position [2057, 0]
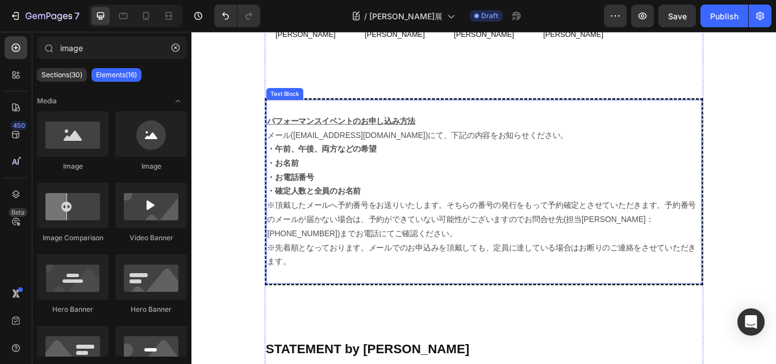
click at [483, 296] on div "パフォーマンスイベントのお申し込み方法 メール([EMAIL_ADDRESS][DOMAIN_NAME])にて、下記の内容をお知らせください。 ・午前、午後、…" at bounding box center [532, 219] width 511 height 218
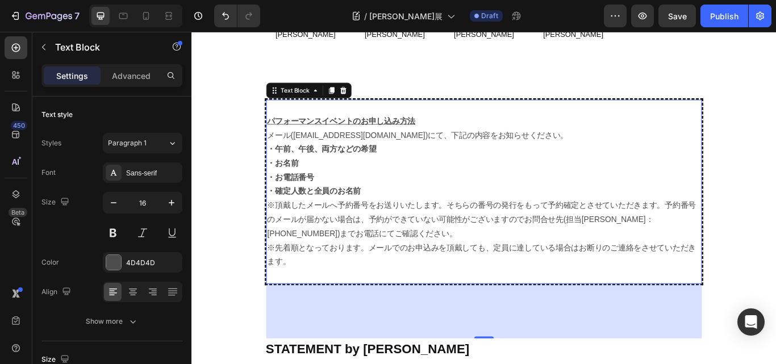
click at [483, 326] on div "112" at bounding box center [532, 358] width 508 height 64
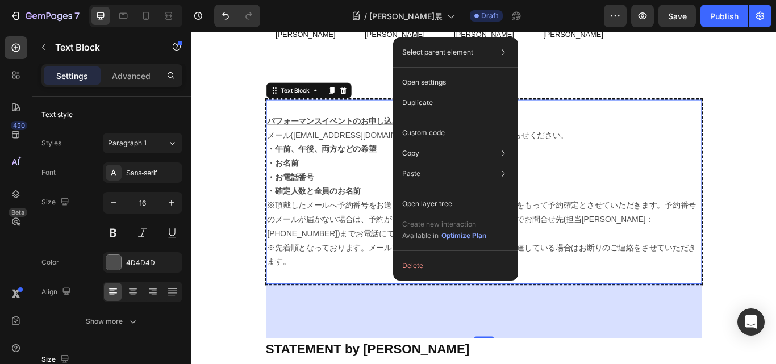
click at [374, 326] on div "112" at bounding box center [532, 358] width 508 height 64
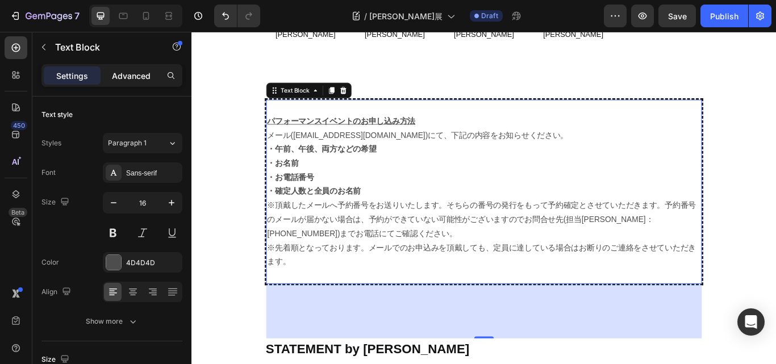
click at [138, 77] on p "Advanced" at bounding box center [131, 76] width 39 height 12
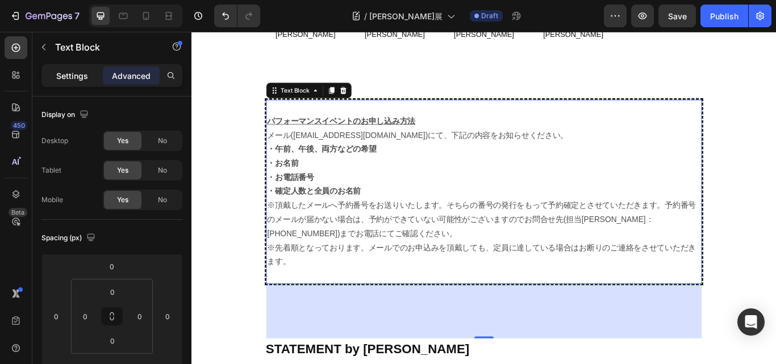
click at [75, 77] on p "Settings" at bounding box center [72, 76] width 32 height 12
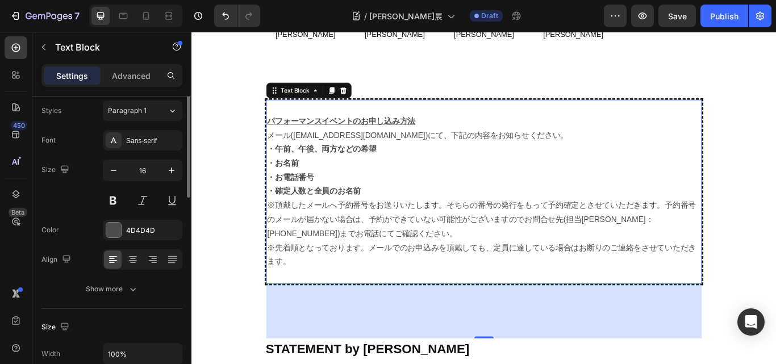
scroll to position [0, 0]
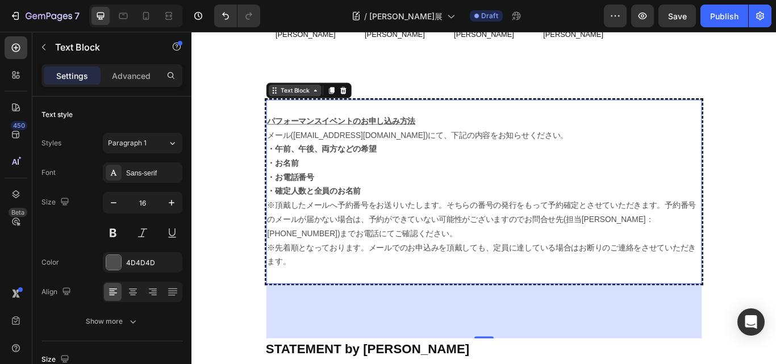
click at [304, 94] on div "Text Block" at bounding box center [311, 101] width 61 height 14
click at [302, 95] on div "Text Block" at bounding box center [312, 100] width 39 height 10
click at [306, 95] on div "Text Block" at bounding box center [312, 100] width 39 height 10
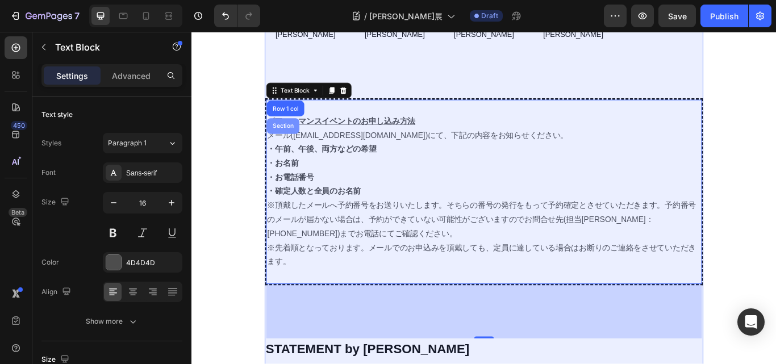
click at [293, 139] on div "Section" at bounding box center [297, 142] width 29 height 7
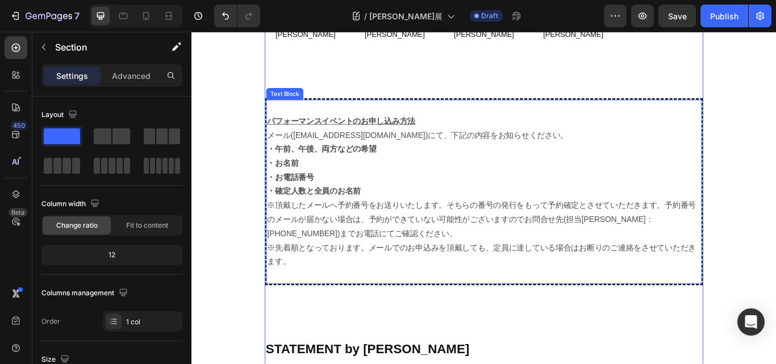
click at [279, 227] on p "※頂戴したメールへ予約番号をお送りいたします。そちらの番号の発行をもって予約確定とさせていただきます。予約番号のメールが届かない場合は、予約ができていない可能…" at bounding box center [532, 251] width 506 height 49
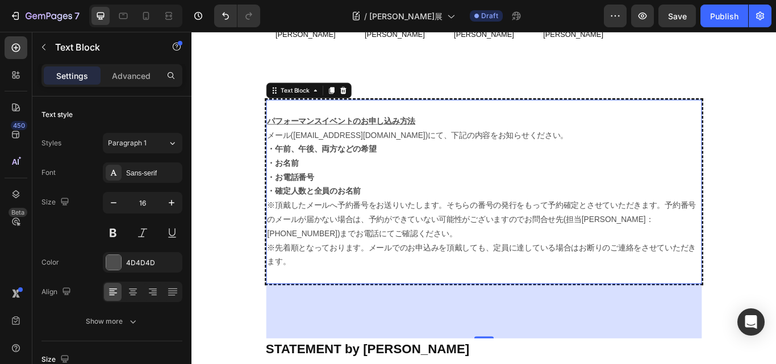
click at [466, 308] on p "Rich Text Editor. Editing area: main" at bounding box center [532, 316] width 506 height 16
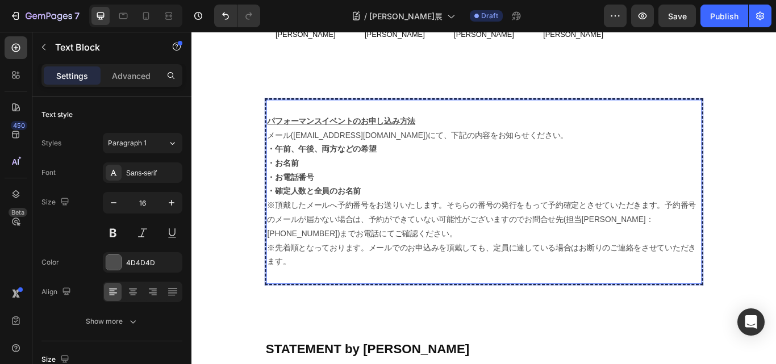
click at [466, 308] on p "Rich Text Editor. Editing area: main" at bounding box center [532, 316] width 506 height 16
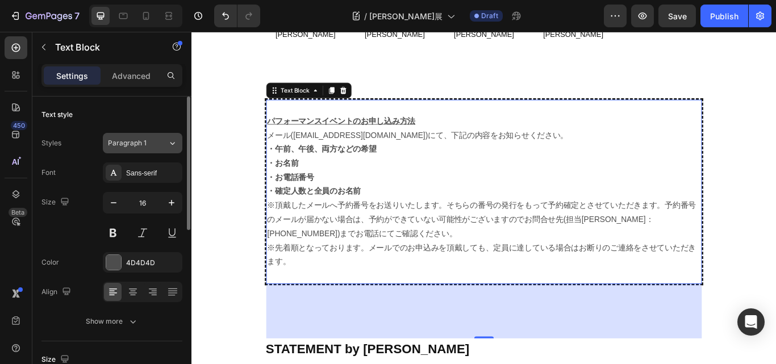
click at [131, 140] on span "Paragraph 1" at bounding box center [127, 143] width 39 height 10
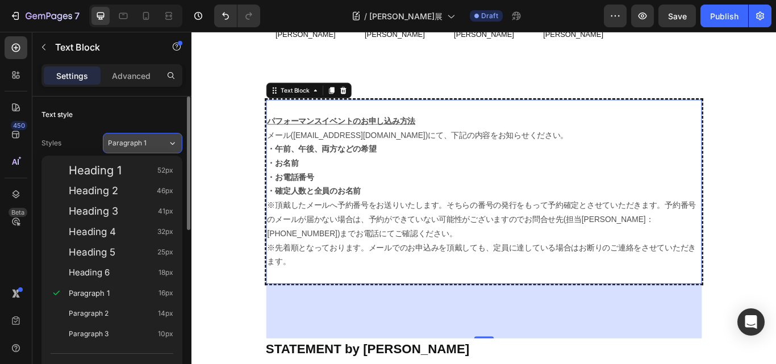
click at [131, 140] on span "Paragraph 1" at bounding box center [127, 143] width 39 height 10
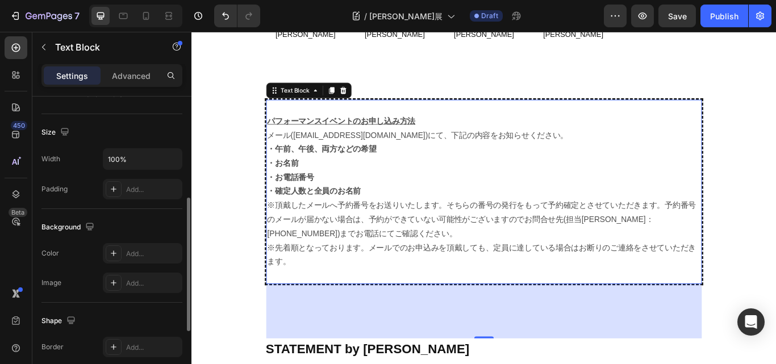
scroll to position [284, 0]
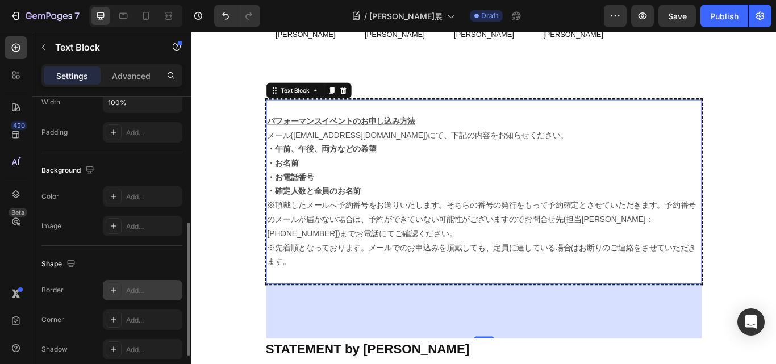
click at [136, 287] on div "Add..." at bounding box center [152, 291] width 53 height 10
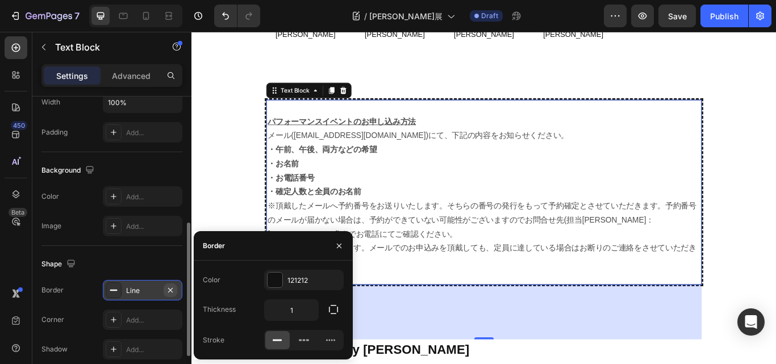
click at [170, 287] on icon "button" at bounding box center [170, 290] width 9 height 9
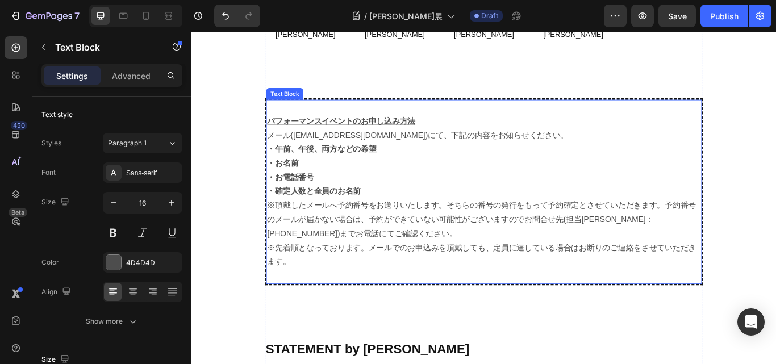
click at [279, 308] on p "Rich Text Editor. Editing area: main" at bounding box center [532, 316] width 506 height 16
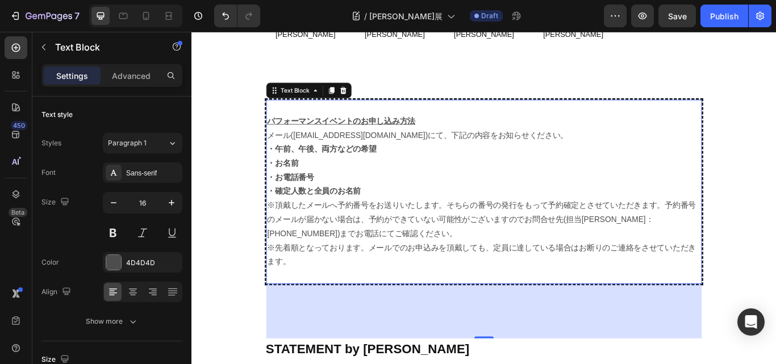
click at [304, 296] on div "パフォーマンスイベントのお申し込み方法 メール([EMAIL_ADDRESS][DOMAIN_NAME])にて、下記の内容をお知らせください。 ・午前、午後、…" at bounding box center [532, 219] width 511 height 218
click at [541, 326] on div "112" at bounding box center [532, 358] width 508 height 64
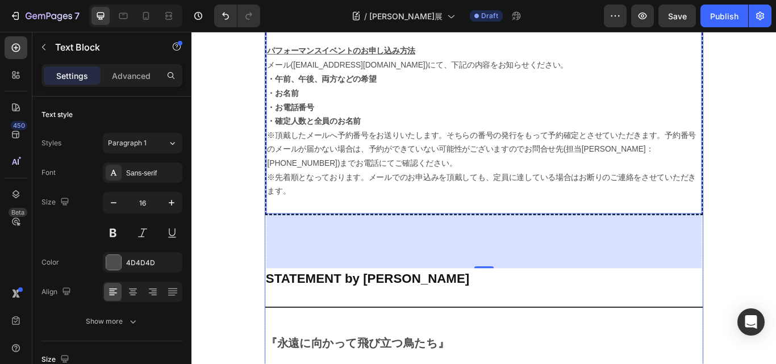
scroll to position [2114, 0]
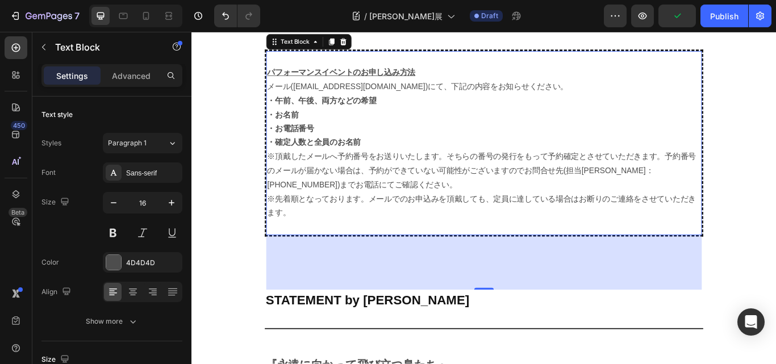
click at [616, 302] on div "112" at bounding box center [532, 301] width 508 height 64
click at [616, 335] on h2 "STATEMENT by [PERSON_NAME]" at bounding box center [532, 346] width 511 height 22
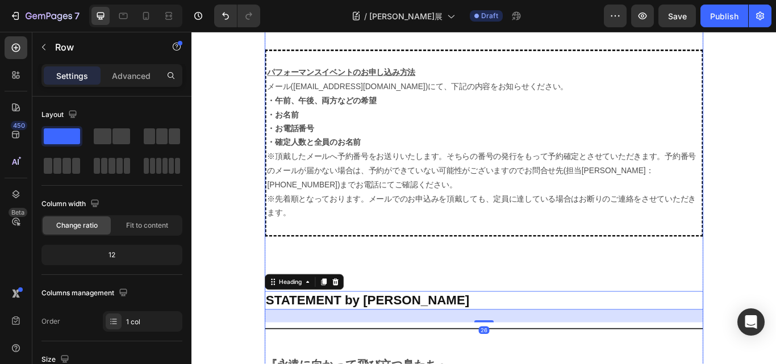
click at [565, 302] on div "[DATE](火・祝)　 ◆ 午後の部 18:30～19:00 / 定員30名 / ￥3,000 (1ドリンク＋パン) ダンス：[PERSON_NAME] フ…" at bounding box center [532, 78] width 511 height 1005
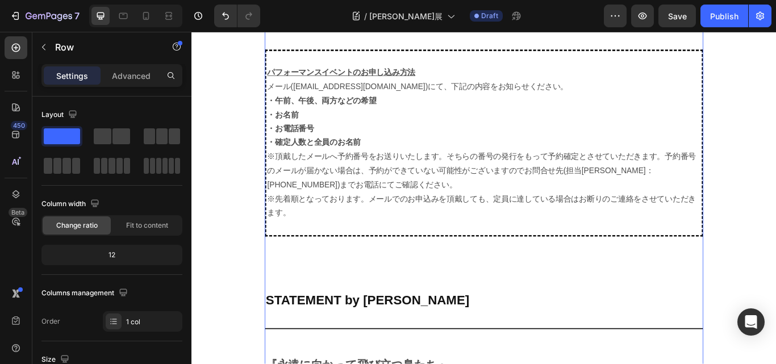
click at [502, 335] on h2 "STATEMENT by [PERSON_NAME]" at bounding box center [532, 346] width 511 height 22
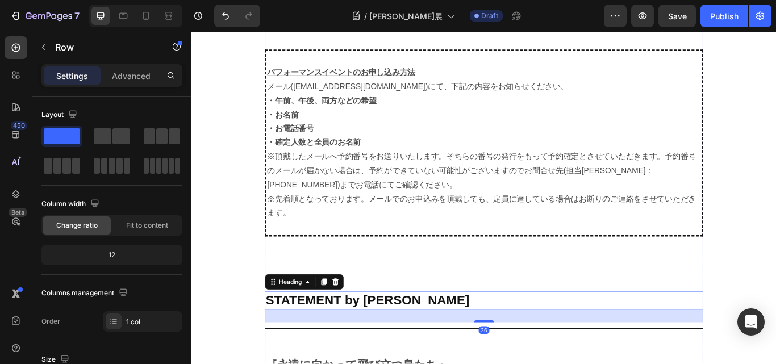
click at [497, 299] on div "[DATE](火・祝)　 ◆ 午後の部 18:30～19:00 / 定員30名 / ￥3,000 (1ドリンク＋パン) ダンス：[PERSON_NAME] フ…" at bounding box center [532, 78] width 511 height 1005
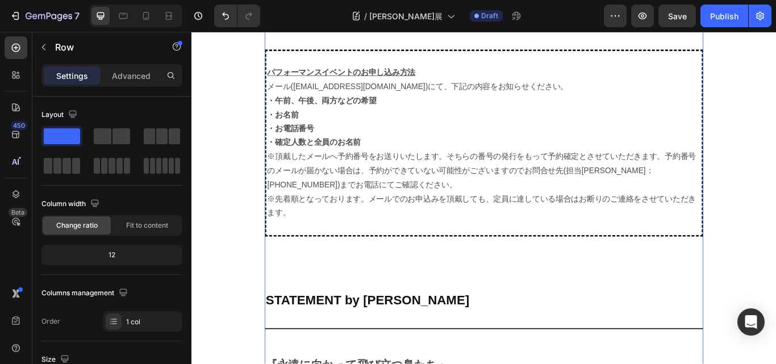
click at [496, 285] on div "[DATE](火・祝)　 ◆ 午後の部 18:30～19:00 / 定員30名 / ￥3,000 (1ドリンク＋パン) ダンス：[PERSON_NAME] フ…" at bounding box center [532, 78] width 511 height 1005
click at [372, 268] on div "[DATE](火・祝)　 ◆ 午後の部 18:30～19:00 / 定員30名 / ￥3,000 (1ドリンク＋パン) ダンス：[PERSON_NAME] フ…" at bounding box center [532, 78] width 511 height 1005
click at [405, 302] on div "[DATE](火・祝)　 ◆ 午後の部 18:30～19:00 / 定員30名 / ￥3,000 (1ドリンク＋パン) ダンス：[PERSON_NAME] フ…" at bounding box center [532, 78] width 511 height 1005
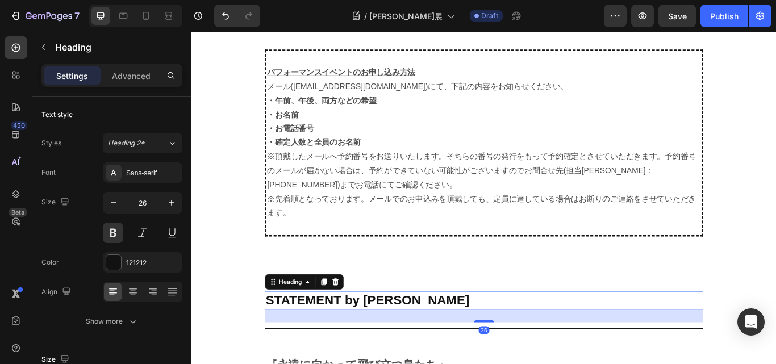
click at [454, 335] on h2 "STATEMENT by [PERSON_NAME]" at bounding box center [532, 346] width 511 height 22
click at [520, 302] on div "[DATE](火・祝)　 ◆ 午後の部 18:30～19:00 / 定員30名 / ￥3,000 (1ドリンク＋パン) ダンス：[PERSON_NAME] フ…" at bounding box center [532, 78] width 511 height 1005
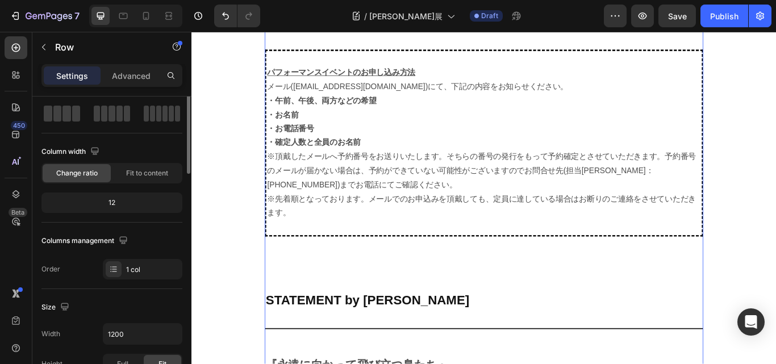
scroll to position [0, 0]
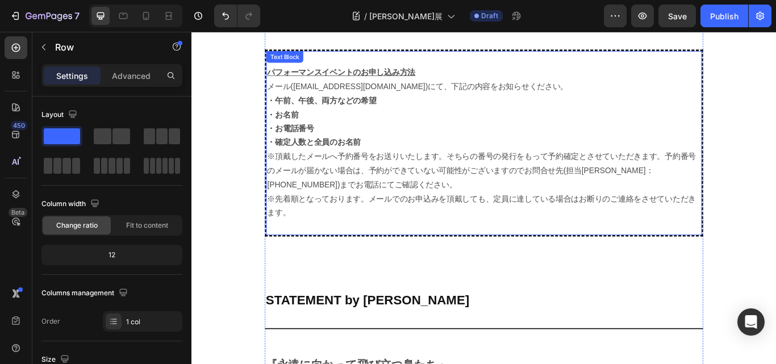
click at [279, 170] on p "※頂戴したメールへ予約番号をお送りいたします。そちらの番号の発行をもって予約確定とさせていただきます。予約番号のメールが届かない場合は、予約ができていない可能…" at bounding box center [532, 194] width 506 height 49
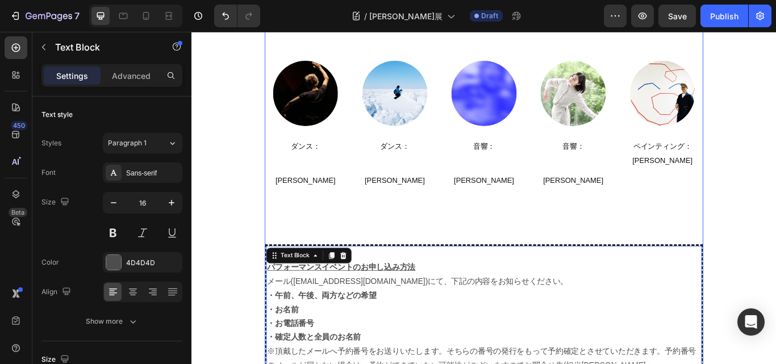
scroll to position [1943, 0]
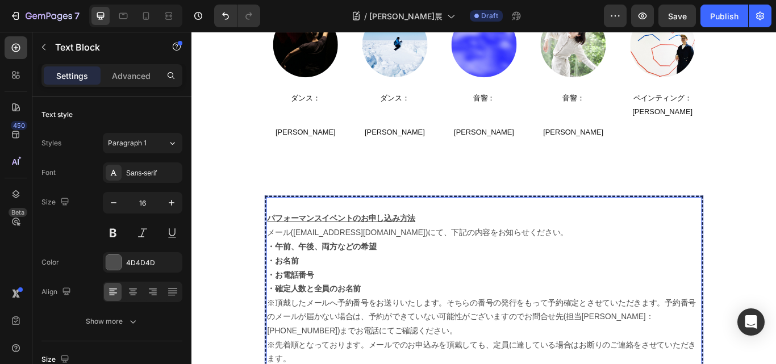
drag, startPoint x: 689, startPoint y: 297, endPoint x: 553, endPoint y: 296, distance: 136.3
drag, startPoint x: 553, startPoint y: 296, endPoint x: 475, endPoint y: 305, distance: 78.3
click at [475, 324] on p "・確定人数と全員のお名前" at bounding box center [532, 332] width 506 height 16
click at [277, 310] on div "パフォーマンスイベントのお申し込み方法 メール([EMAIL_ADDRESS][DOMAIN_NAME])にて、下記の内容をお知らせください。 ・午前、午後、…" at bounding box center [532, 332] width 511 height 218
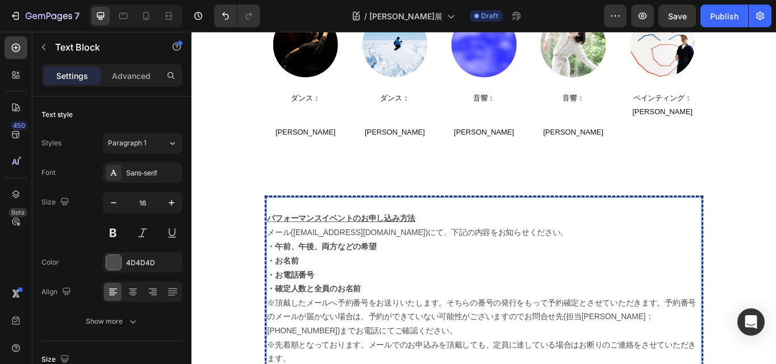
click at [278, 310] on div "パフォーマンスイベントのお申し込み方法 メール([EMAIL_ADDRESS][DOMAIN_NAME])にて、下記の内容をお知らせください。 ・午前、午後、…" at bounding box center [532, 332] width 508 height 215
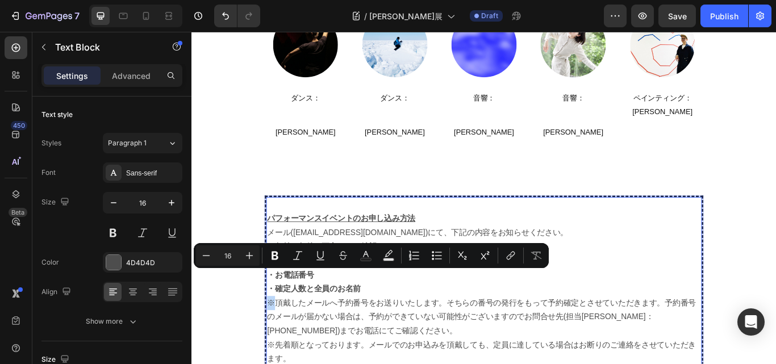
click at [282, 340] on p "※頂戴したメールへ予約番号をお送りいたします。そちらの番号の発行をもって予約確定とさせていただきます。予約番号のメールが届かない場合は、予約ができていない可能…" at bounding box center [532, 364] width 506 height 49
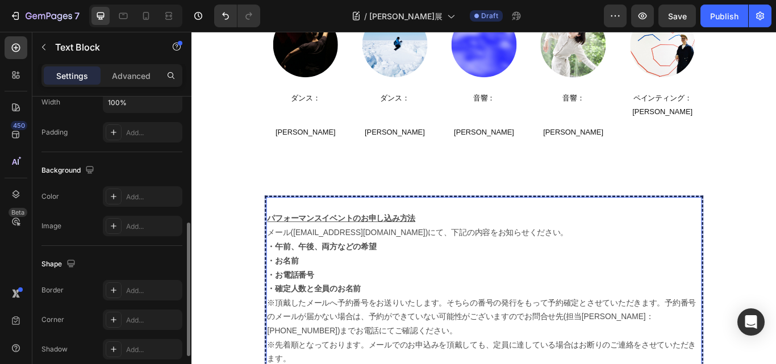
scroll to position [341, 0]
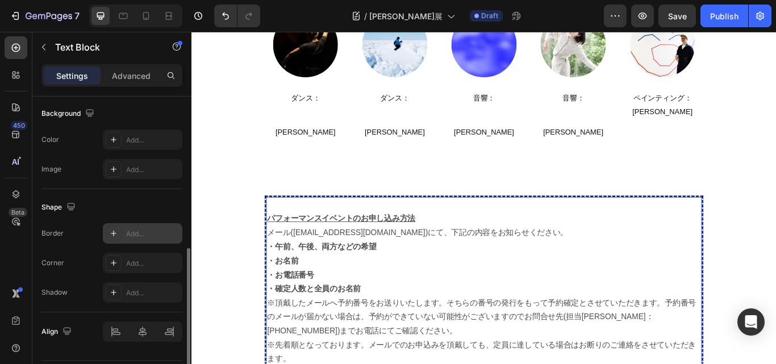
click at [144, 229] on div "Add..." at bounding box center [152, 234] width 53 height 10
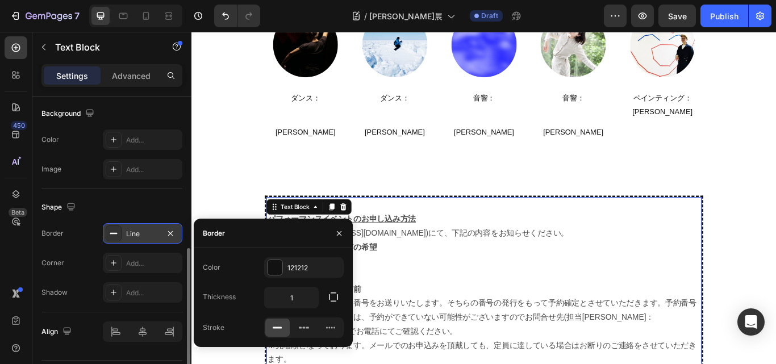
click at [231, 228] on div "Border" at bounding box center [273, 234] width 159 height 30
click at [214, 230] on div "Border" at bounding box center [214, 233] width 22 height 10
click at [298, 327] on icon at bounding box center [303, 327] width 11 height 11
click at [272, 323] on icon at bounding box center [277, 327] width 11 height 11
click at [329, 298] on icon "button" at bounding box center [333, 297] width 9 height 9
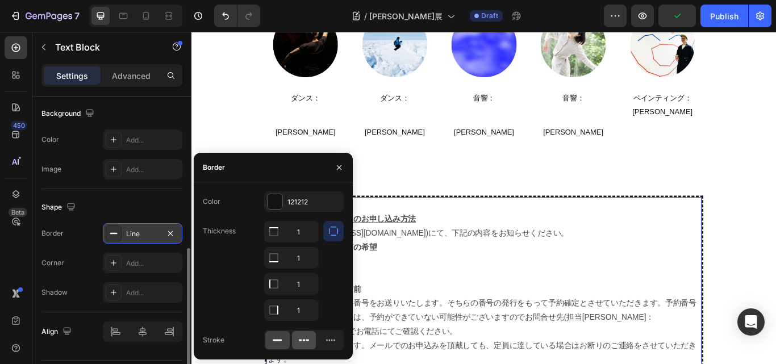
click at [302, 336] on icon at bounding box center [303, 340] width 11 height 11
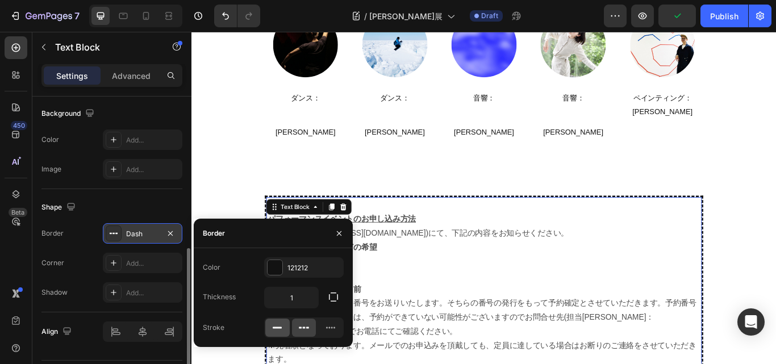
click at [277, 328] on rect at bounding box center [277, 328] width 9 height 2
click at [168, 231] on icon "button" at bounding box center [170, 233] width 5 height 5
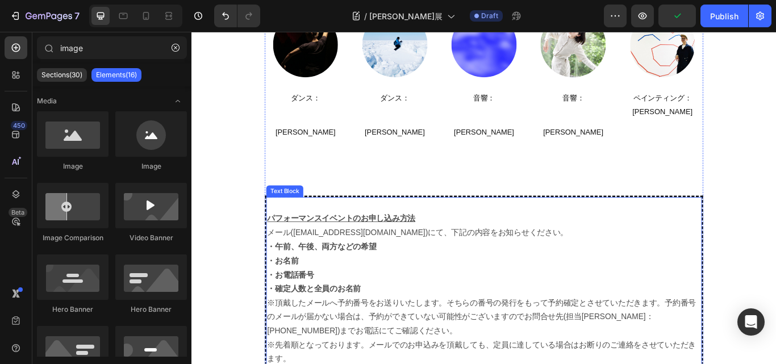
click at [389, 324] on p "・確定人数と全員のお名前" at bounding box center [532, 332] width 506 height 16
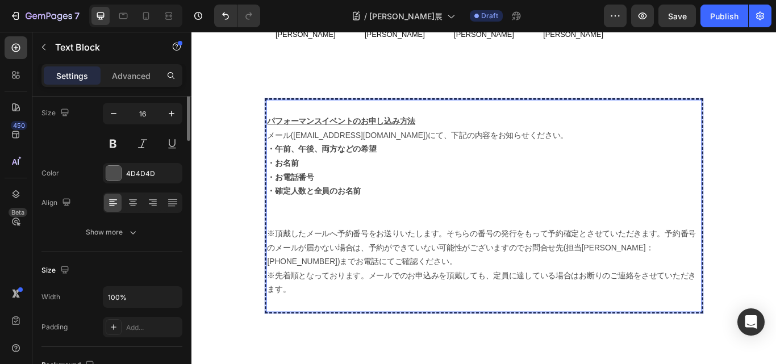
scroll to position [0, 0]
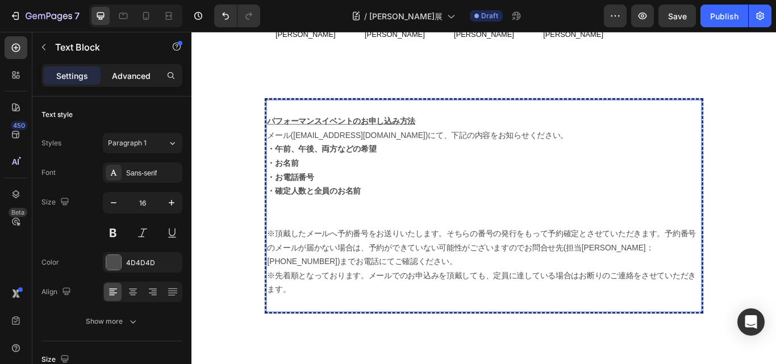
click at [127, 72] on p "Advanced" at bounding box center [131, 76] width 39 height 12
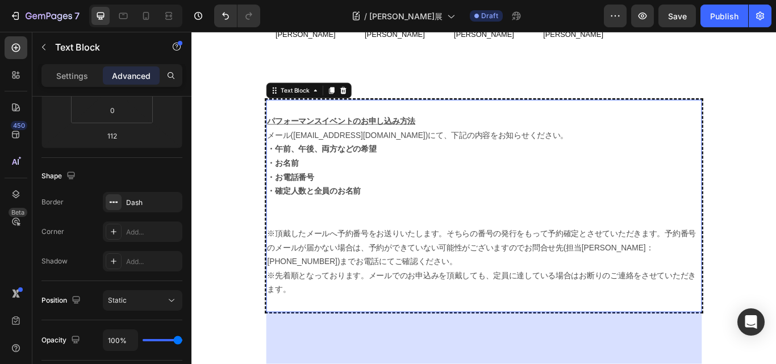
scroll to position [3, 0]
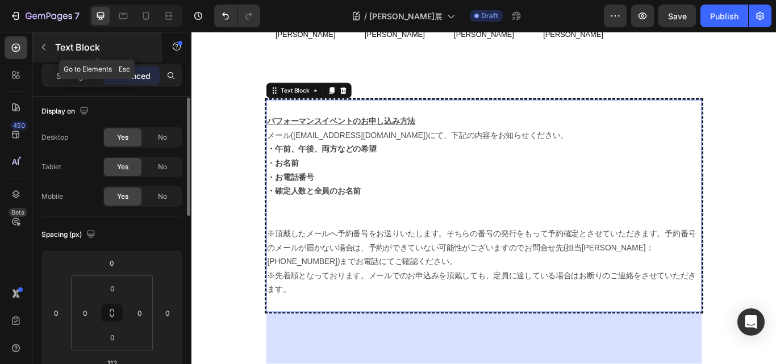
click at [97, 43] on p "Text Block" at bounding box center [103, 47] width 97 height 14
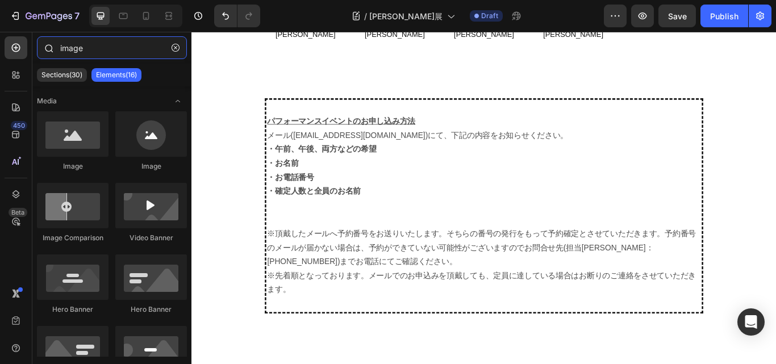
click at [96, 45] on input "image" at bounding box center [112, 47] width 150 height 23
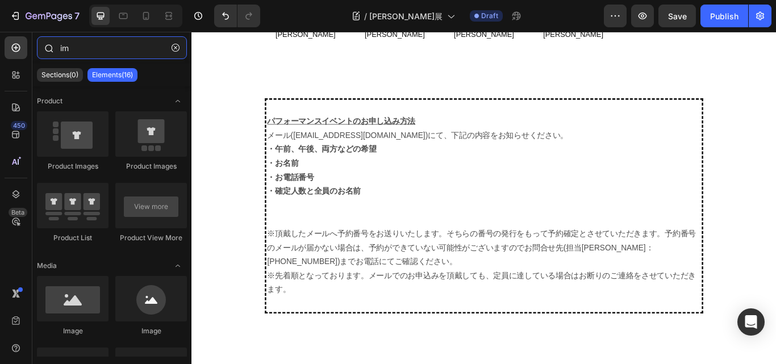
type input "i"
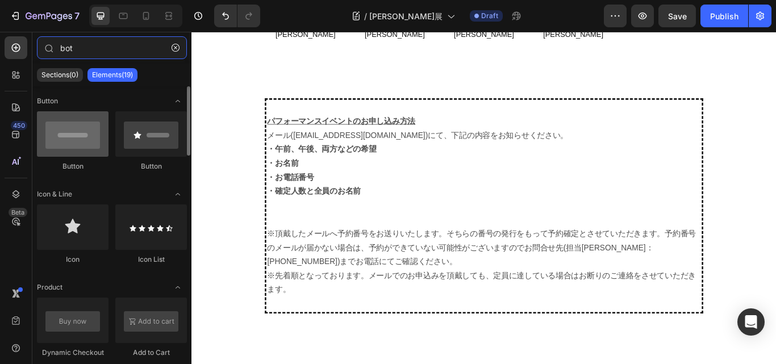
type input "bot"
click at [63, 140] on div at bounding box center [73, 133] width 72 height 45
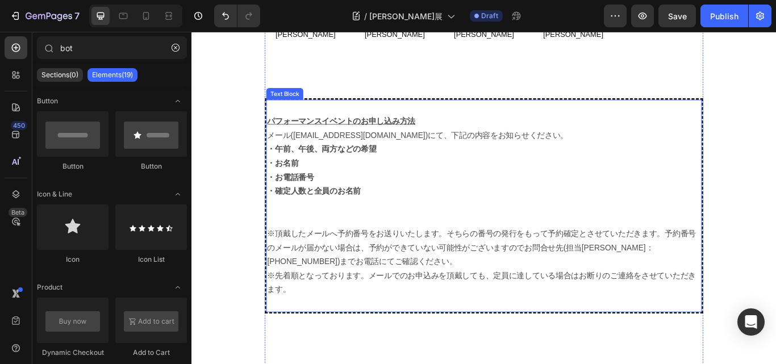
click at [458, 341] on p "Rich Text Editor. Editing area: main" at bounding box center [532, 349] width 506 height 16
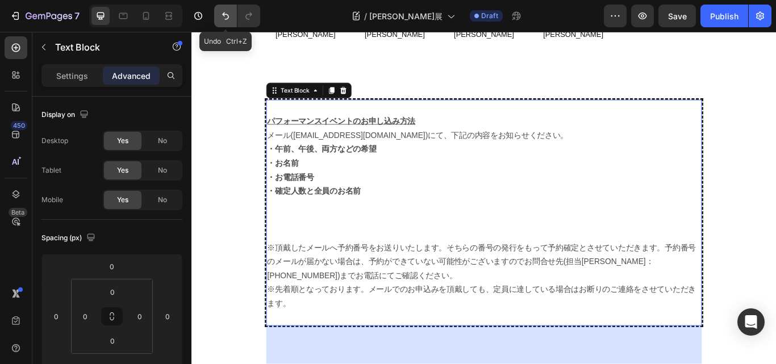
click at [218, 13] on button "Undo/Redo" at bounding box center [225, 16] width 23 height 23
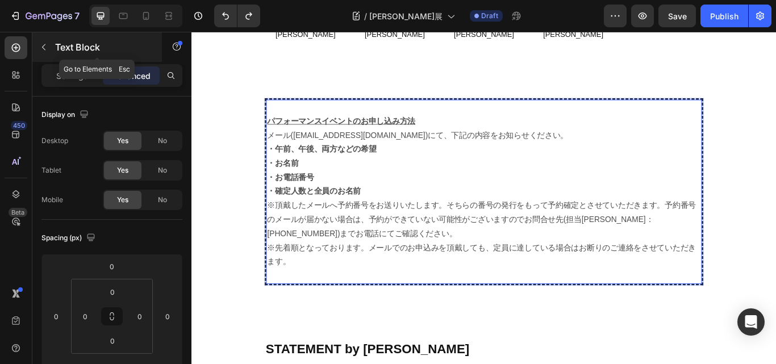
click at [42, 47] on icon "button" at bounding box center [43, 47] width 3 height 6
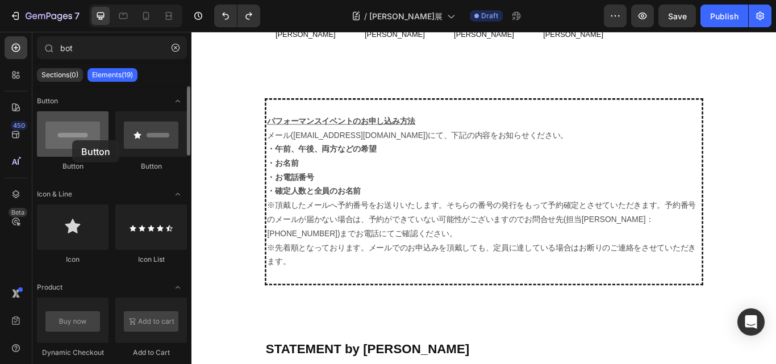
click at [72, 140] on div at bounding box center [73, 133] width 72 height 45
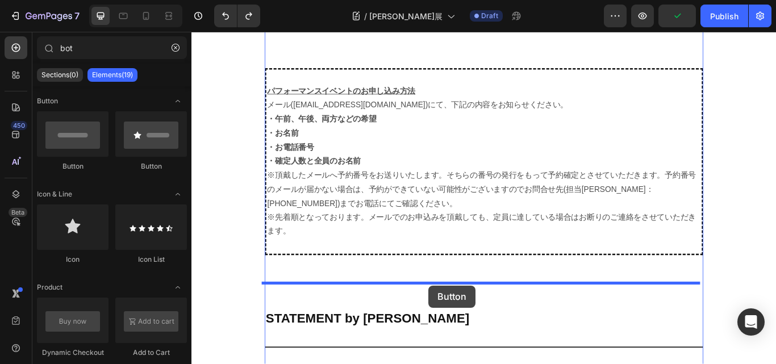
scroll to position [2120, 0]
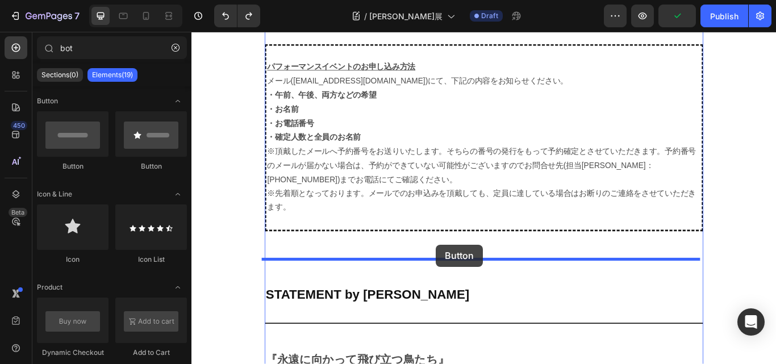
drag, startPoint x: 264, startPoint y: 169, endPoint x: 477, endPoint y: 280, distance: 240.1
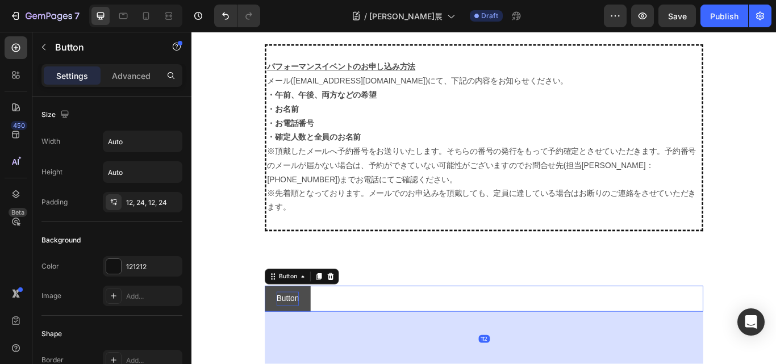
click at [314, 335] on p "Button" at bounding box center [303, 343] width 26 height 16
click at [316, 328] on button "Button" at bounding box center [303, 343] width 53 height 30
click at [297, 335] on p "Button" at bounding box center [303, 343] width 26 height 16
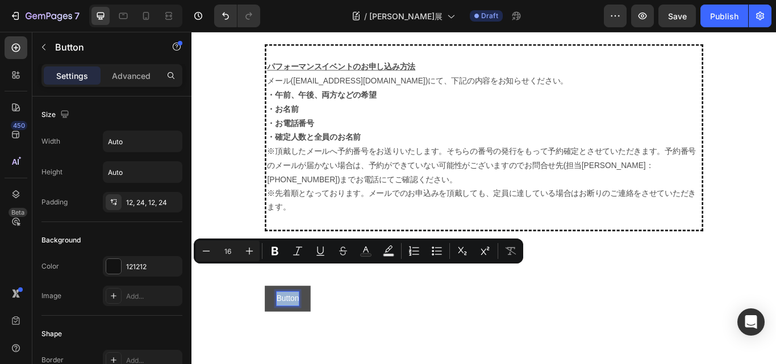
drag, startPoint x: 287, startPoint y: 313, endPoint x: 325, endPoint y: 314, distance: 38.1
click at [325, 328] on button "Button" at bounding box center [303, 343] width 53 height 30
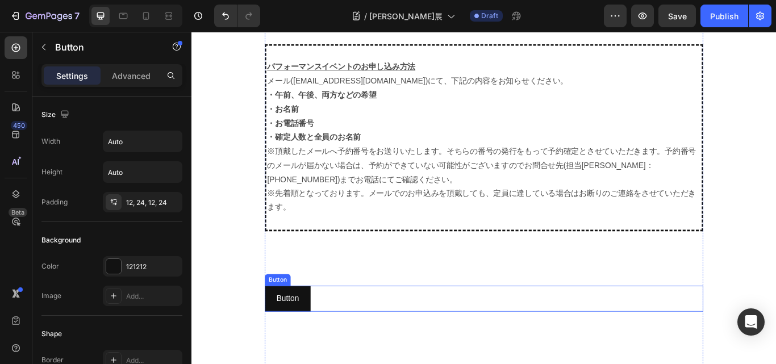
click at [337, 328] on div "Button Button" at bounding box center [532, 343] width 511 height 30
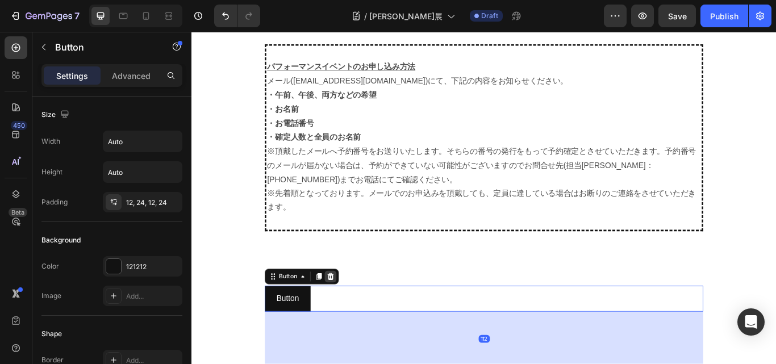
click at [353, 311] on div at bounding box center [353, 318] width 14 height 14
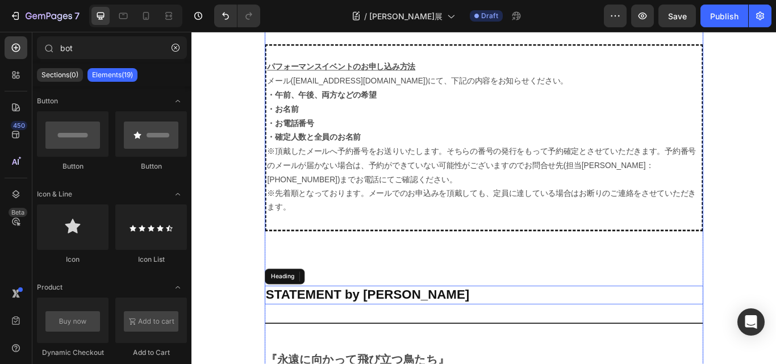
click at [559, 296] on div "[DATE](火・祝)　 ◆ 午後の部 18:30～19:00 / 定員30名 / ￥3,000 (1ドリンク＋パン) ダンス：[PERSON_NAME] フ…" at bounding box center [532, 72] width 511 height 1005
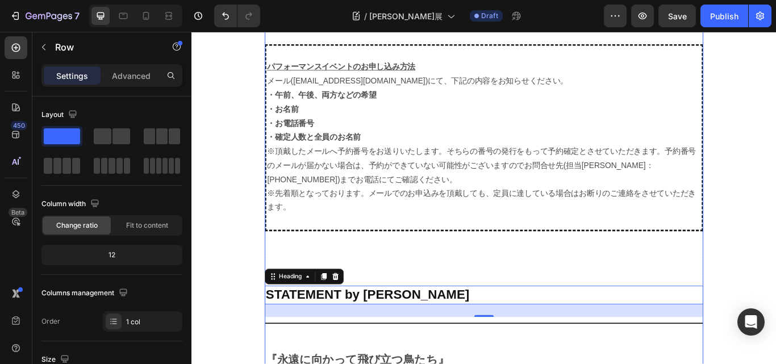
click at [599, 278] on div "[DATE](火・祝)　 ◆ 午後の部 18:30～19:00 / 定員30名 / ￥3,000 (1ドリンク＋パン) ダンス：[PERSON_NAME] フ…" at bounding box center [532, 72] width 511 height 1005
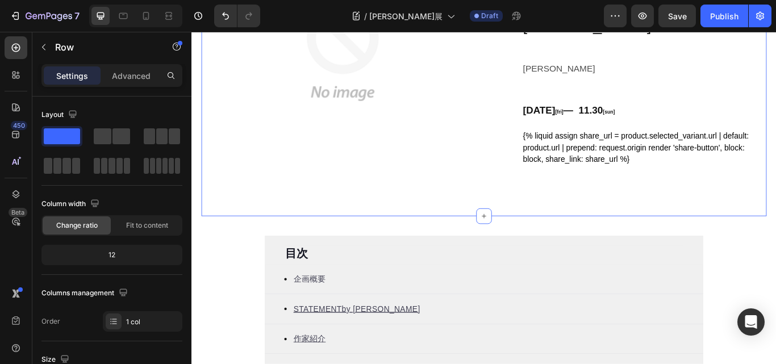
scroll to position [284, 0]
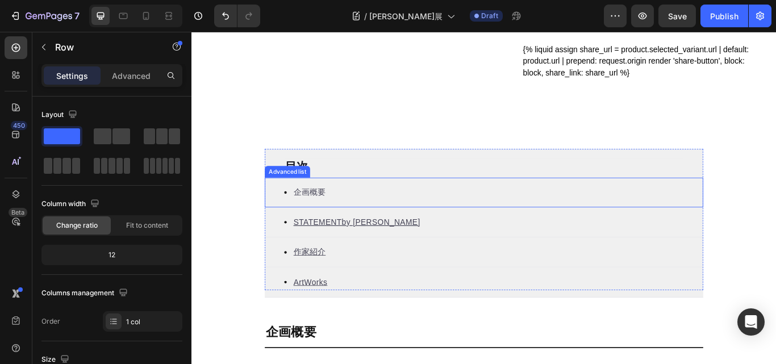
click at [367, 229] on div "Icon 企画概要 Text block" at bounding box center [532, 219] width 511 height 35
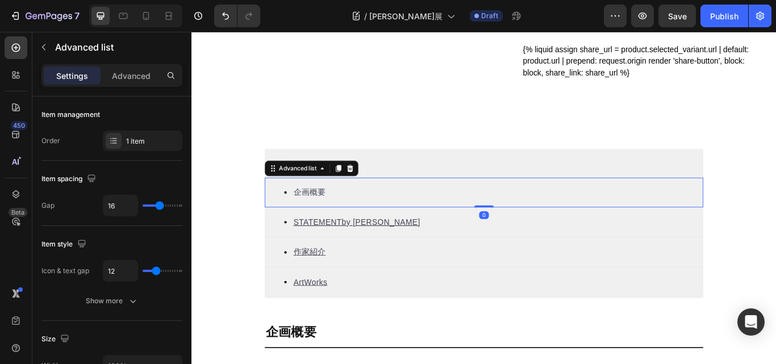
click at [411, 231] on div "Icon 企画概要 Text block" at bounding box center [532, 219] width 511 height 35
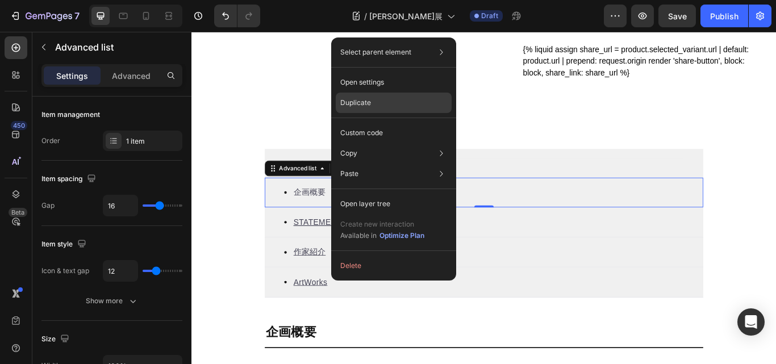
click at [364, 99] on p "Duplicate" at bounding box center [355, 103] width 31 height 10
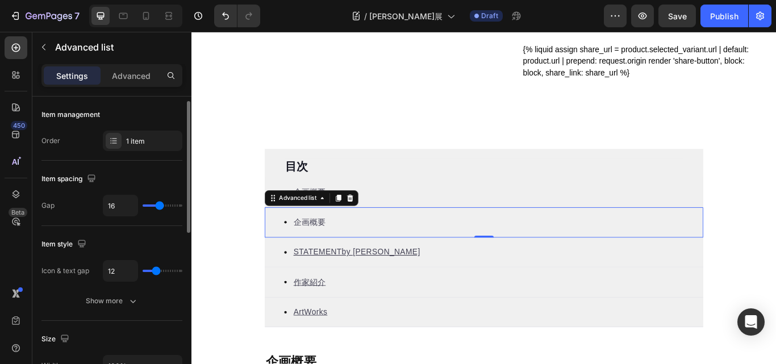
scroll to position [3, 0]
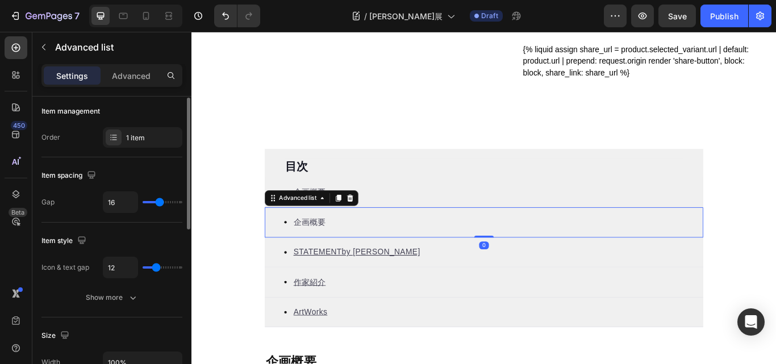
click at [371, 256] on div "Icon 企画概要 Text block" at bounding box center [532, 254] width 511 height 35
click at [335, 250] on p "企画概要" at bounding box center [328, 255] width 37 height 14
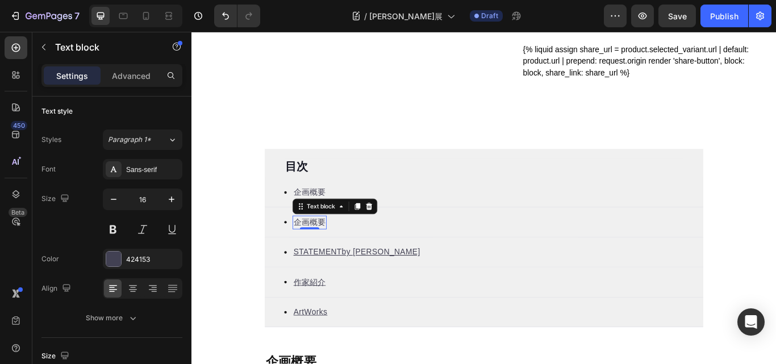
scroll to position [0, 0]
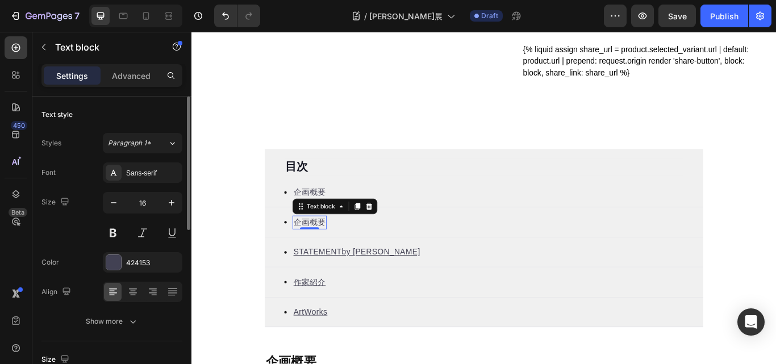
click at [324, 252] on p "企画概要" at bounding box center [328, 255] width 37 height 14
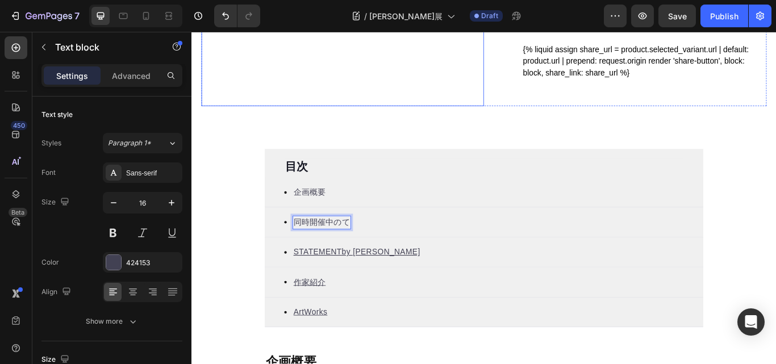
scroll to position [274, 0]
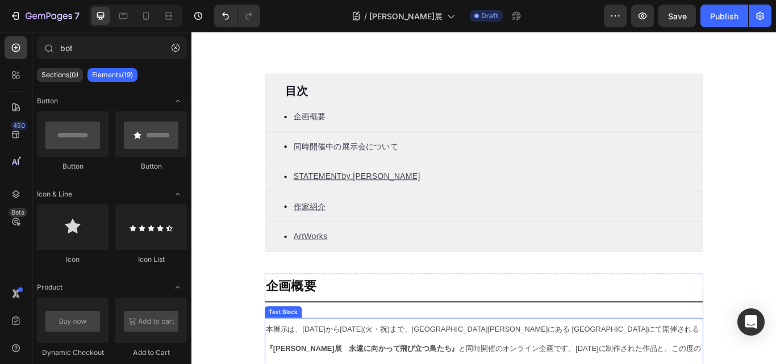
scroll to position [331, 0]
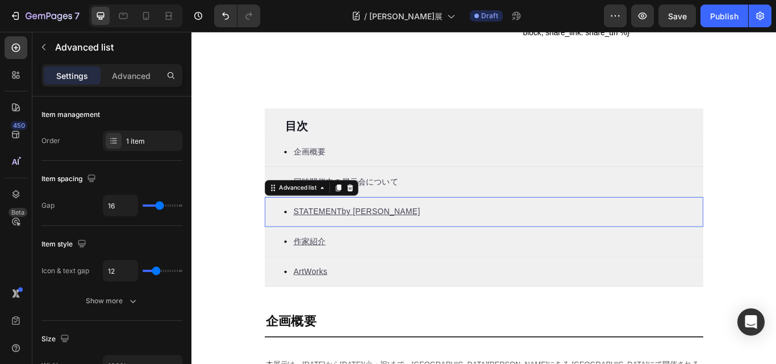
click at [379, 227] on div "Icon STATEME NT by [PERSON_NAME] Text block" at bounding box center [532, 242] width 511 height 35
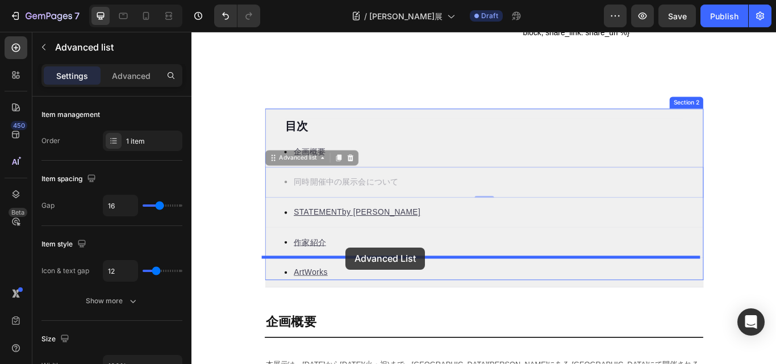
drag, startPoint x: 388, startPoint y: 221, endPoint x: 371, endPoint y: 283, distance: 64.8
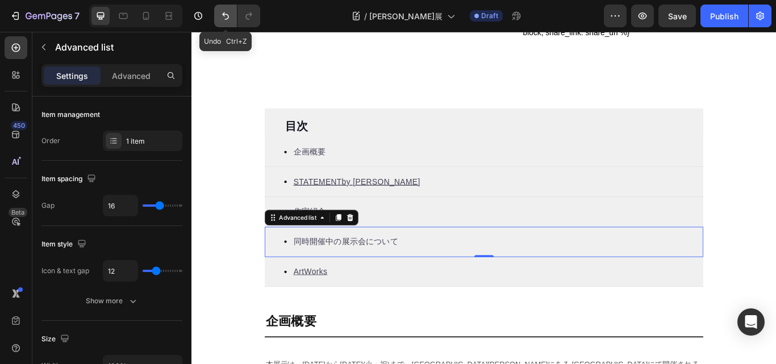
click at [222, 14] on icon "Undo/Redo" at bounding box center [225, 15] width 11 height 11
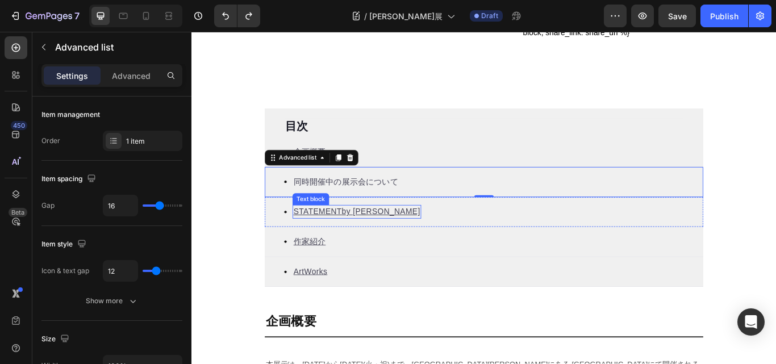
click at [366, 247] on u "by [PERSON_NAME]" at bounding box center [411, 242] width 91 height 10
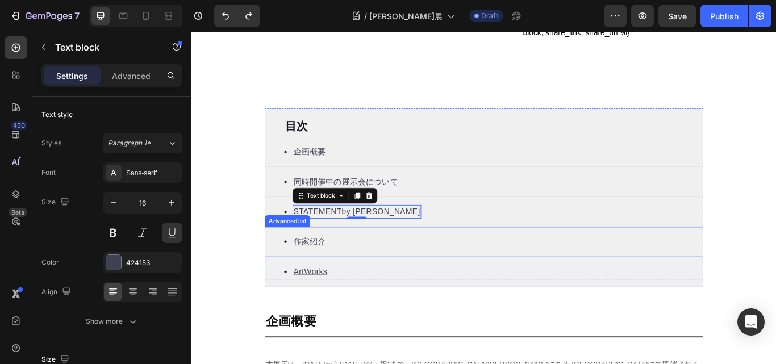
click at [384, 260] on div "Icon 作家紹介 Text block" at bounding box center [532, 277] width 511 height 35
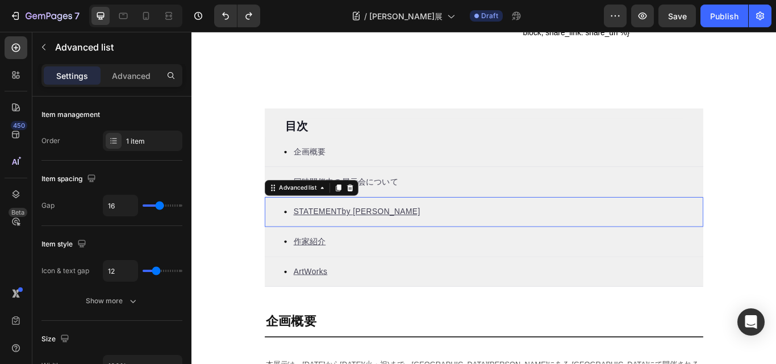
click at [393, 252] on div "Icon STATEME NT by [PERSON_NAME] Text block" at bounding box center [532, 242] width 511 height 35
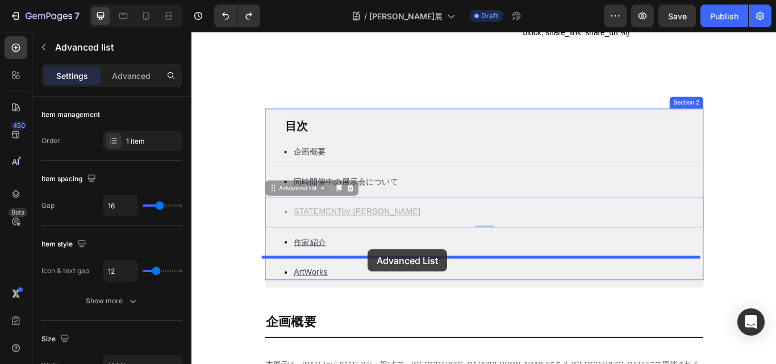
drag, startPoint x: 402, startPoint y: 256, endPoint x: 397, endPoint y: 286, distance: 29.9
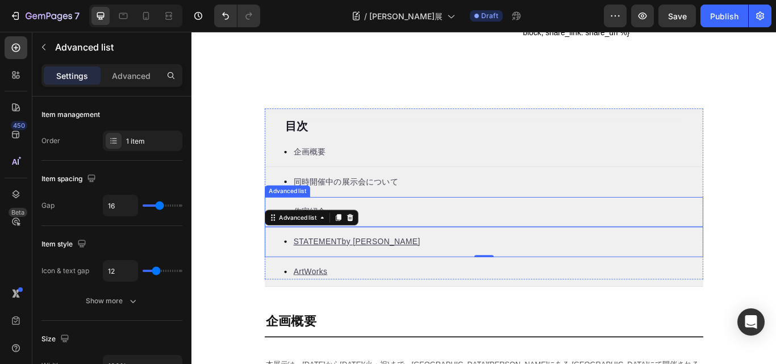
click at [392, 234] on div "Icon 作家紹介 Text block" at bounding box center [532, 242] width 511 height 35
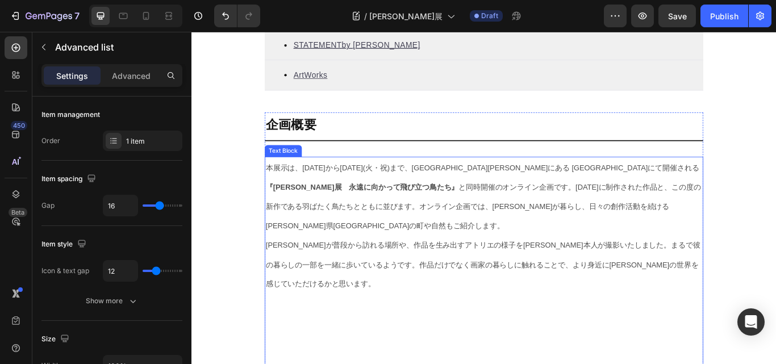
scroll to position [445, 0]
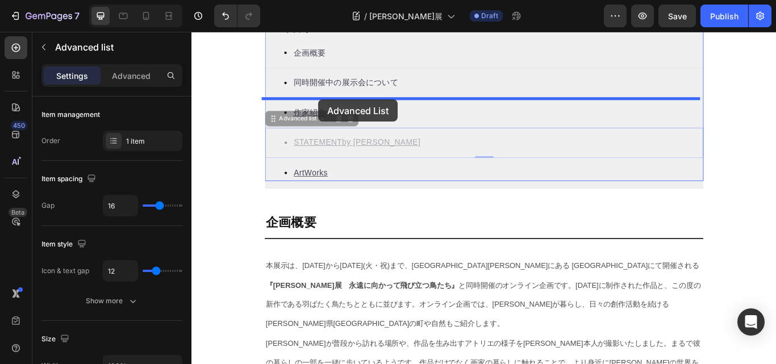
drag, startPoint x: 333, startPoint y: 177, endPoint x: 339, endPoint y: 111, distance: 66.7
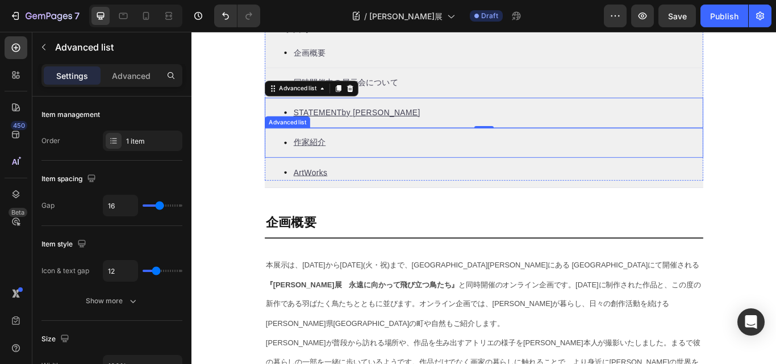
click at [374, 174] on div "Icon 作家紹介 Text block" at bounding box center [532, 161] width 511 height 35
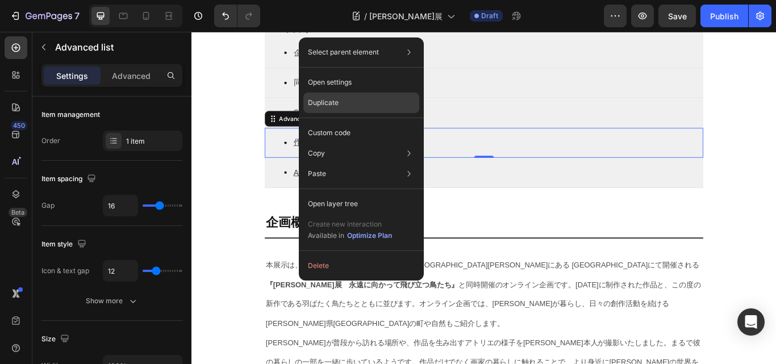
click at [333, 103] on p "Duplicate" at bounding box center [323, 103] width 31 height 10
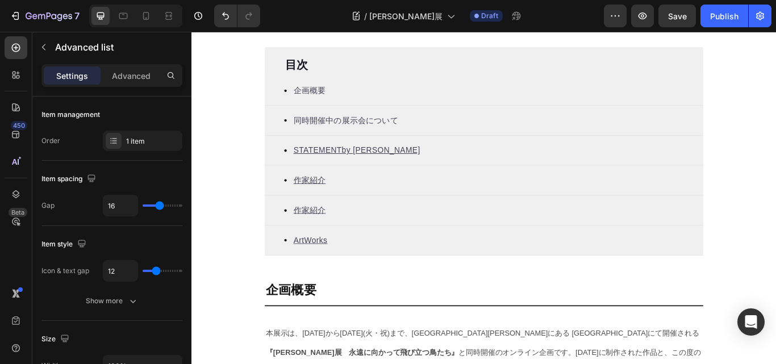
scroll to position [388, 0]
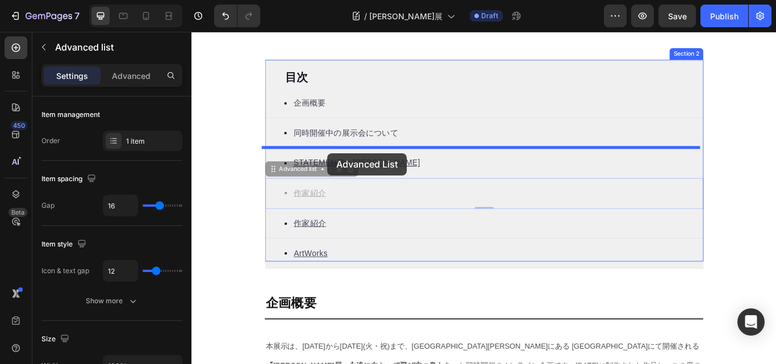
drag, startPoint x: 348, startPoint y: 232, endPoint x: 350, endPoint y: 173, distance: 59.1
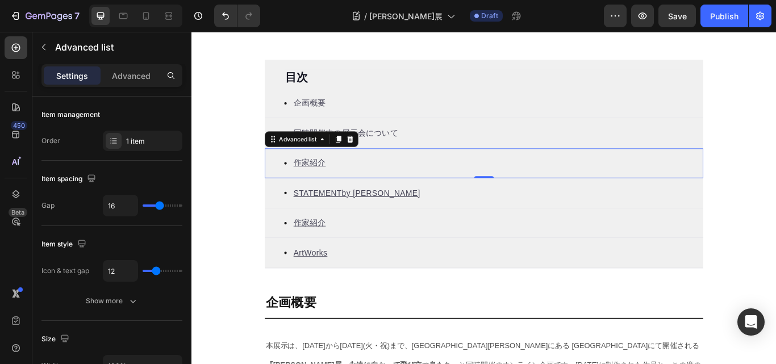
click at [367, 187] on div "Icon 作家紹介 Text block" at bounding box center [532, 185] width 511 height 35
click at [348, 181] on div "Icon 作家紹介 Text block" at bounding box center [532, 185] width 511 height 35
click at [329, 181] on u "作家紹介" at bounding box center [328, 185] width 37 height 10
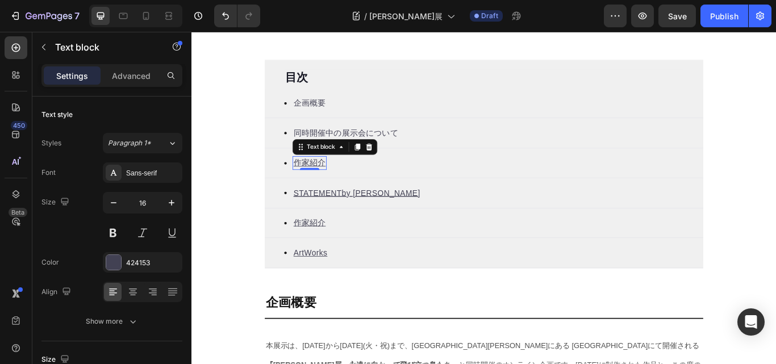
click at [329, 181] on u "作家紹介" at bounding box center [328, 185] width 37 height 10
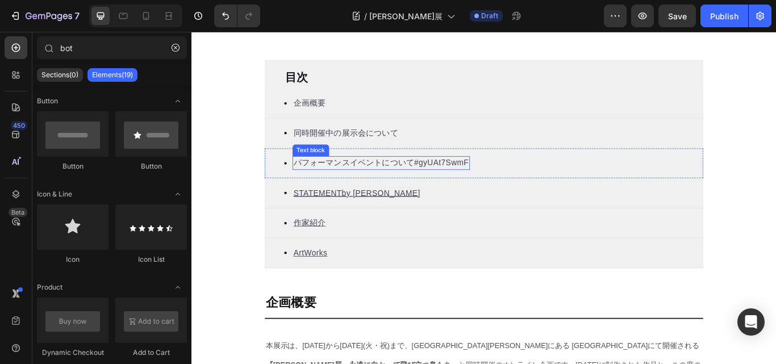
click at [421, 185] on p "パフォーマンスイベントについて #gyUAt7SwmF ⁠⁠⁠⁠⁠⁠⁠" at bounding box center [412, 185] width 204 height 14
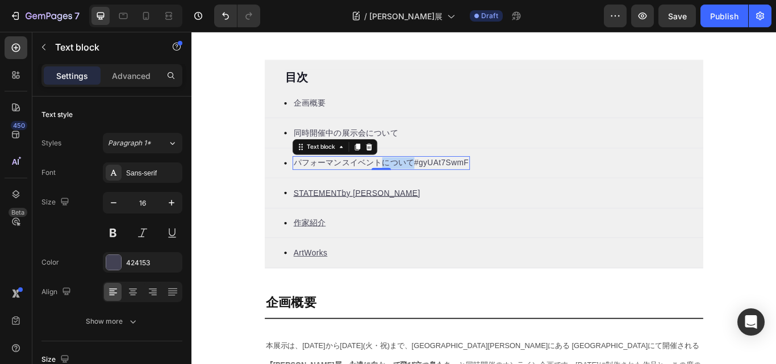
click at [435, 184] on p "パフォーマンスイベントについて #gyUAt7SwmF" at bounding box center [412, 185] width 204 height 14
click at [451, 182] on link "#gyUAt7SwmF" at bounding box center [483, 185] width 64 height 10
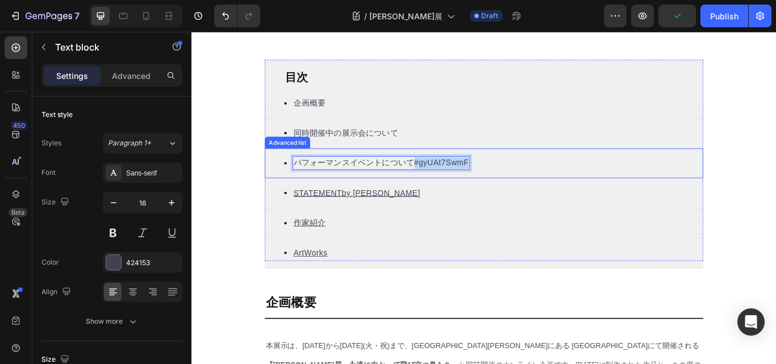
drag, startPoint x: 446, startPoint y: 185, endPoint x: 515, endPoint y: 182, distance: 69.4
click at [515, 182] on div "Icon パフォーマンスイベントについて #gyUAt7SwmF Text block 0" at bounding box center [532, 185] width 511 height 35
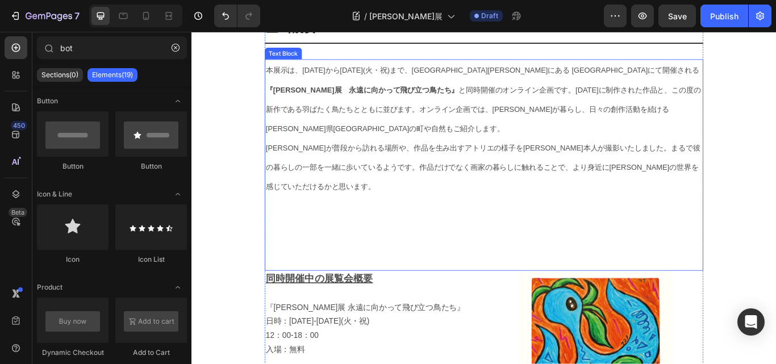
scroll to position [729, 0]
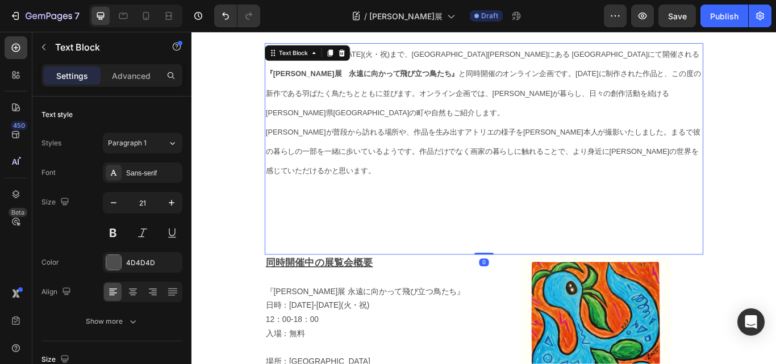
click at [517, 269] on p at bounding box center [532, 280] width 509 height 22
click at [284, 269] on p "Rich Text Editor. Editing area: main" at bounding box center [532, 280] width 509 height 22
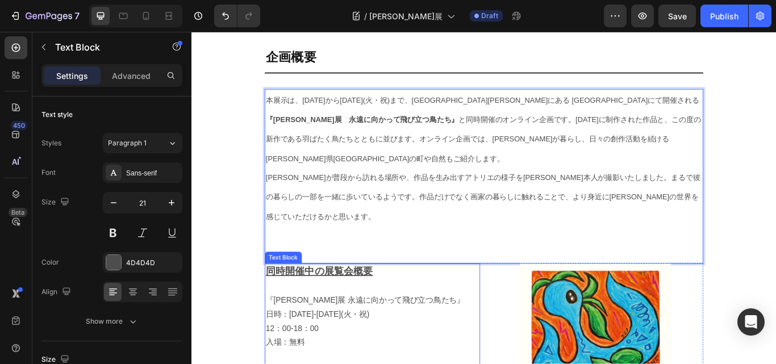
scroll to position [558, 0]
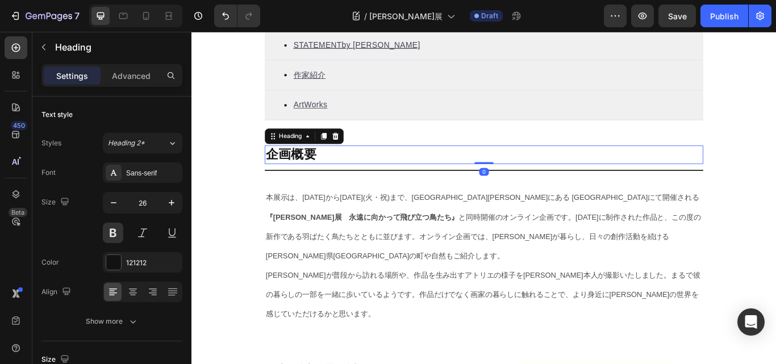
click at [324, 179] on h2 "企画概要" at bounding box center [532, 176] width 511 height 22
click at [332, 194] on div "Title Line" at bounding box center [532, 193] width 511 height 15
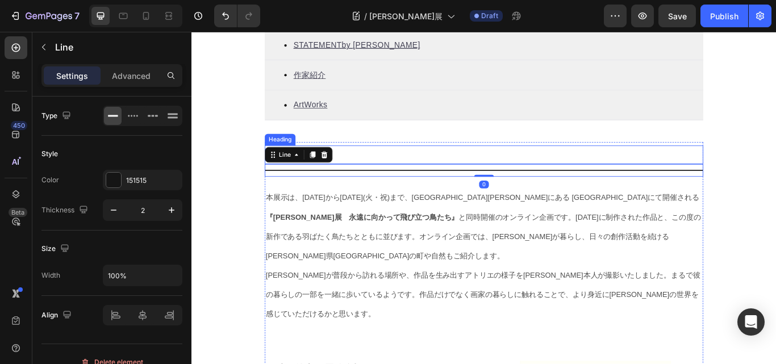
click at [366, 172] on h2 "企画概要" at bounding box center [532, 176] width 511 height 22
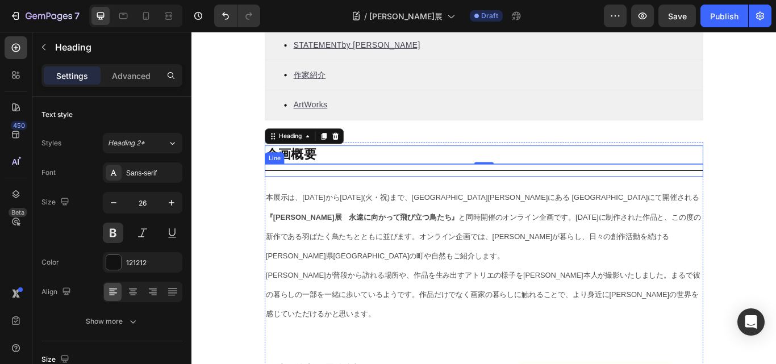
click at [368, 198] on div "Title Line" at bounding box center [532, 193] width 511 height 15
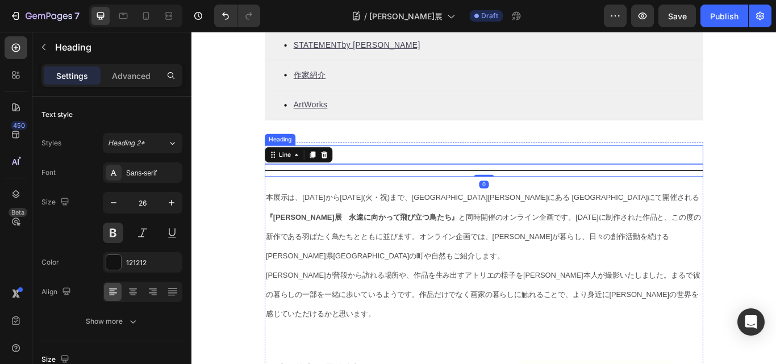
click at [376, 170] on p "企画概要" at bounding box center [532, 175] width 509 height 19
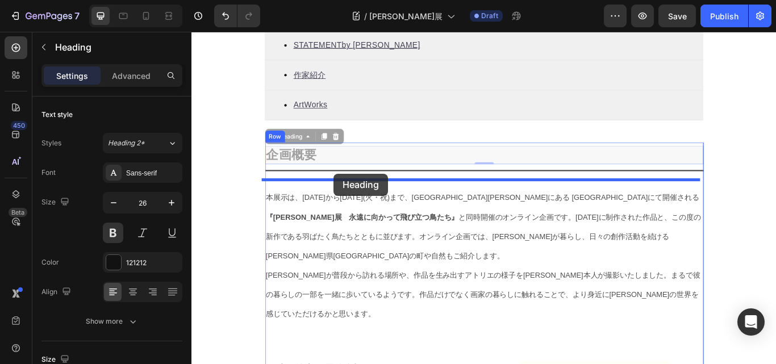
drag, startPoint x: 369, startPoint y: 169, endPoint x: 357, endPoint y: 197, distance: 31.0
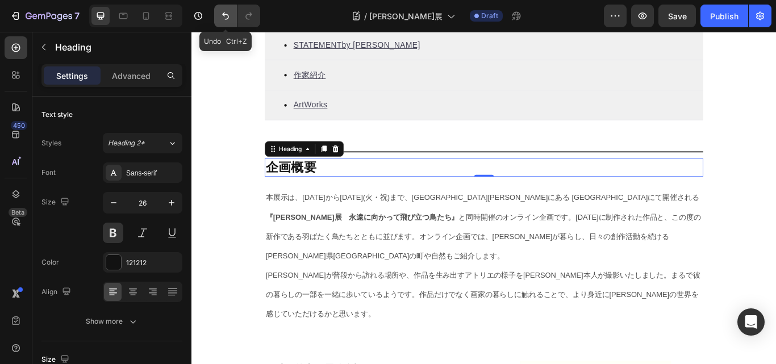
click at [223, 13] on icon "Undo/Redo" at bounding box center [225, 15] width 11 height 11
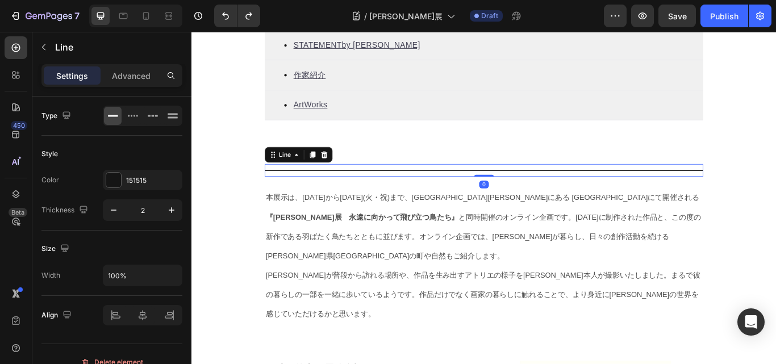
click at [370, 180] on p "企画概要" at bounding box center [532, 175] width 509 height 19
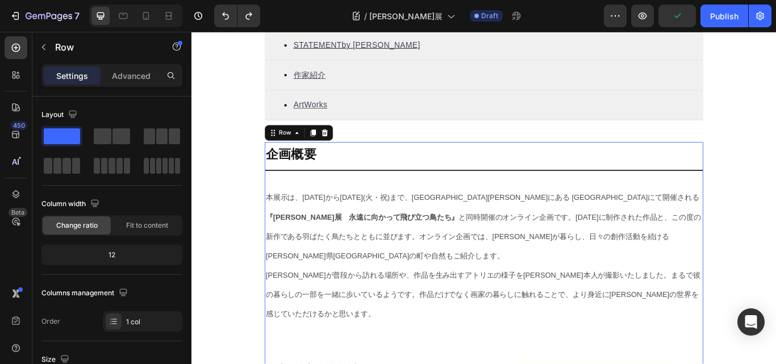
click at [392, 180] on p "企画概要" at bounding box center [532, 175] width 509 height 19
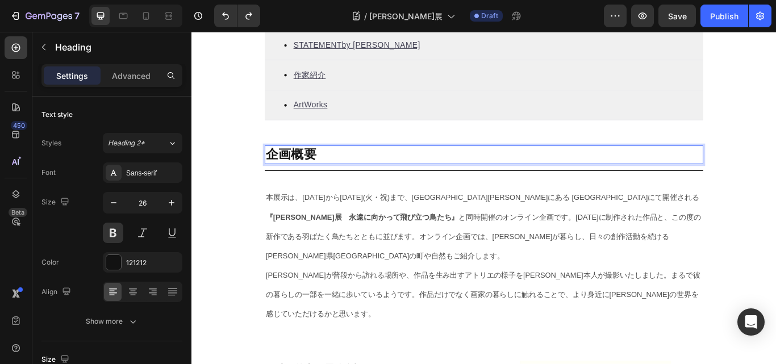
drag, startPoint x: 357, startPoint y: 187, endPoint x: 328, endPoint y: 187, distance: 29.0
click at [328, 185] on p "企画概要" at bounding box center [532, 175] width 509 height 19
click at [340, 185] on p "企画概要" at bounding box center [532, 175] width 509 height 19
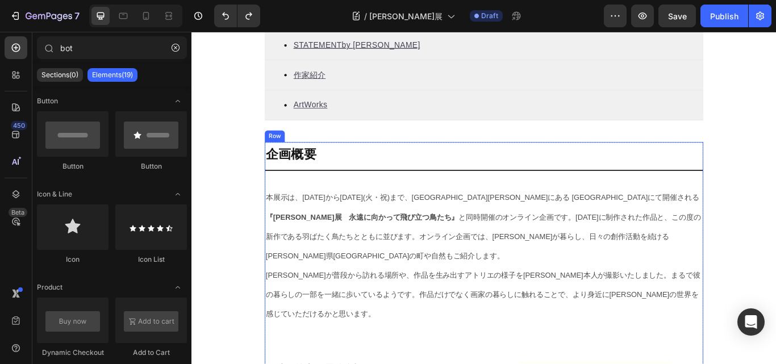
click at [383, 170] on p "企画概要" at bounding box center [532, 175] width 509 height 19
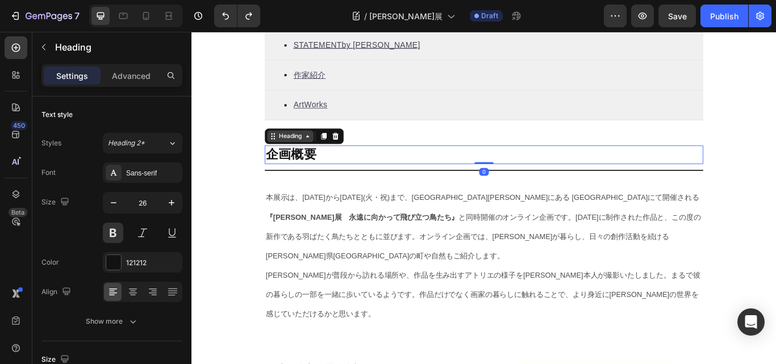
click at [306, 158] on div "Heading" at bounding box center [306, 154] width 31 height 10
click at [308, 158] on div "Heading" at bounding box center [306, 154] width 31 height 10
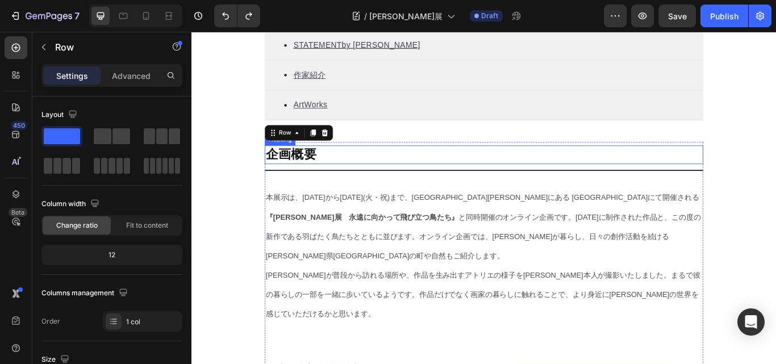
click at [381, 177] on p "企画概要" at bounding box center [532, 175] width 509 height 19
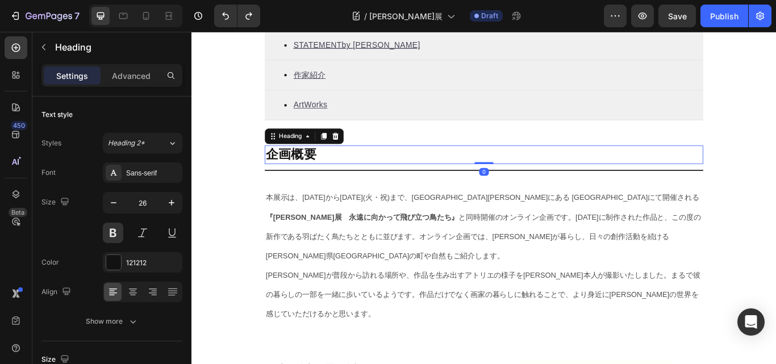
click at [381, 168] on h2 "企画概要" at bounding box center [532, 176] width 511 height 22
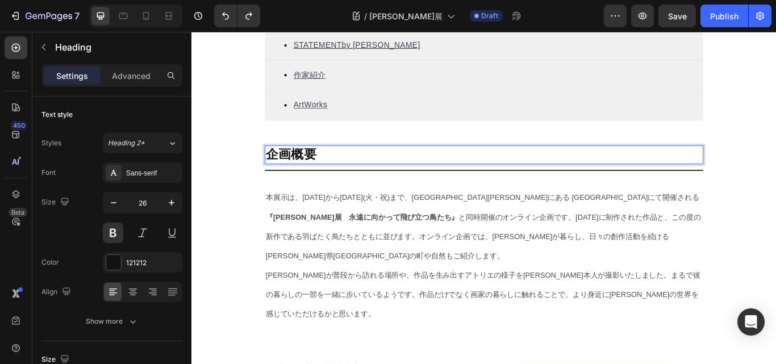
click at [381, 168] on h2 "企画概要" at bounding box center [532, 176] width 511 height 22
drag, startPoint x: 381, startPoint y: 168, endPoint x: 352, endPoint y: 169, distance: 29.0
click at [352, 169] on h2 "企画概要" at bounding box center [532, 176] width 511 height 22
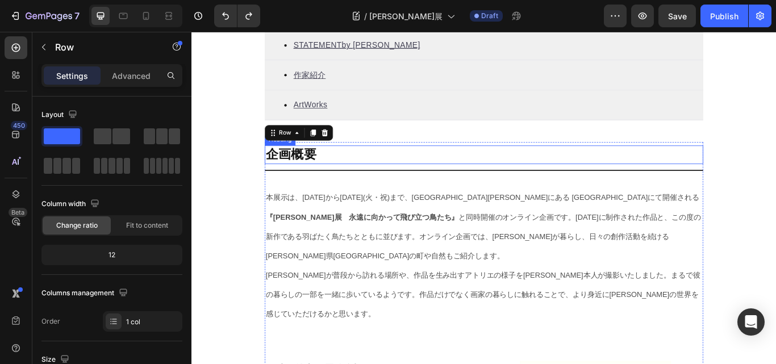
click at [329, 173] on p "企画概要" at bounding box center [532, 175] width 509 height 19
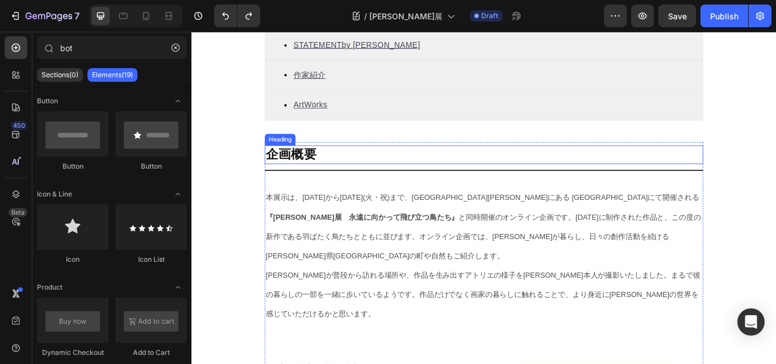
click at [295, 177] on p "企画概要" at bounding box center [532, 175] width 509 height 19
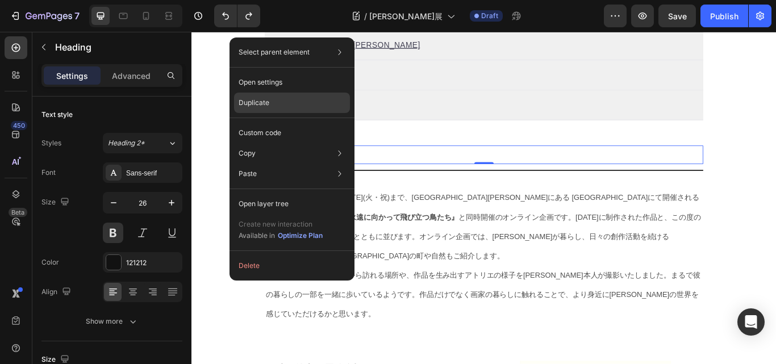
click at [262, 104] on p "Duplicate" at bounding box center [254, 103] width 31 height 10
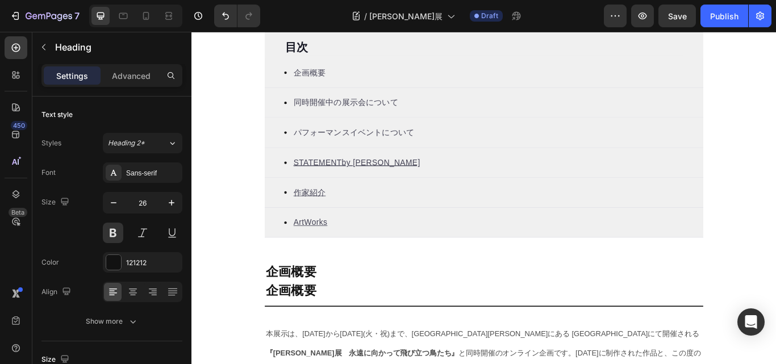
scroll to position [454, 0]
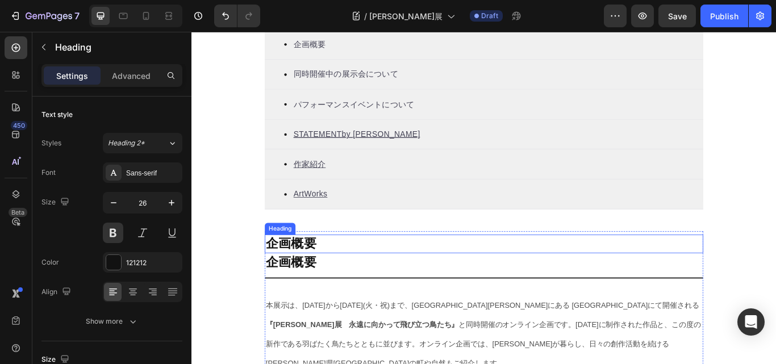
click at [350, 285] on h2 "企画概要" at bounding box center [532, 280] width 511 height 22
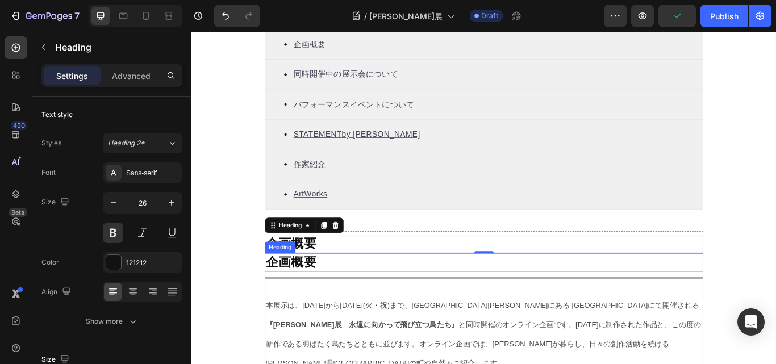
click at [369, 294] on h2 "企画概要" at bounding box center [532, 301] width 511 height 22
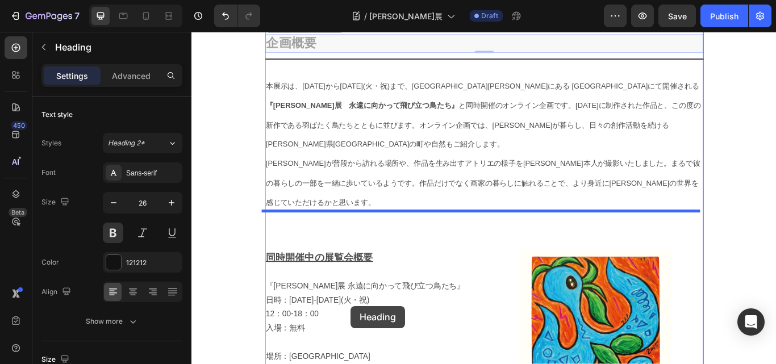
scroll to position [799, 0]
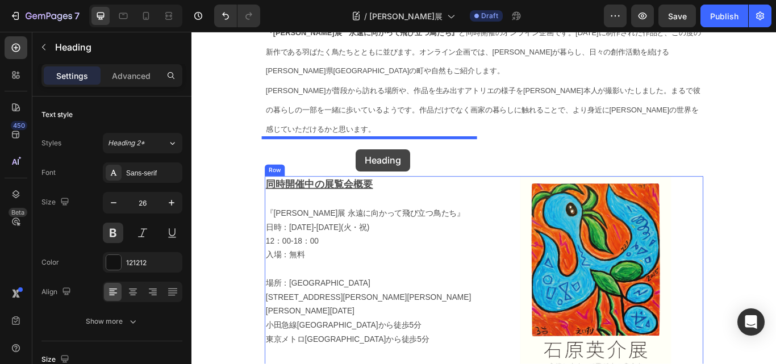
drag, startPoint x: 373, startPoint y: 312, endPoint x: 383, endPoint y: 169, distance: 144.1
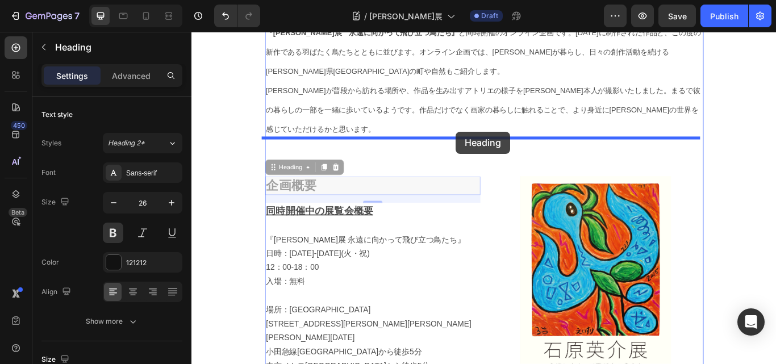
drag, startPoint x: 497, startPoint y: 156, endPoint x: 499, endPoint y: 148, distance: 7.7
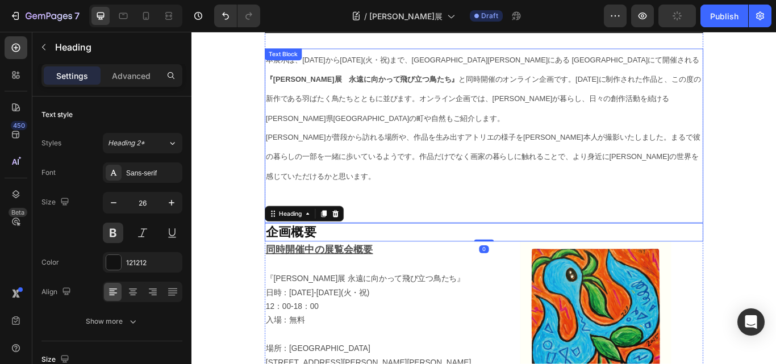
scroll to position [607, 0]
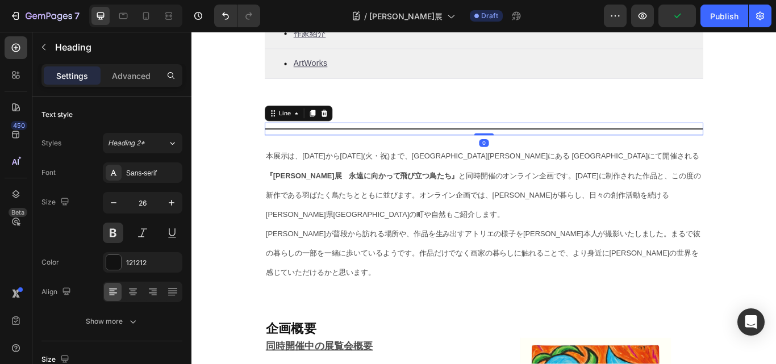
click at [390, 151] on div "Title Line 0" at bounding box center [532, 145] width 511 height 15
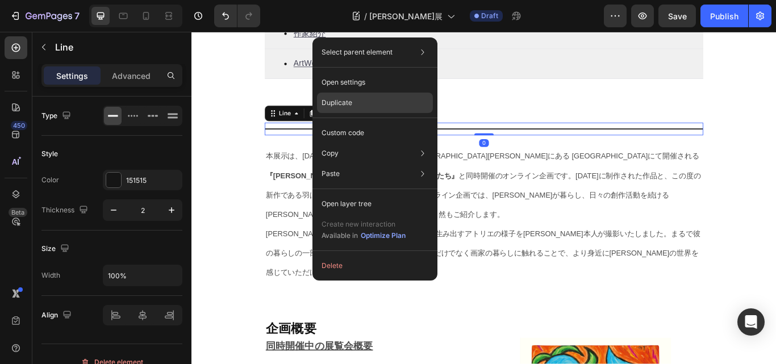
drag, startPoint x: 344, startPoint y: 103, endPoint x: 180, endPoint y: 93, distance: 164.5
click at [344, 103] on p "Duplicate" at bounding box center [336, 103] width 31 height 10
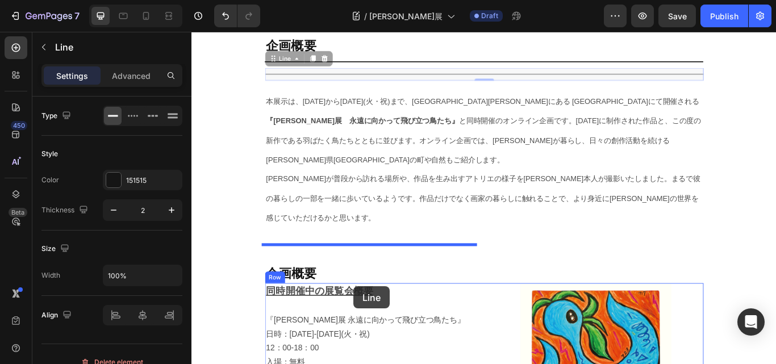
scroll to position [698, 0]
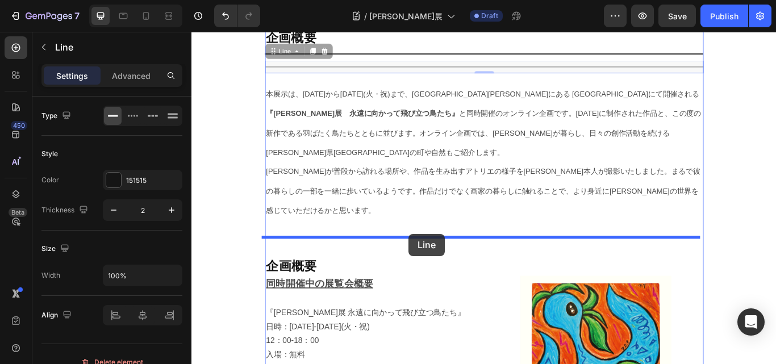
drag, startPoint x: 383, startPoint y: 164, endPoint x: 444, endPoint y: 268, distance: 119.9
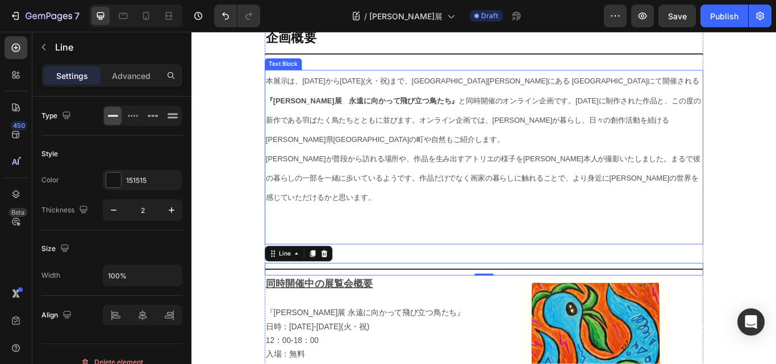
click at [462, 258] on p at bounding box center [532, 269] width 509 height 22
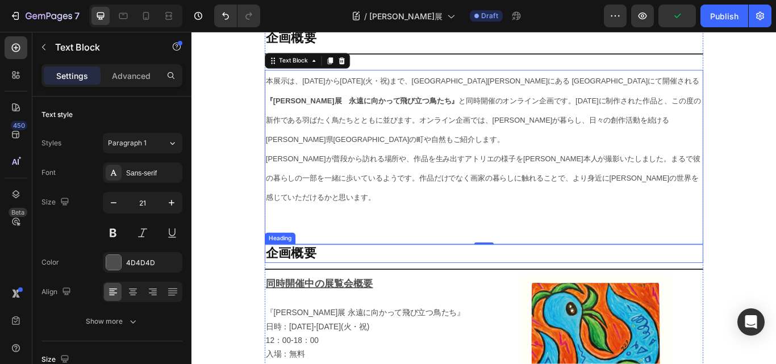
click at [311, 280] on h2 "企画概要" at bounding box center [532, 291] width 511 height 22
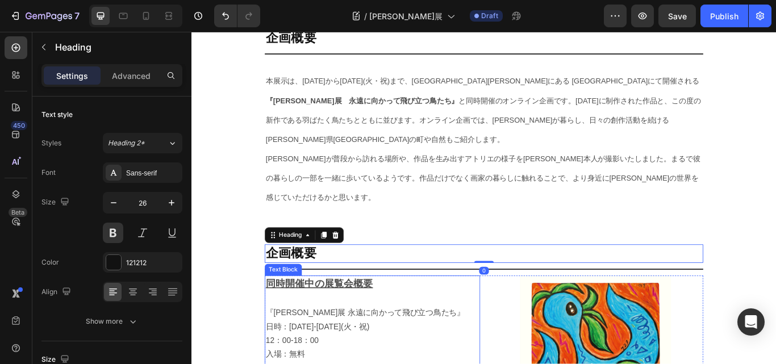
click at [352, 319] on u "同時開催中の展覧会概要" at bounding box center [340, 325] width 125 height 12
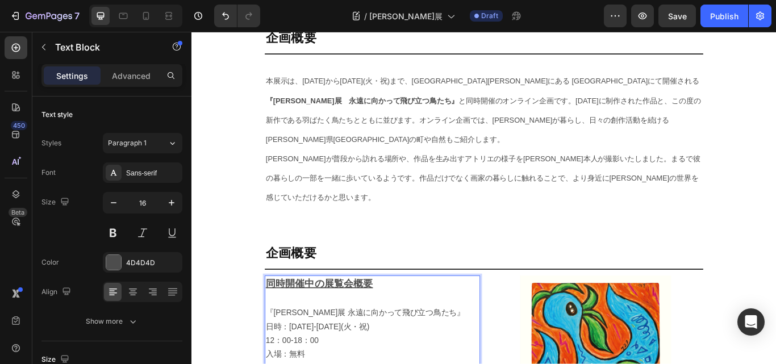
click at [352, 319] on u "同時開催中の展覧会概要" at bounding box center [340, 325] width 125 height 12
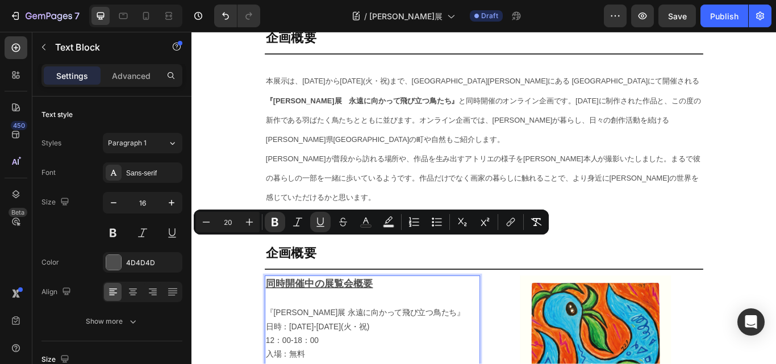
click at [378, 319] on u "同時開催中の展覧会概要" at bounding box center [340, 325] width 125 height 12
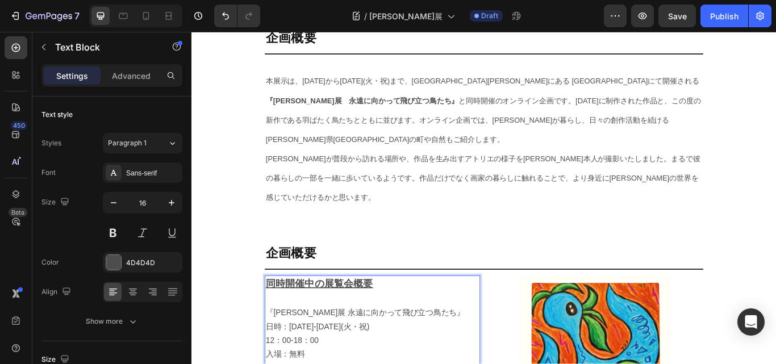
click at [396, 319] on u "同時開催中の展覧会概要" at bounding box center [340, 325] width 125 height 12
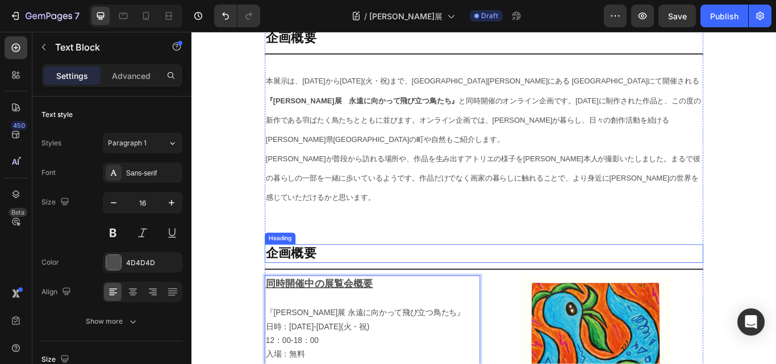
click at [322, 280] on h2 "企画概要" at bounding box center [532, 291] width 511 height 22
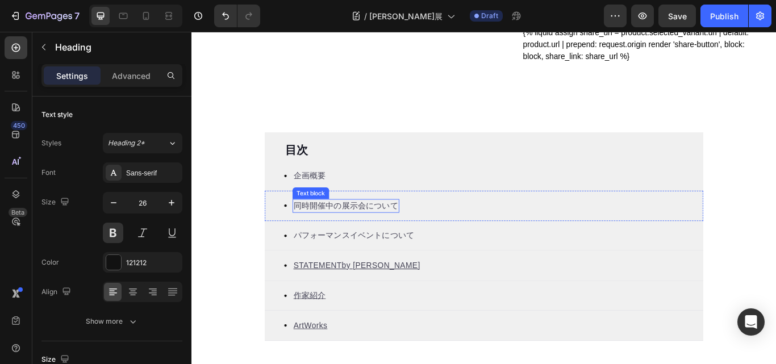
scroll to position [357, 0]
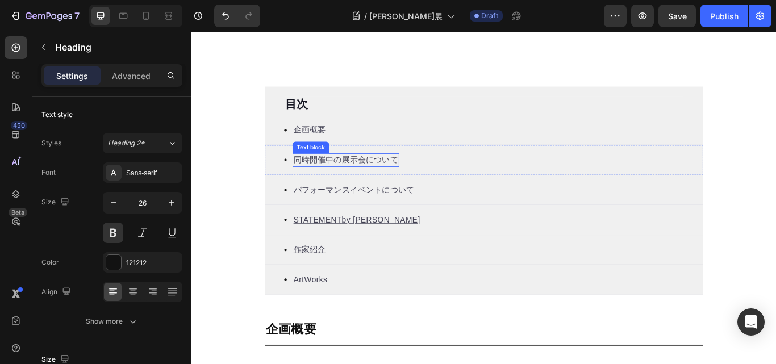
click at [357, 185] on p "同時開催中の展示会について" at bounding box center [371, 182] width 122 height 14
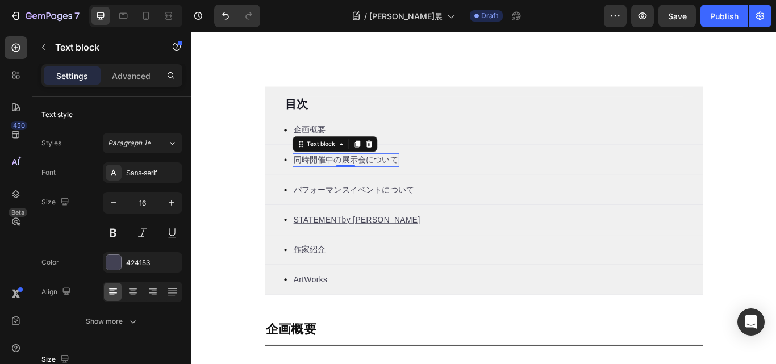
click at [357, 182] on p "同時開催中の展示会について" at bounding box center [371, 182] width 122 height 14
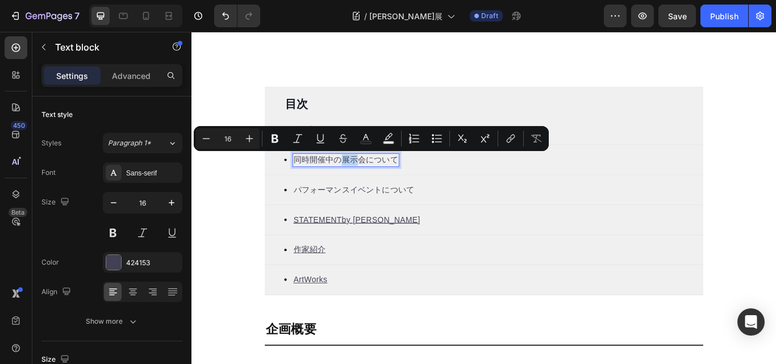
click at [357, 182] on p "同時開催中の展示会について" at bounding box center [371, 182] width 122 height 14
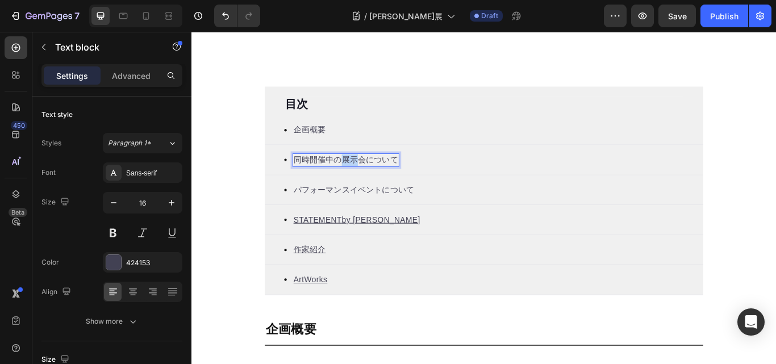
click at [357, 182] on p "同時開催中の展示会について" at bounding box center [371, 182] width 122 height 14
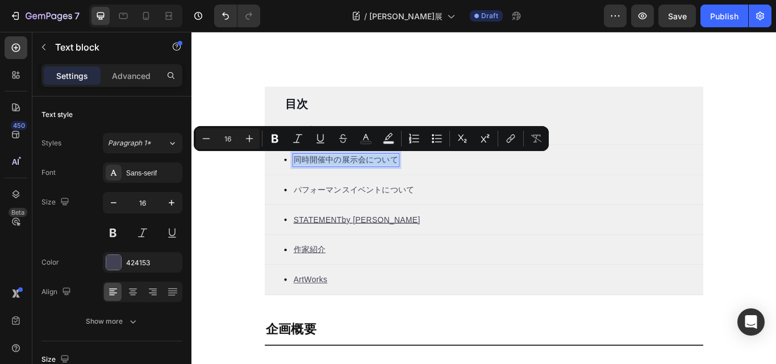
copy p "同時開催中の展示会について"
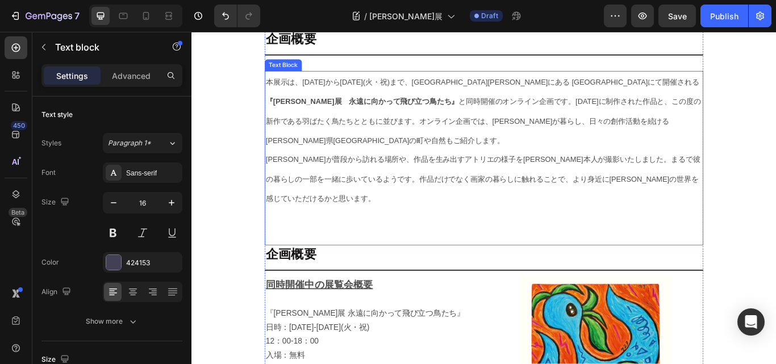
scroll to position [698, 0]
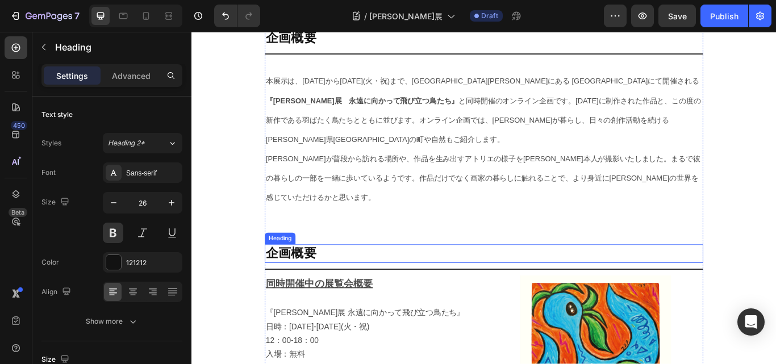
click at [312, 280] on h2 "企画概要" at bounding box center [532, 291] width 511 height 22
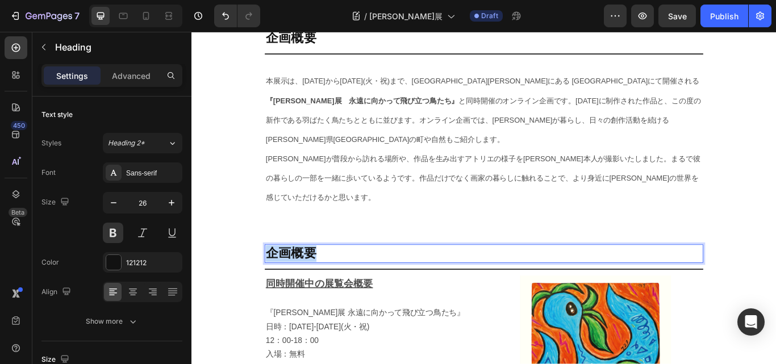
click at [312, 281] on p "企画概要" at bounding box center [532, 290] width 509 height 19
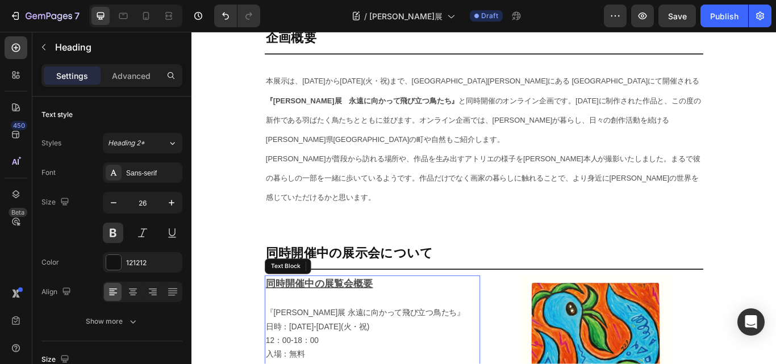
click at [340, 319] on u "同時開催中の展覧会概要" at bounding box center [340, 325] width 125 height 12
click at [397, 335] on p at bounding box center [402, 343] width 249 height 16
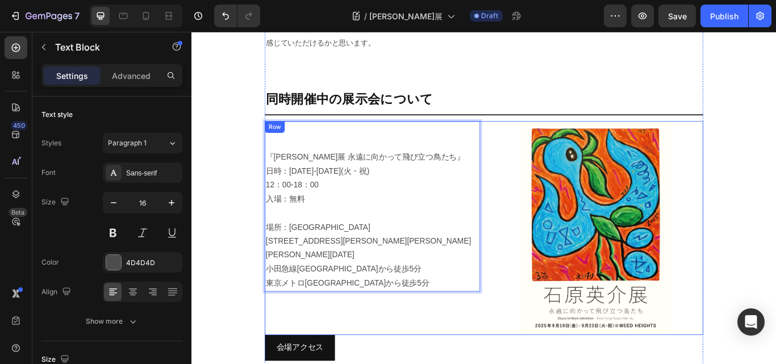
scroll to position [868, 0]
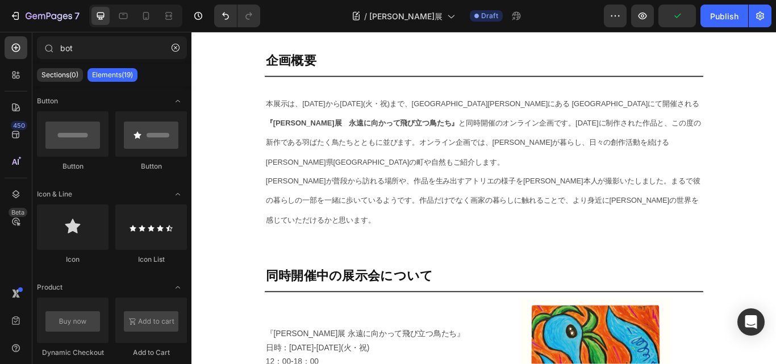
scroll to position [698, 0]
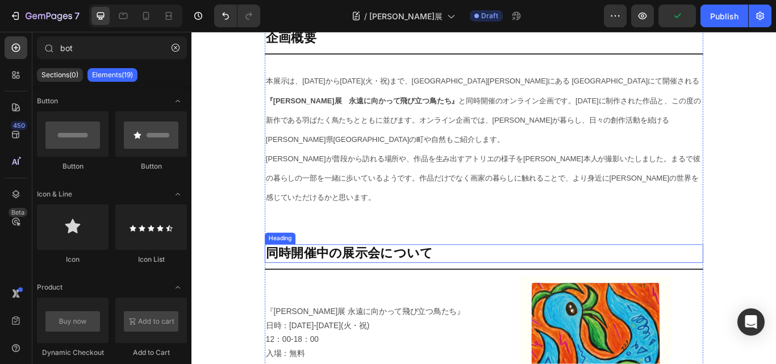
click at [370, 280] on h2 "同時開催中の展示会について" at bounding box center [532, 291] width 511 height 22
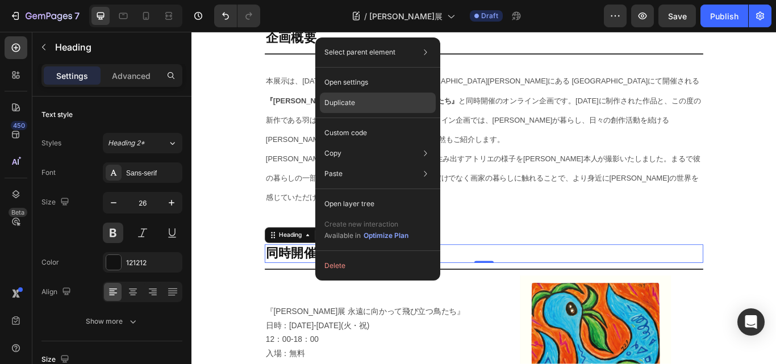
drag, startPoint x: 358, startPoint y: 102, endPoint x: 228, endPoint y: 105, distance: 129.5
click at [358, 123] on div "Duplicate" at bounding box center [378, 133] width 116 height 20
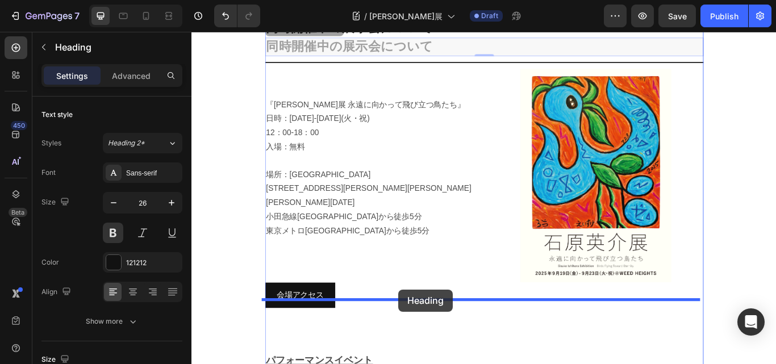
scroll to position [992, 0]
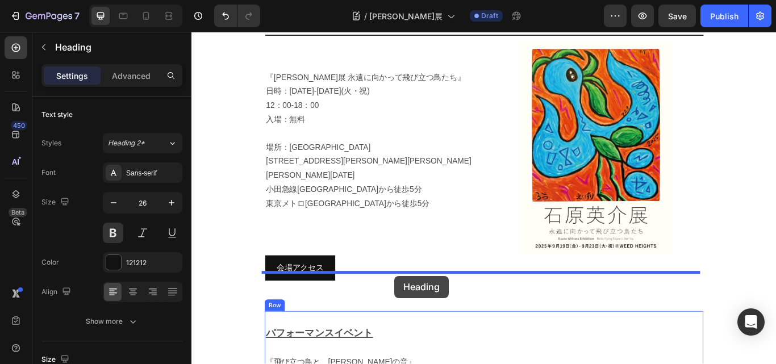
drag, startPoint x: 438, startPoint y: 257, endPoint x: 428, endPoint y: 316, distance: 60.5
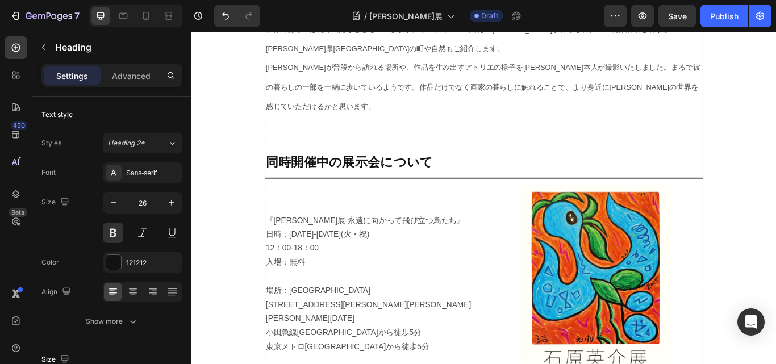
scroll to position [800, 0]
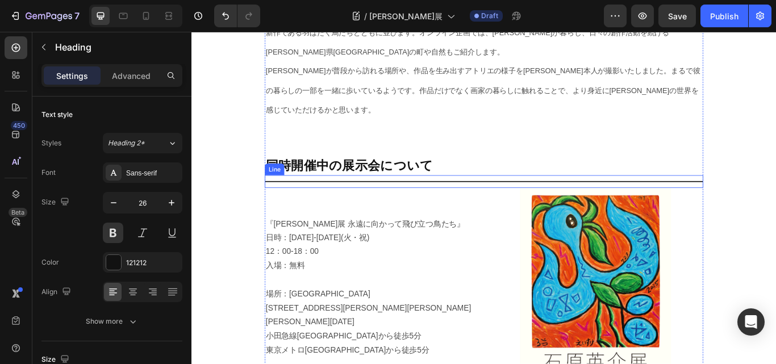
click at [443, 199] on div "Title Line" at bounding box center [532, 206] width 511 height 15
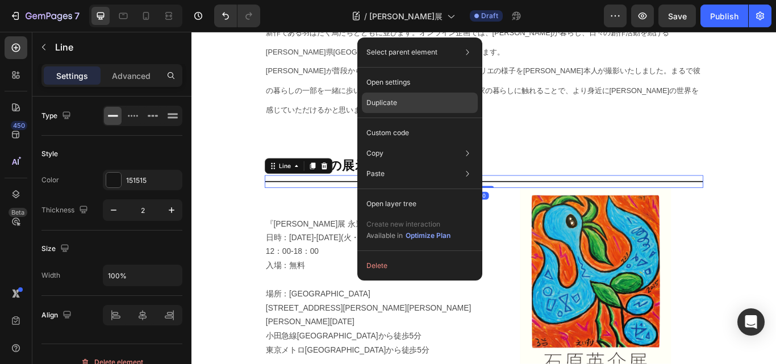
click at [396, 105] on p "Duplicate" at bounding box center [381, 103] width 31 height 10
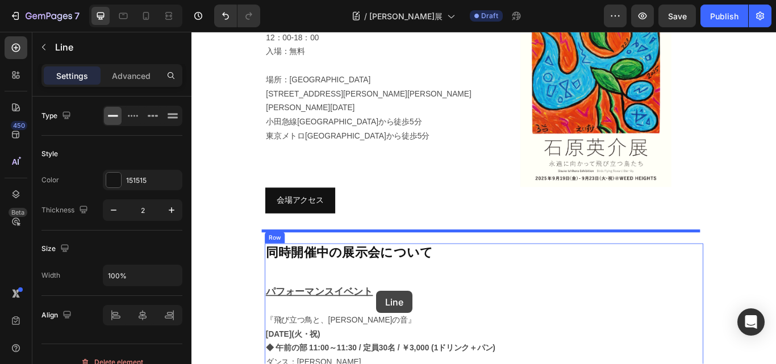
scroll to position [1078, 0]
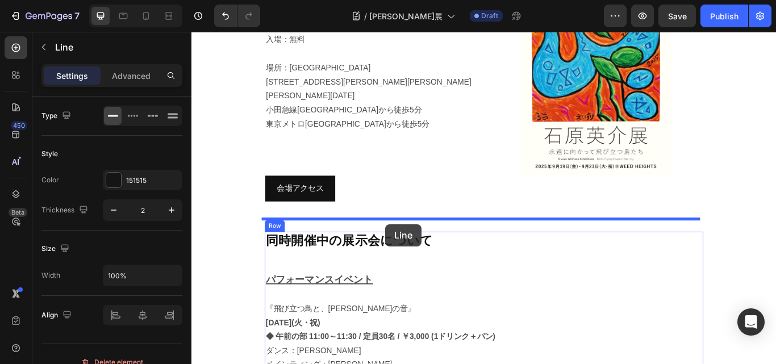
drag, startPoint x: 404, startPoint y: 182, endPoint x: 417, endPoint y: 256, distance: 75.5
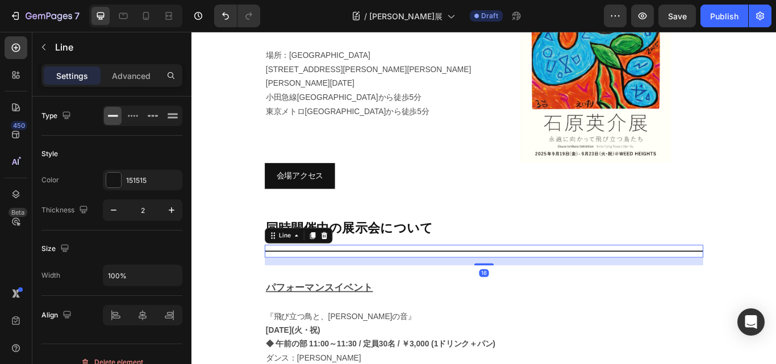
scroll to position [1063, 0]
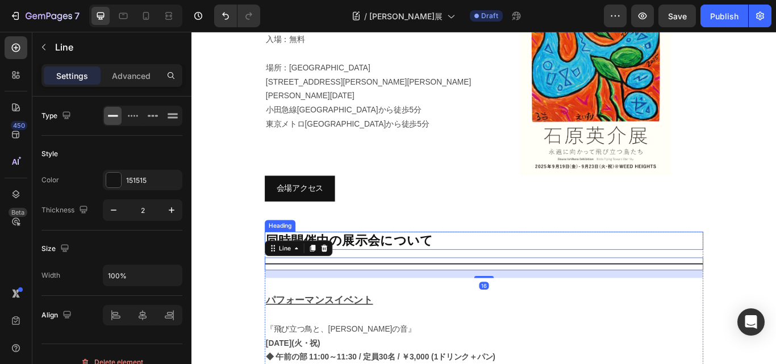
click at [437, 265] on h2 "同時開催中の展示会について" at bounding box center [532, 276] width 511 height 22
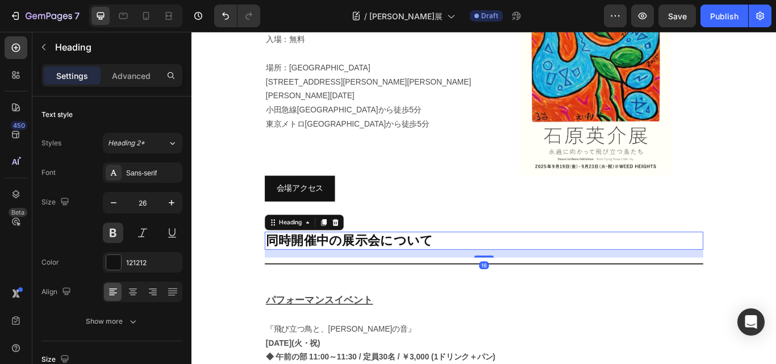
click at [463, 265] on h2 "同時開催中の展示会について" at bounding box center [532, 276] width 511 height 22
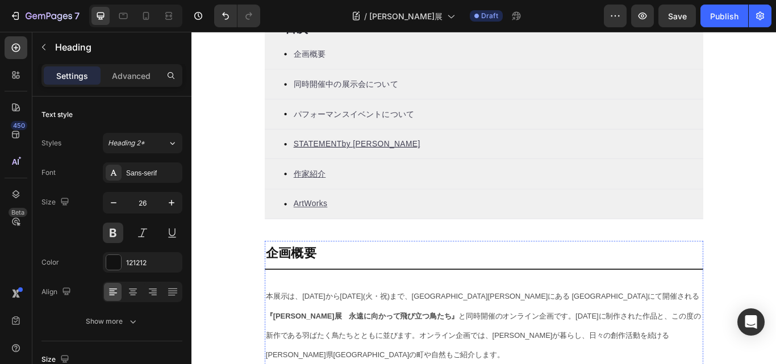
scroll to position [439, 0]
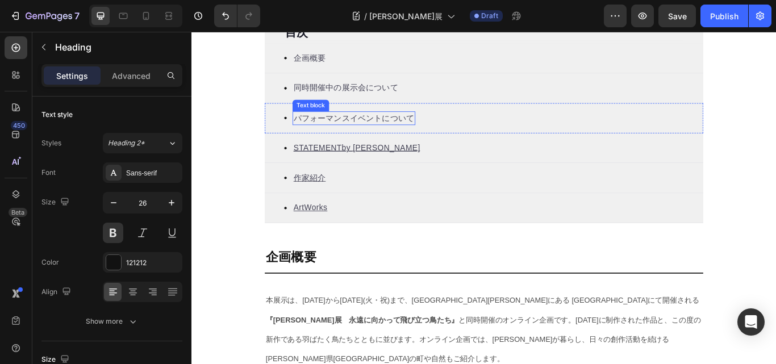
click at [361, 136] on p "パフォーマンスイベントについて" at bounding box center [380, 133] width 141 height 14
click at [361, 133] on p "パフォーマンスイベントについて" at bounding box center [380, 133] width 141 height 14
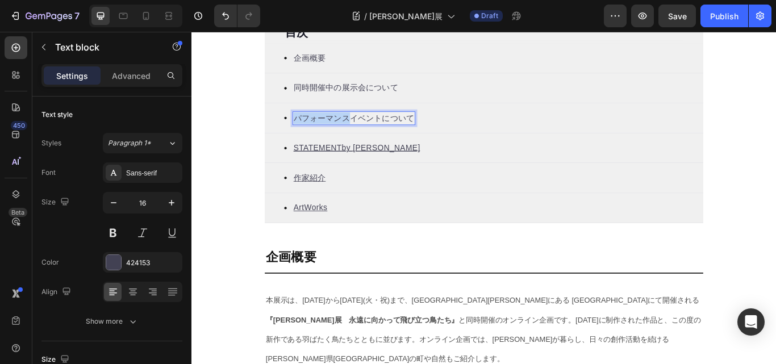
click at [361, 133] on p "パフォーマンスイベントについて" at bounding box center [380, 133] width 141 height 14
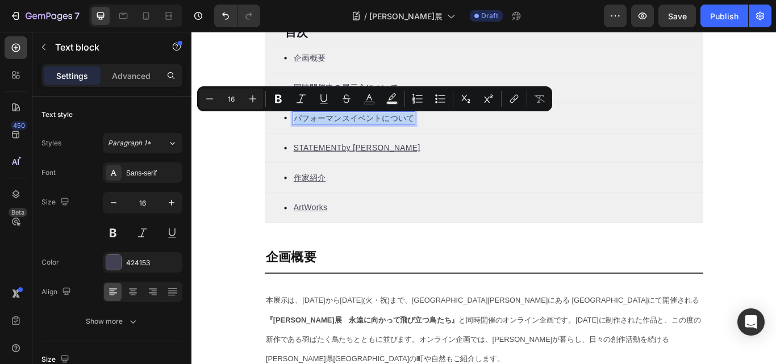
copy p "パフォーマンスイベントについて"
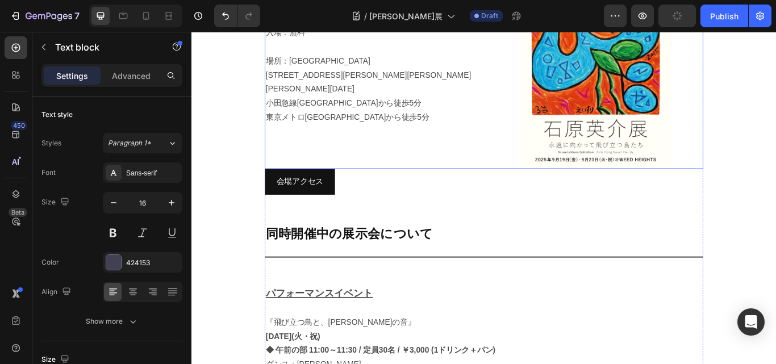
scroll to position [1120, 0]
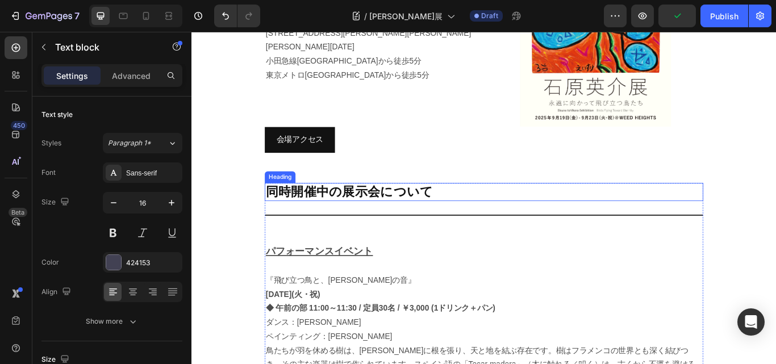
click at [343, 210] on p "同時開催中の展示会について" at bounding box center [532, 219] width 509 height 19
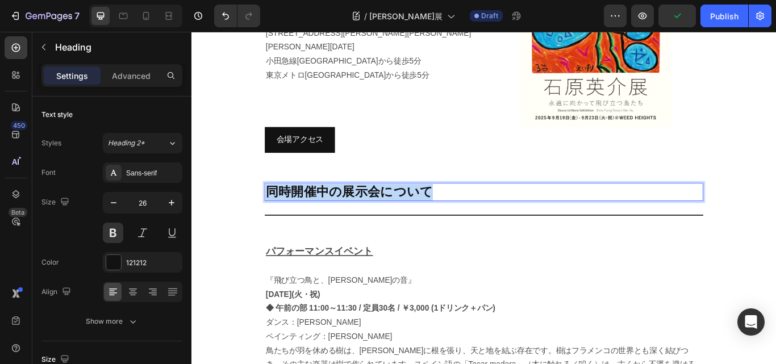
click at [343, 210] on p "同時開催中の展示会について" at bounding box center [532, 219] width 509 height 19
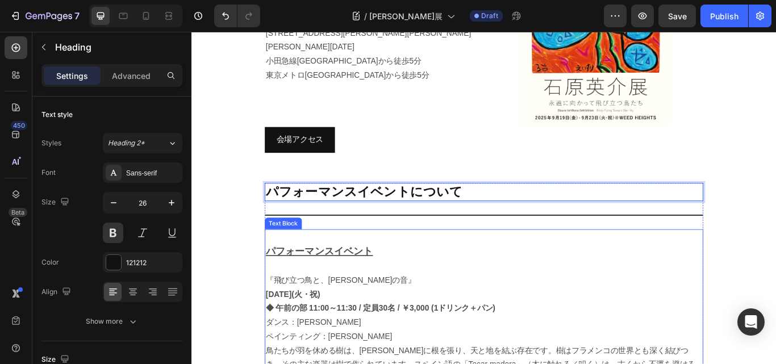
click at [353, 282] on u "パフォーマンスイベント" at bounding box center [340, 288] width 125 height 12
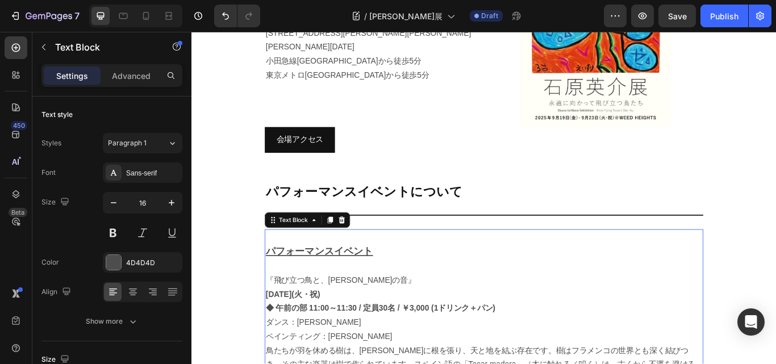
click at [324, 282] on u "パフォーマンスイベント" at bounding box center [340, 288] width 125 height 12
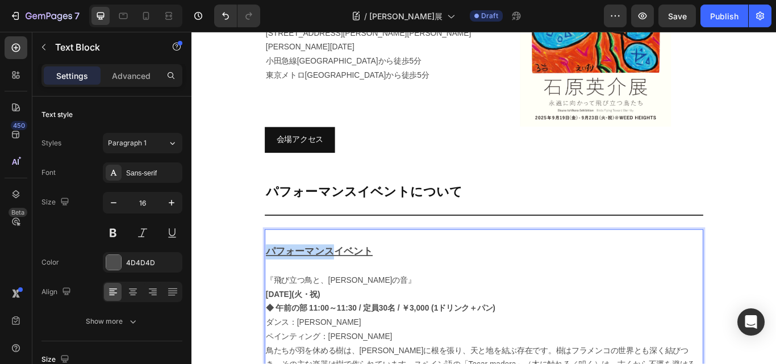
click at [324, 282] on u "パフォーマンスイベント" at bounding box center [340, 288] width 125 height 12
click at [403, 280] on p "パフォーマンスイベント" at bounding box center [532, 289] width 509 height 18
drag, startPoint x: 407, startPoint y: 244, endPoint x: 265, endPoint y: 245, distance: 141.4
click at [268, 245] on section "企画概要 Heading Title Line 本展示は、9月19日(金)から9月23日(火・祝)まで、代々木上原にある WEED HEIGHTS ギャラリー…" at bounding box center [532, 41] width 529 height 878
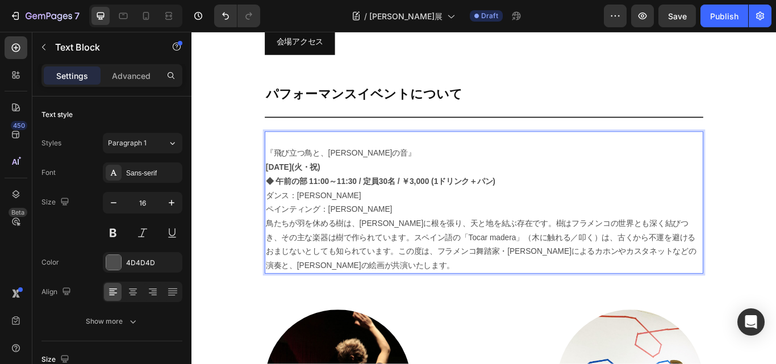
scroll to position [1234, 0]
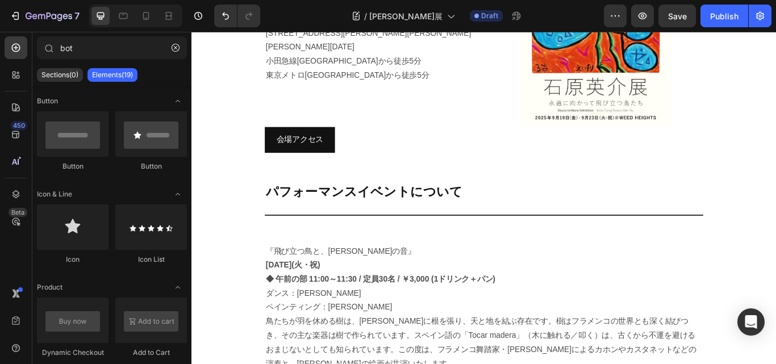
scroll to position [1291, 0]
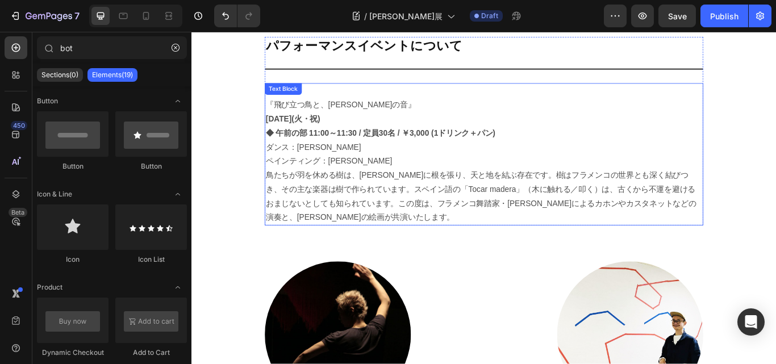
click at [305, 110] on p "『飛び立つ鳥と、[PERSON_NAME]の音』" at bounding box center [532, 118] width 509 height 16
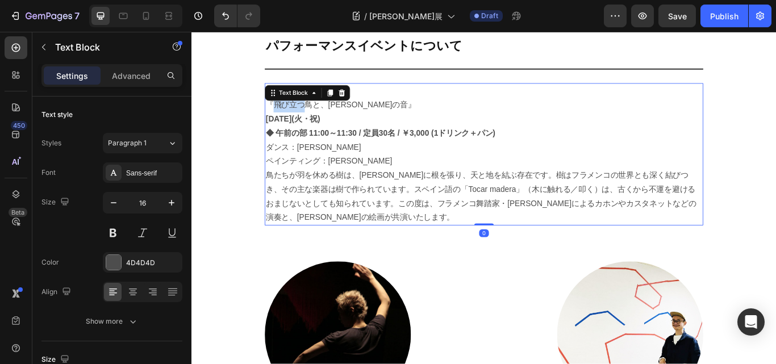
click at [306, 110] on p "『飛び立つ鳥と、[PERSON_NAME]の音』" at bounding box center [532, 118] width 509 height 16
click at [393, 110] on p "『飛び立つ鳥と、[PERSON_NAME]の音』" at bounding box center [532, 118] width 509 height 16
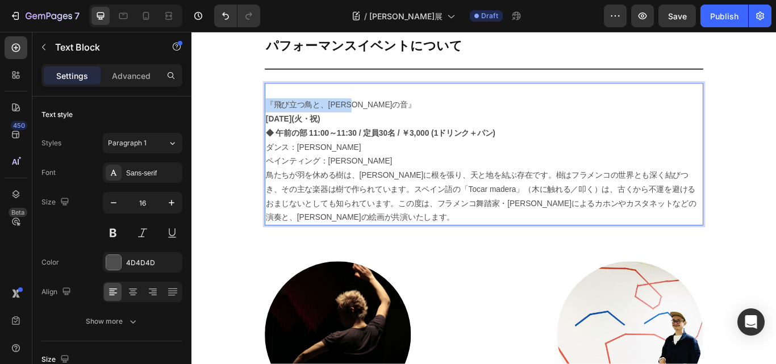
drag, startPoint x: 395, startPoint y: 70, endPoint x: 265, endPoint y: 71, distance: 130.1
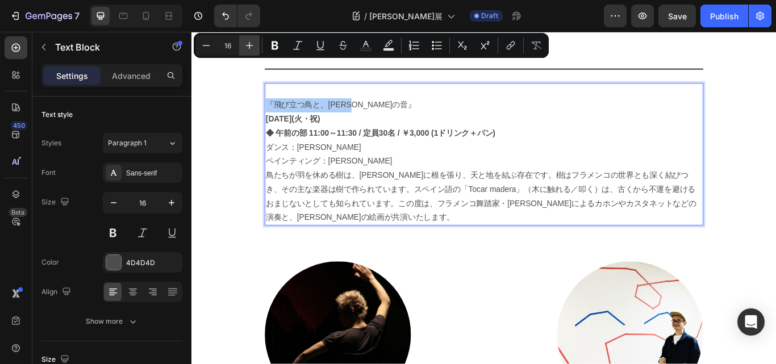
click at [251, 43] on icon "Editor contextual toolbar" at bounding box center [249, 45] width 11 height 11
click at [249, 43] on icon "Editor contextual toolbar" at bounding box center [249, 45] width 11 height 11
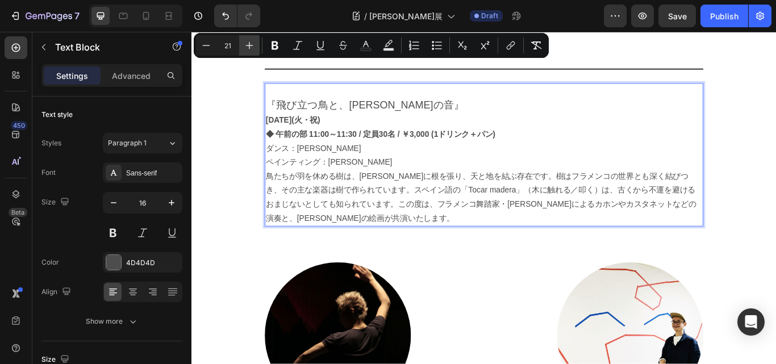
click at [249, 43] on icon "Editor contextual toolbar" at bounding box center [249, 45] width 7 height 7
click at [249, 43] on icon "Editor contextual toolbar" at bounding box center [249, 45] width 11 height 11
click at [248, 43] on icon "Editor contextual toolbar" at bounding box center [249, 45] width 11 height 11
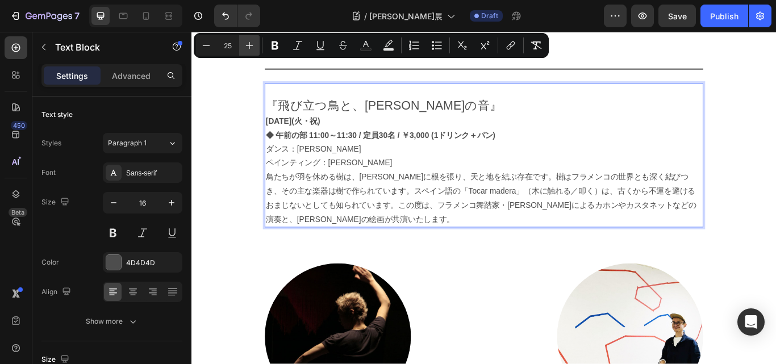
click at [248, 43] on icon "Editor contextual toolbar" at bounding box center [249, 45] width 11 height 11
type input "27"
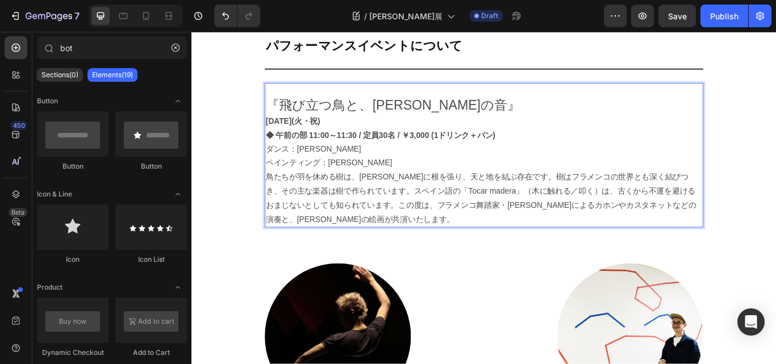
click at [468, 109] on span "『飛び立つ鳥と、[PERSON_NAME]の音』" at bounding box center [426, 117] width 297 height 17
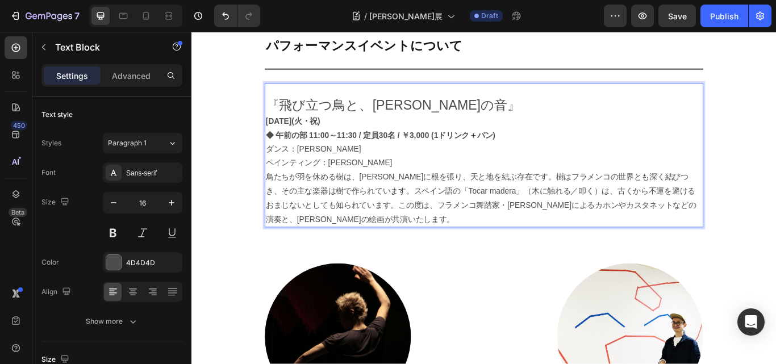
click at [278, 131] on strong "[DATE](火・祝)" at bounding box center [310, 136] width 64 height 10
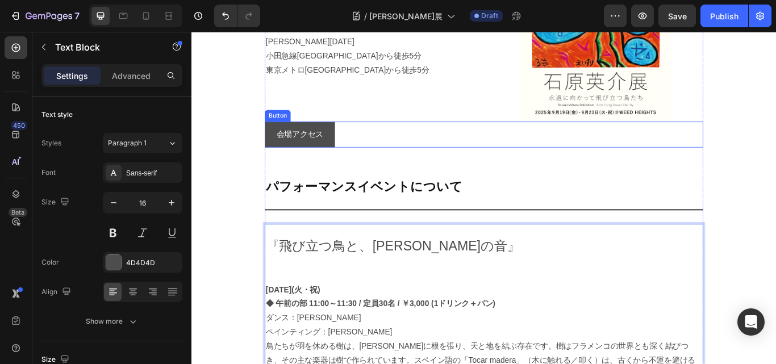
scroll to position [1120, 0]
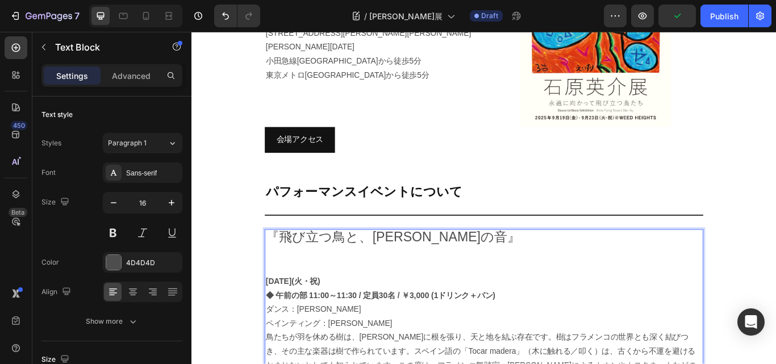
click at [289, 299] on p "Rich Text Editor. Editing area: main" at bounding box center [532, 307] width 509 height 16
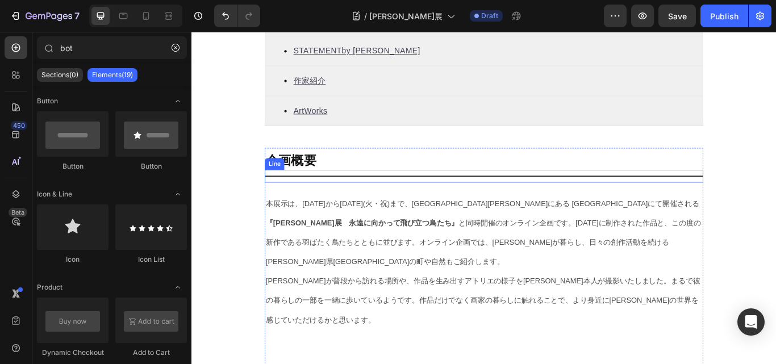
scroll to position [552, 0]
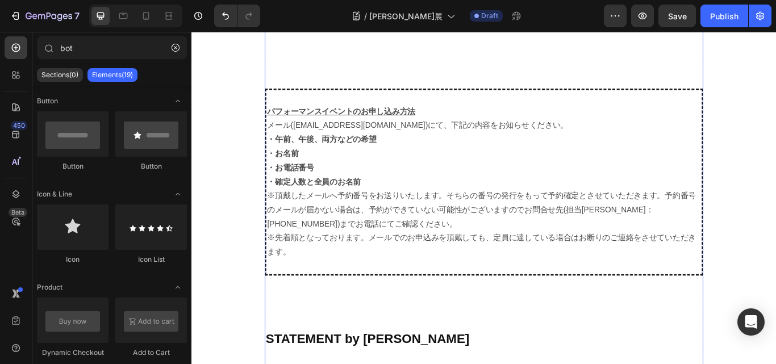
scroll to position [2199, 0]
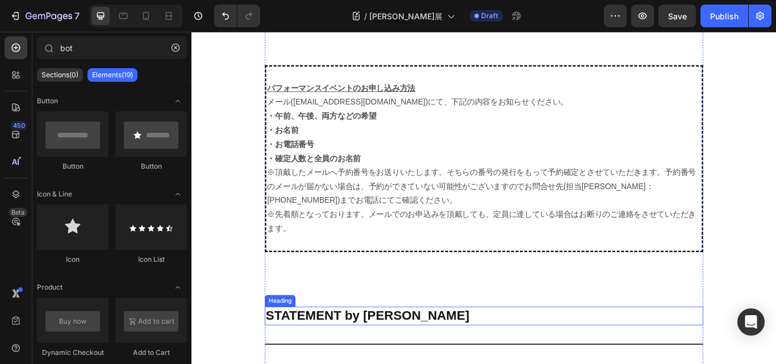
click at [565, 353] on h2 "STATEMENT by [PERSON_NAME]" at bounding box center [532, 364] width 511 height 22
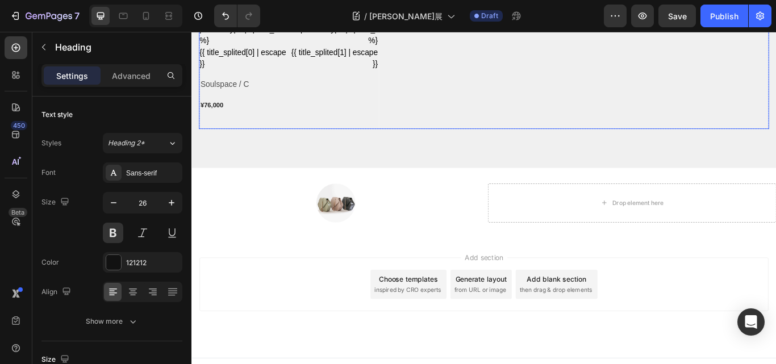
scroll to position [4592, 0]
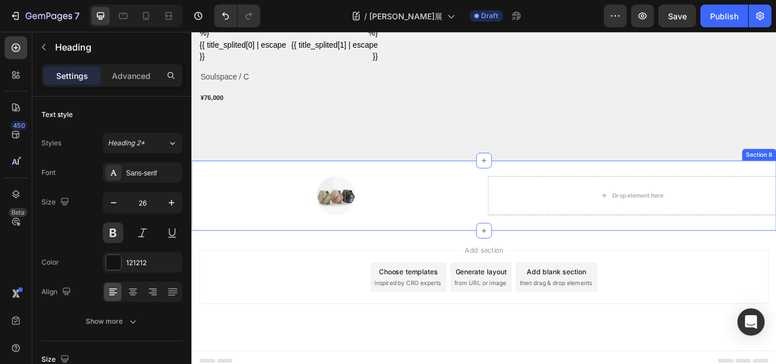
click at [511, 182] on div "Image Drop element here Section 8" at bounding box center [532, 223] width 682 height 82
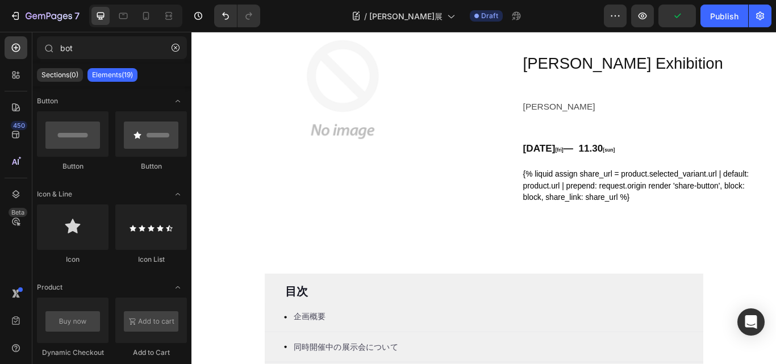
scroll to position [0, 0]
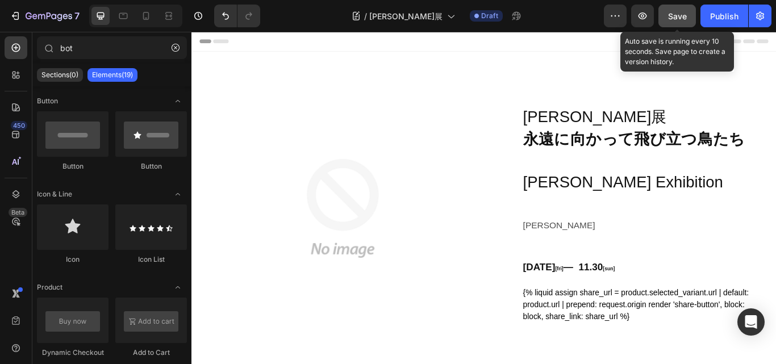
click at [678, 11] on span "Save" at bounding box center [677, 16] width 19 height 10
click at [671, 13] on span "Save" at bounding box center [677, 16] width 19 height 10
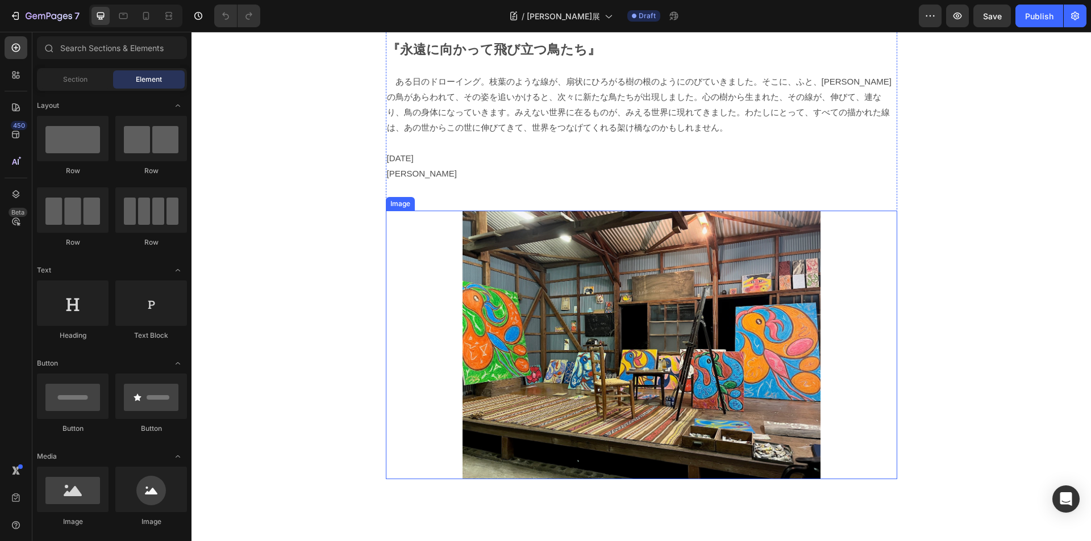
scroll to position [2670, 0]
